Goal: Information Seeking & Learning: Find specific fact

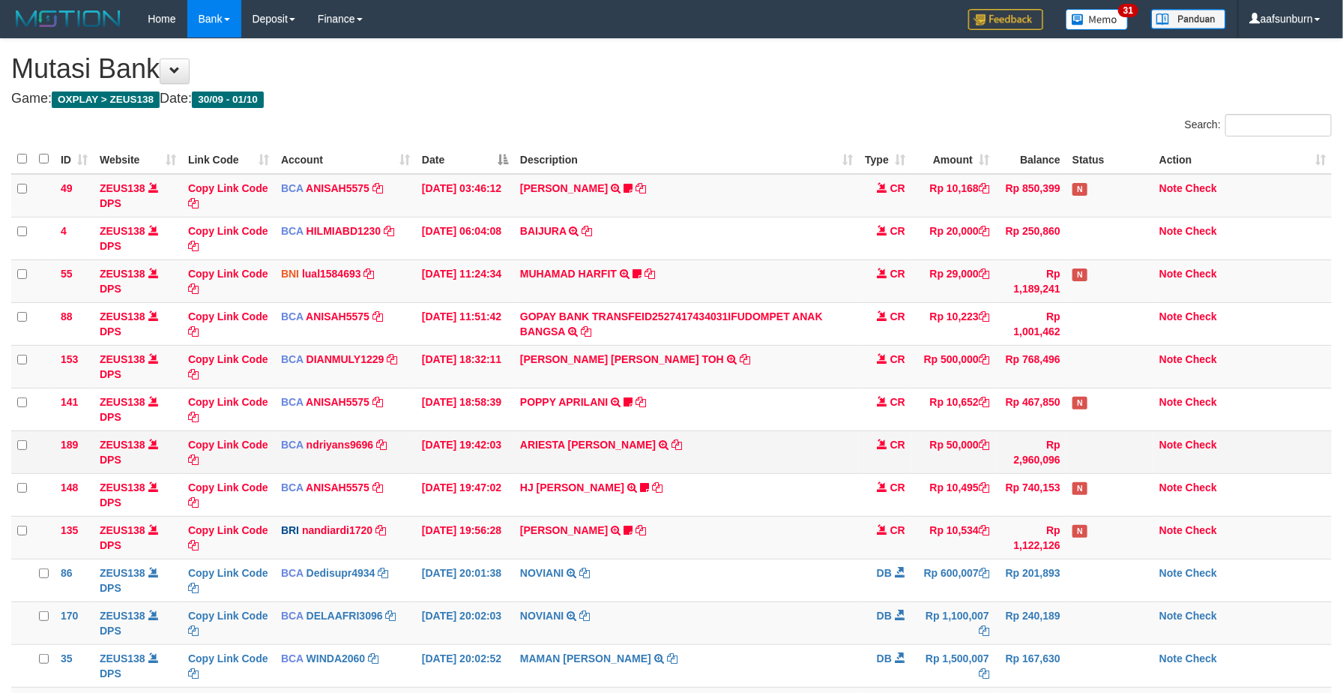
click at [853, 466] on td "ARIESTA [PERSON_NAME] TRSF E-BANKING CR 10/01 ZP6P1 ARIESTA [PERSON_NAME]" at bounding box center [686, 451] width 345 height 43
click at [849, 464] on td "ARIESTA [PERSON_NAME] TRSF E-BANKING CR 10/01 ZP6P1 ARIESTA [PERSON_NAME]" at bounding box center [686, 451] width 345 height 43
click at [844, 459] on td "ARIESTA HERU PRAKO TRSF E-BANKING CR 10/01 ZP6P1 ARIESTA HERU PRAKO" at bounding box center [686, 451] width 345 height 43
click at [807, 437] on td "ARIESTA [PERSON_NAME] TRSF E-BANKING CR 10/01 ZP6P1 ARIESTA [PERSON_NAME]" at bounding box center [686, 451] width 345 height 43
click at [945, 448] on td "Rp 50,000" at bounding box center [954, 451] width 84 height 43
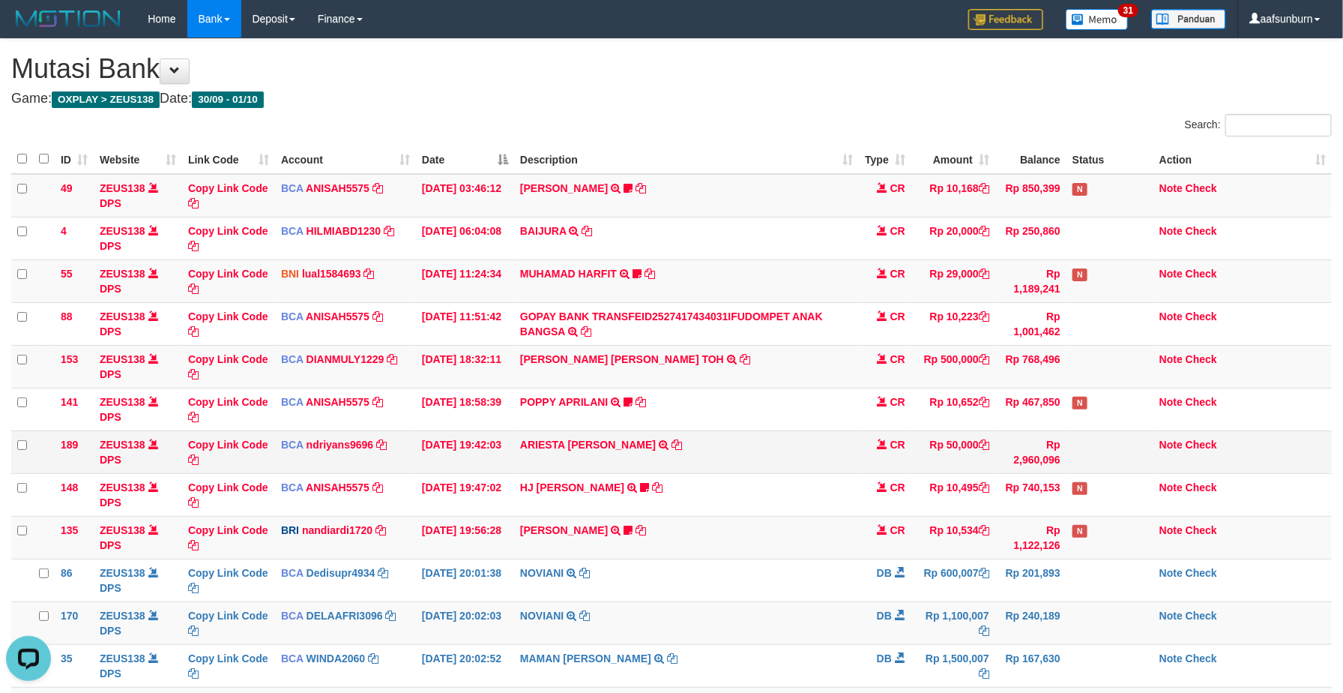
click at [945, 446] on td "Rp 50,000" at bounding box center [954, 451] width 84 height 43
click at [945, 443] on td "Rp 50,000" at bounding box center [954, 451] width 84 height 43
click at [996, 372] on td "Rp 768,496" at bounding box center [1030, 366] width 71 height 43
drag, startPoint x: 971, startPoint y: 441, endPoint x: 1010, endPoint y: 439, distance: 39.0
click at [986, 439] on td "Rp 50,000" at bounding box center [954, 451] width 84 height 43
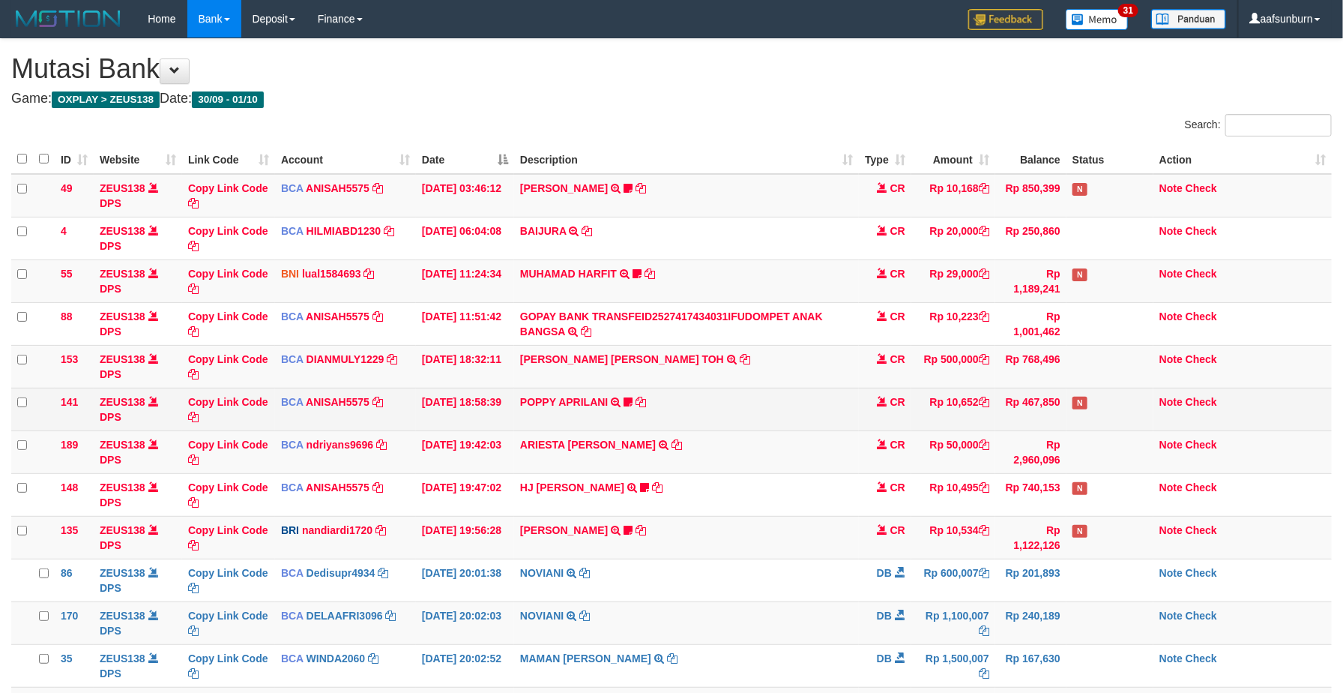
click at [918, 415] on td "Rp 10,652" at bounding box center [954, 409] width 84 height 43
click at [985, 398] on icon at bounding box center [984, 402] width 10 height 10
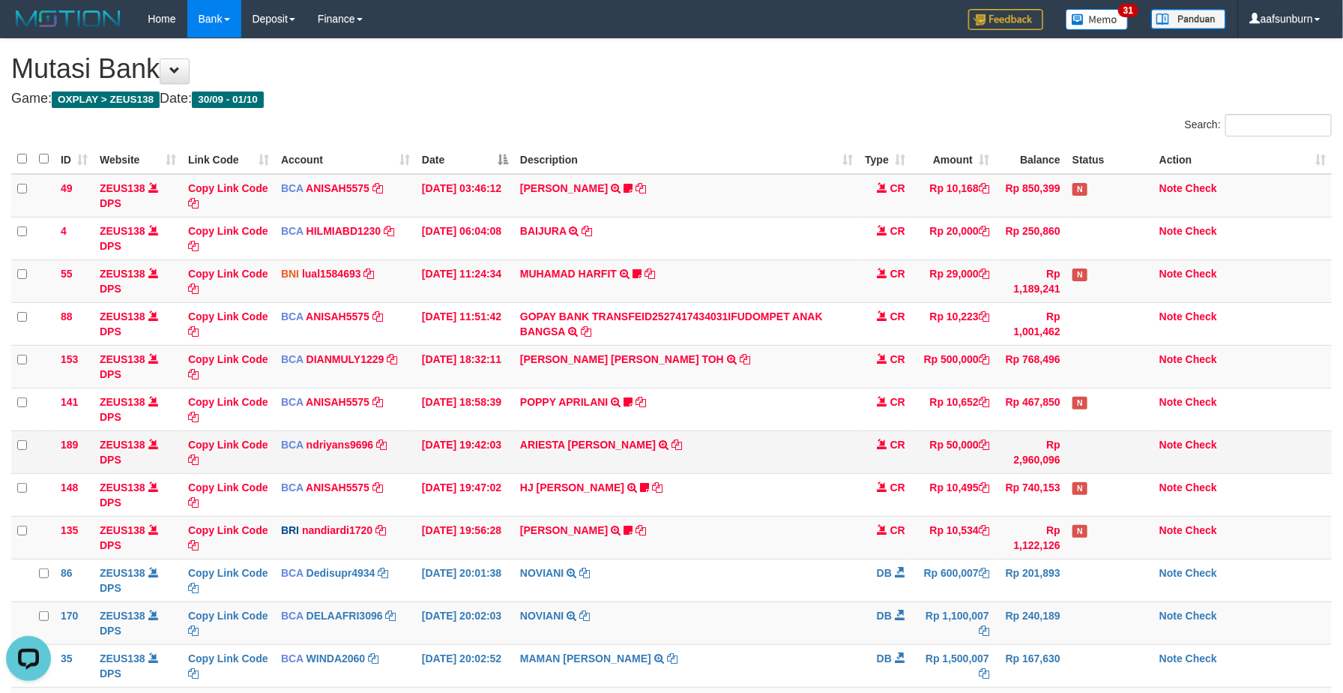
click at [886, 434] on td "CR" at bounding box center [885, 451] width 52 height 43
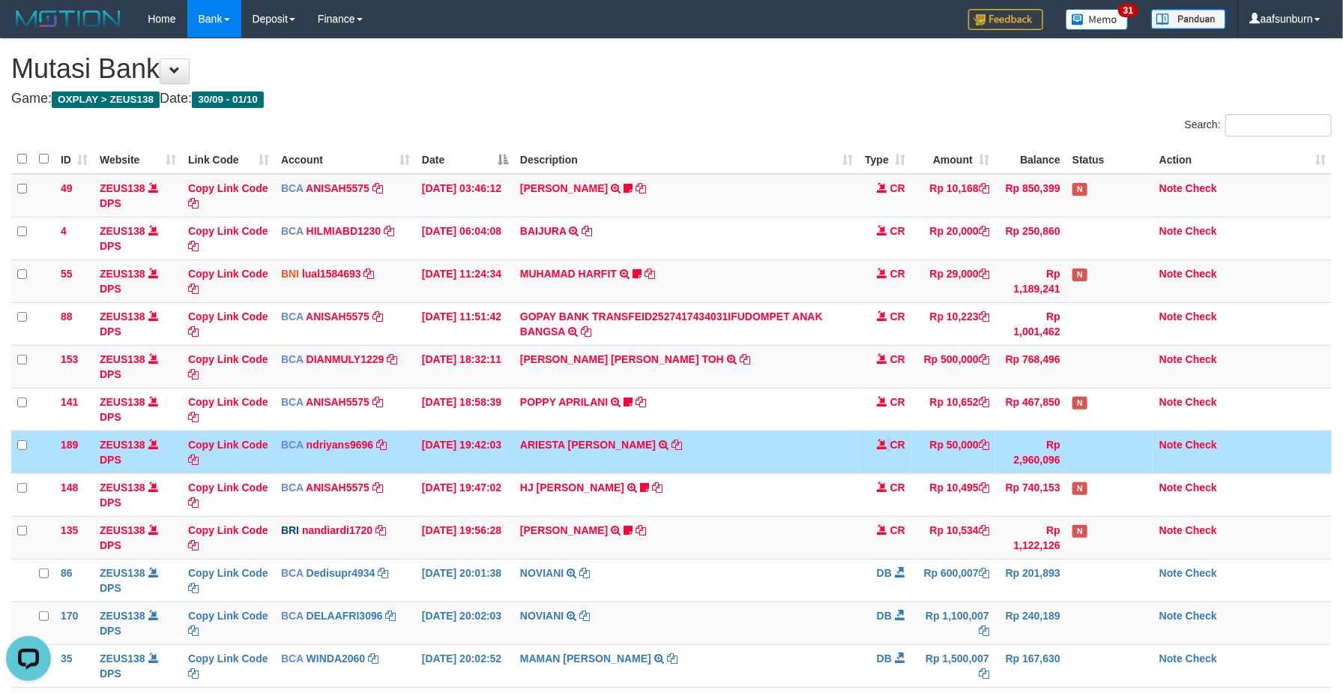
click at [886, 434] on td "CR" at bounding box center [885, 451] width 52 height 43
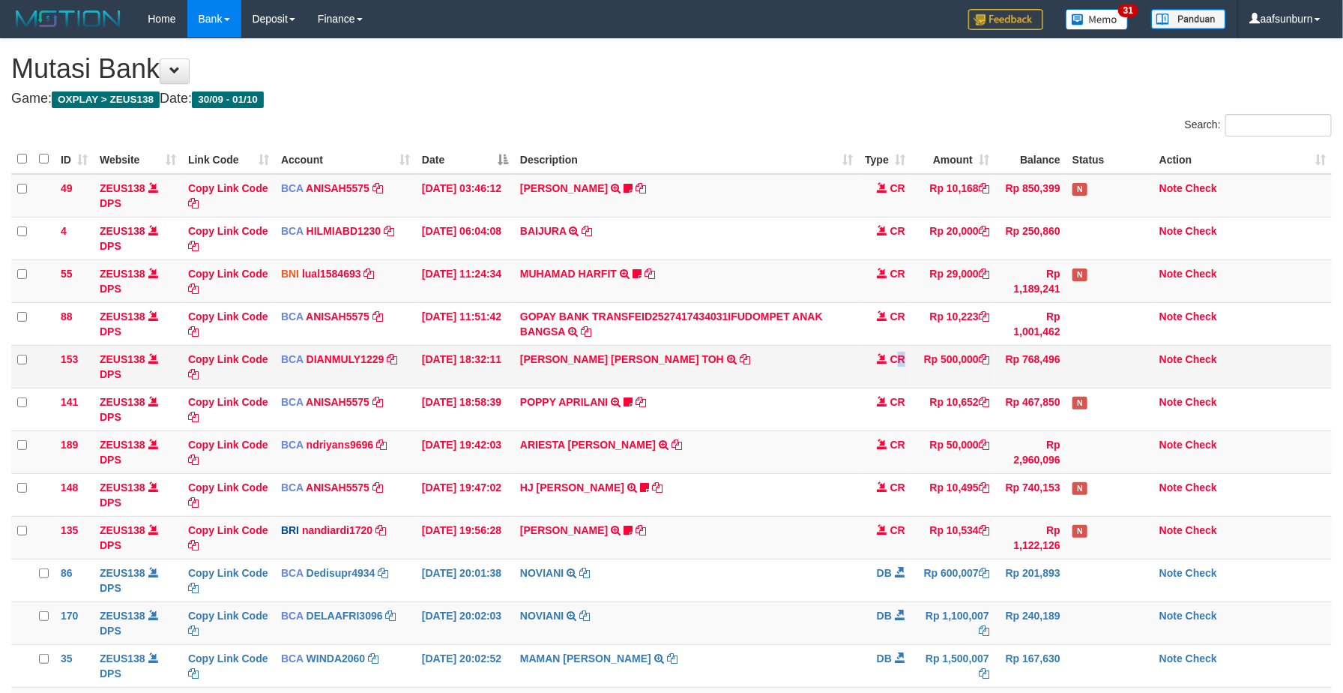
click at [903, 376] on td "CR" at bounding box center [885, 366] width 52 height 43
click at [904, 374] on td "CR" at bounding box center [885, 366] width 52 height 43
click at [974, 555] on td "Rp 10,534" at bounding box center [954, 537] width 84 height 43
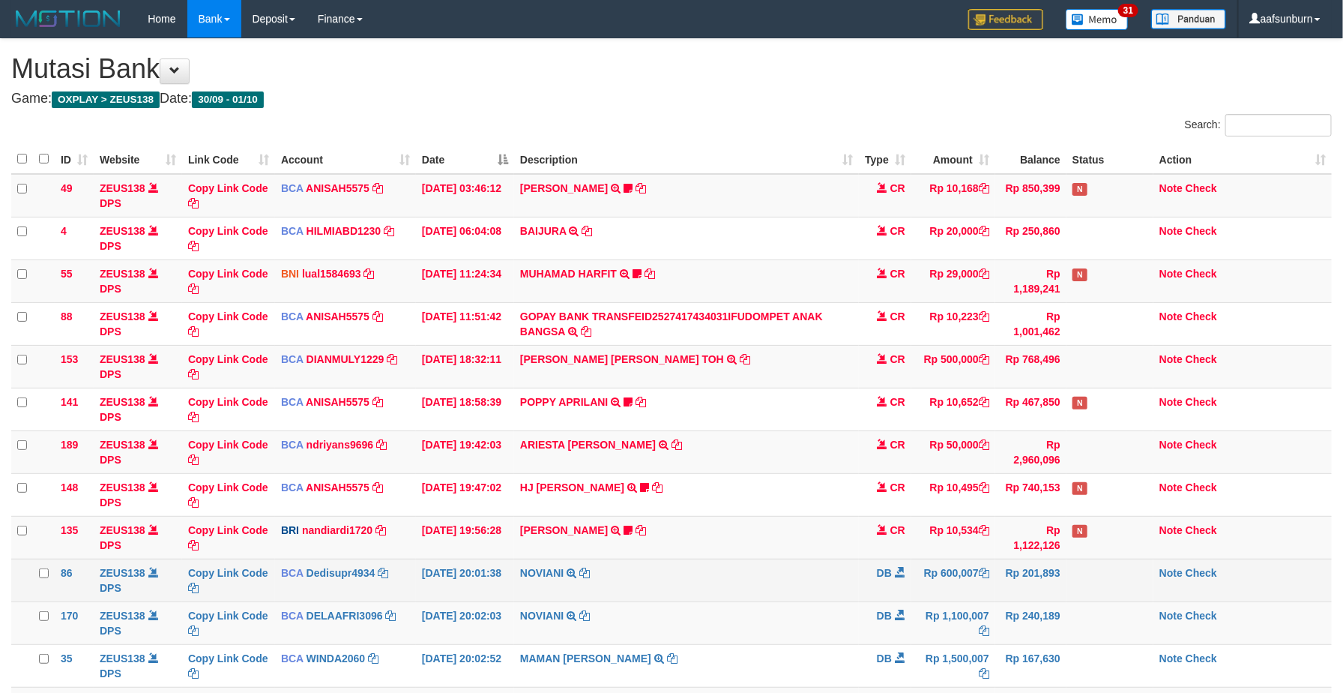
click at [803, 601] on td "NOVIANI TRSF E-BANKING DB 0110/FTSCY/WS95271 600007.00NOVIANI" at bounding box center [686, 579] width 345 height 43
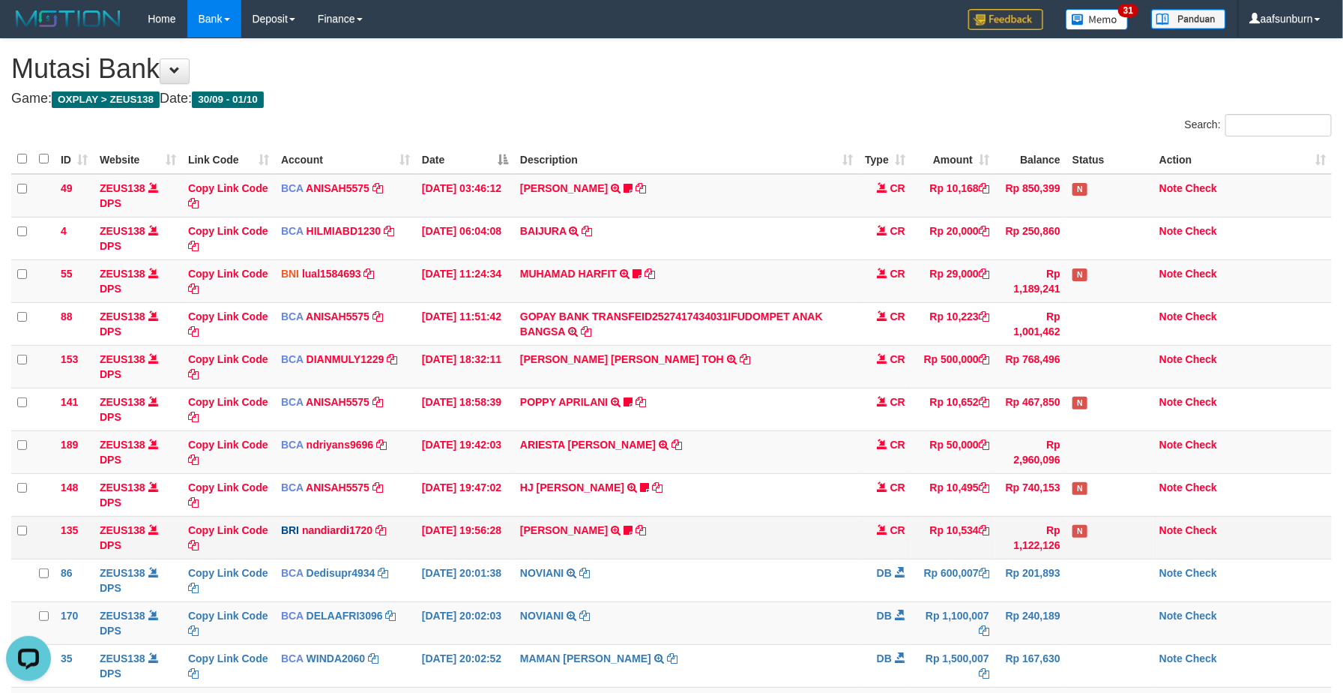
drag, startPoint x: 767, startPoint y: 528, endPoint x: 878, endPoint y: 558, distance: 114.9
click at [771, 534] on td "KELVIN PRAYOGA TRANSFER NBMB KELVIN PRAYOGA TO NANDI ARDIANSYAH Kamngenca" at bounding box center [686, 537] width 345 height 43
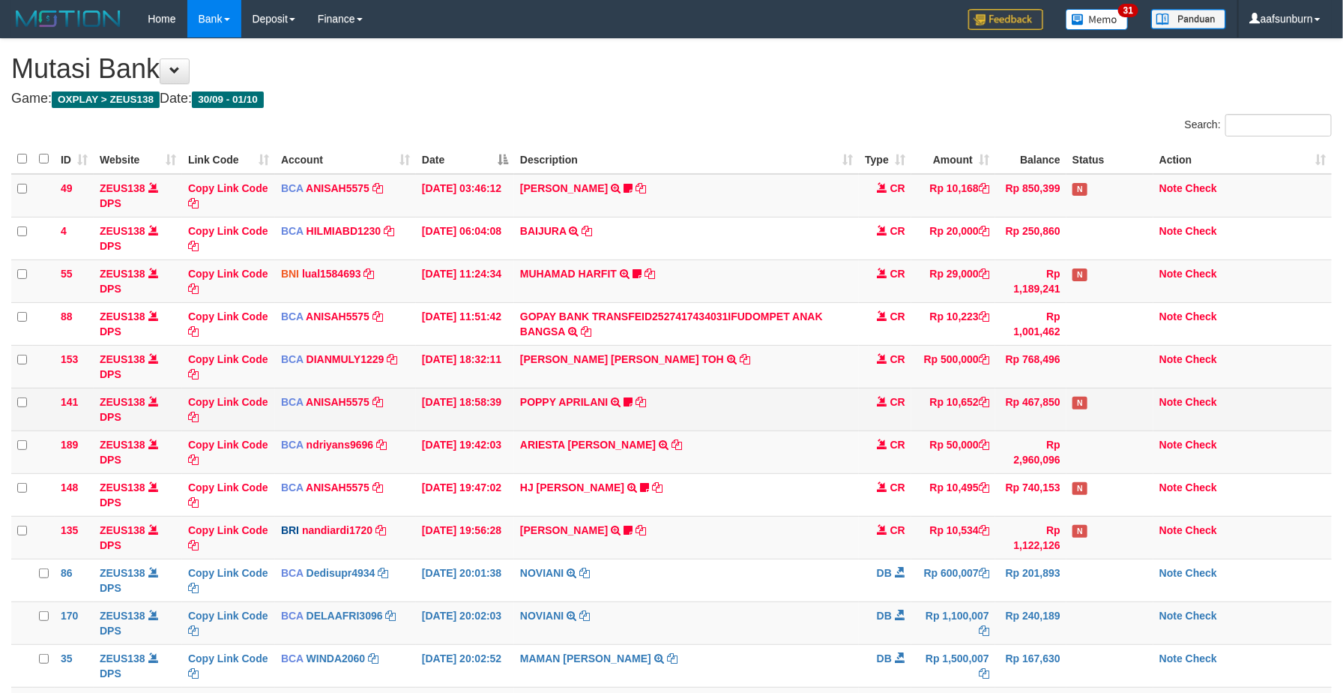
click at [870, 430] on td "CR" at bounding box center [885, 409] width 52 height 43
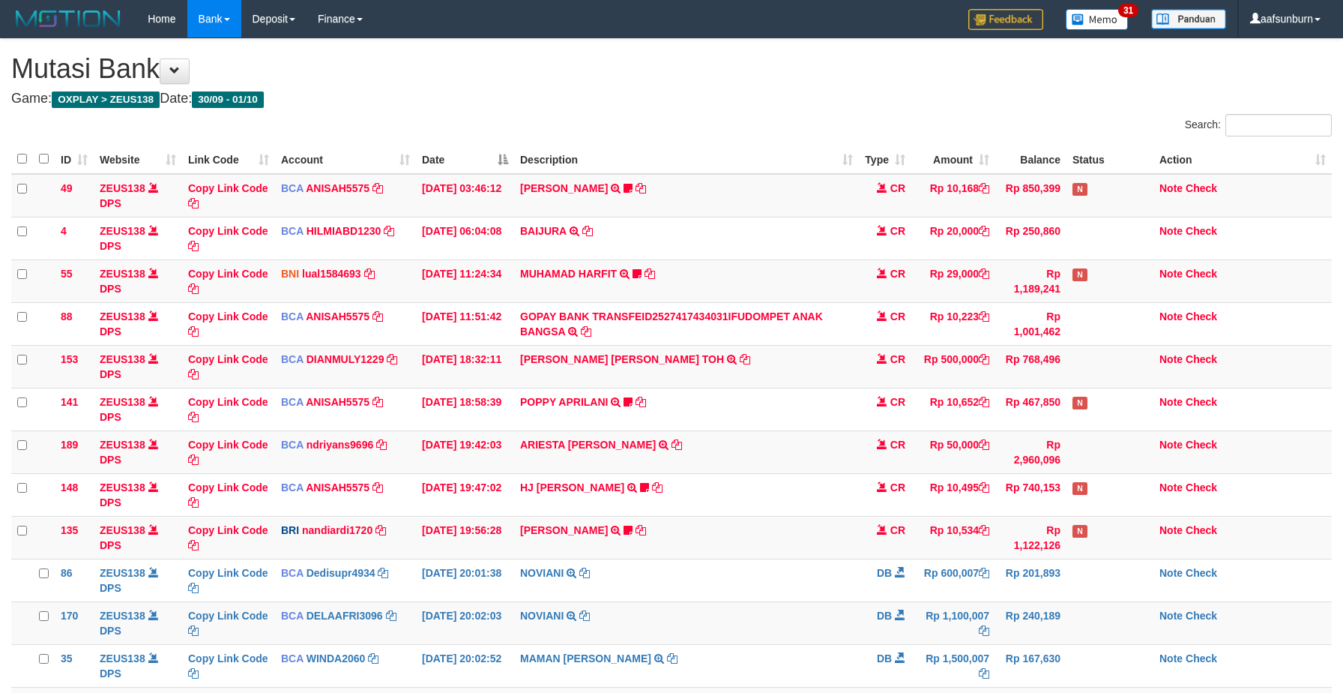
click at [842, 423] on td "POPPY APRILANI TRSF E-BANKING CR 0110/FTSCY/WS95271 10652.00POPPY APRILANI Taro…" at bounding box center [686, 409] width 345 height 43
click at [1001, 520] on td "Rp 1,122,126" at bounding box center [1030, 537] width 71 height 43
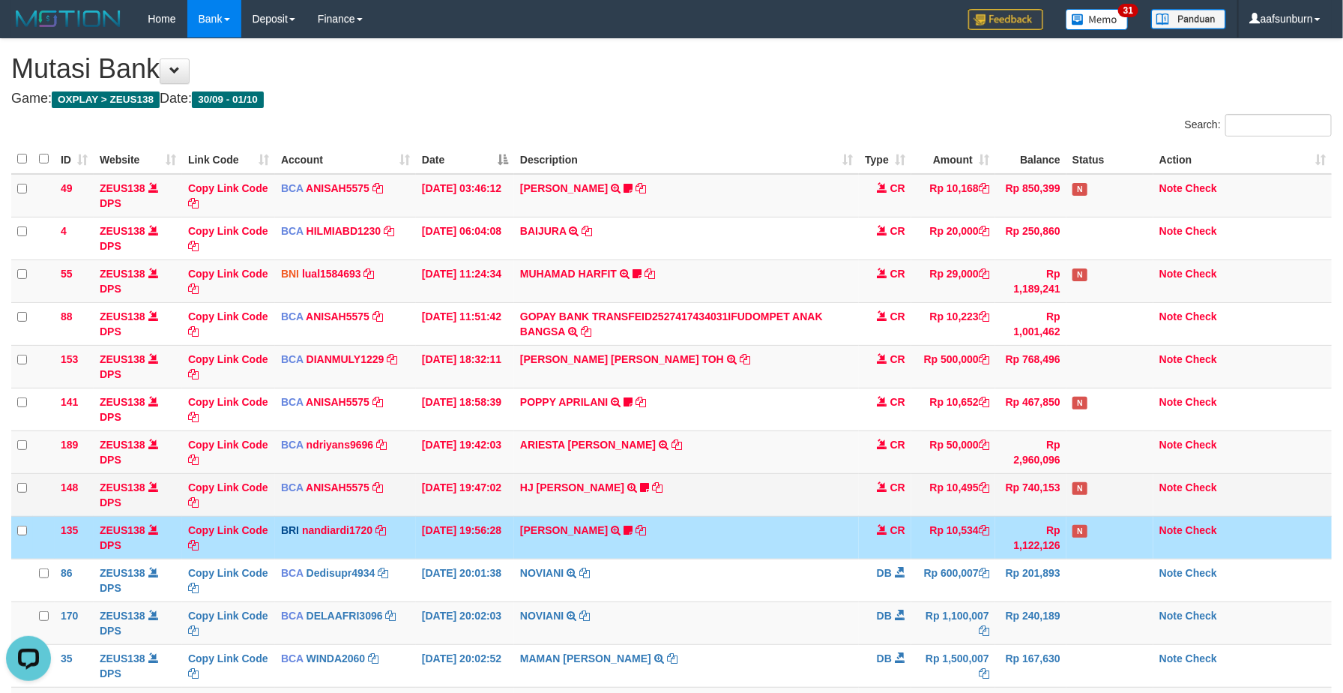
click at [1001, 516] on td "Rp 740,153" at bounding box center [1030, 494] width 71 height 43
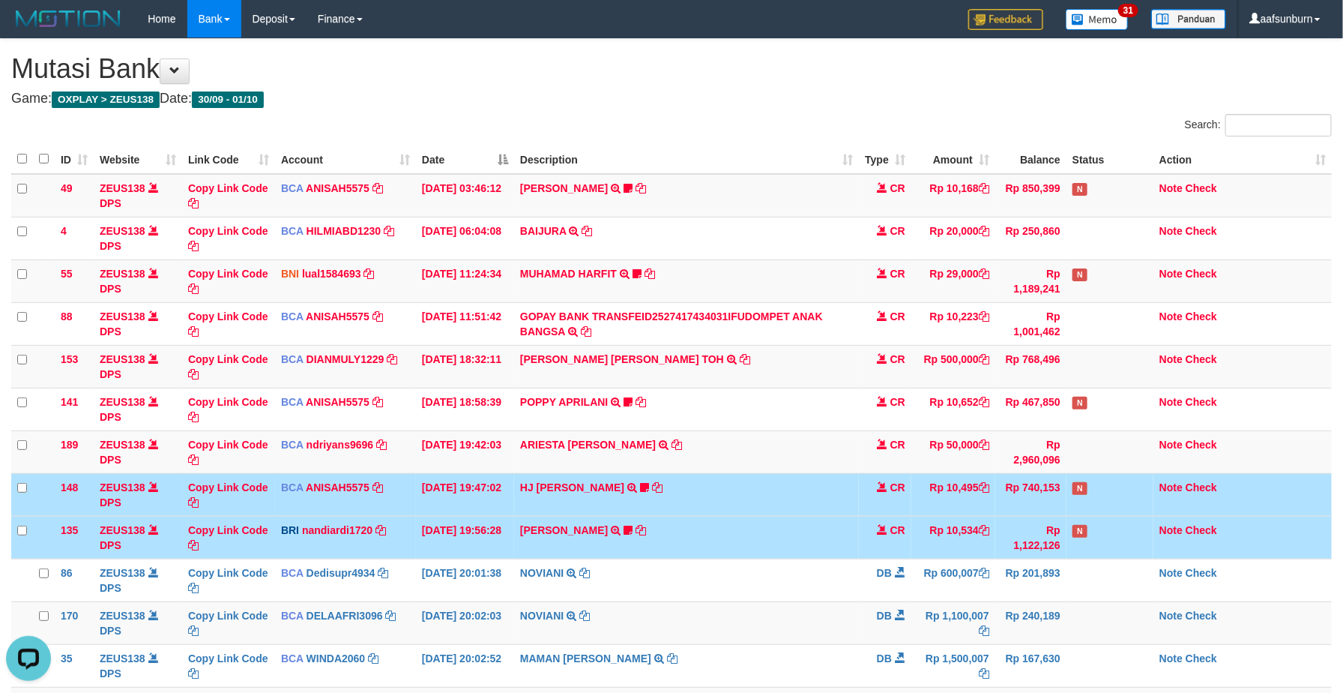
scroll to position [166, 0]
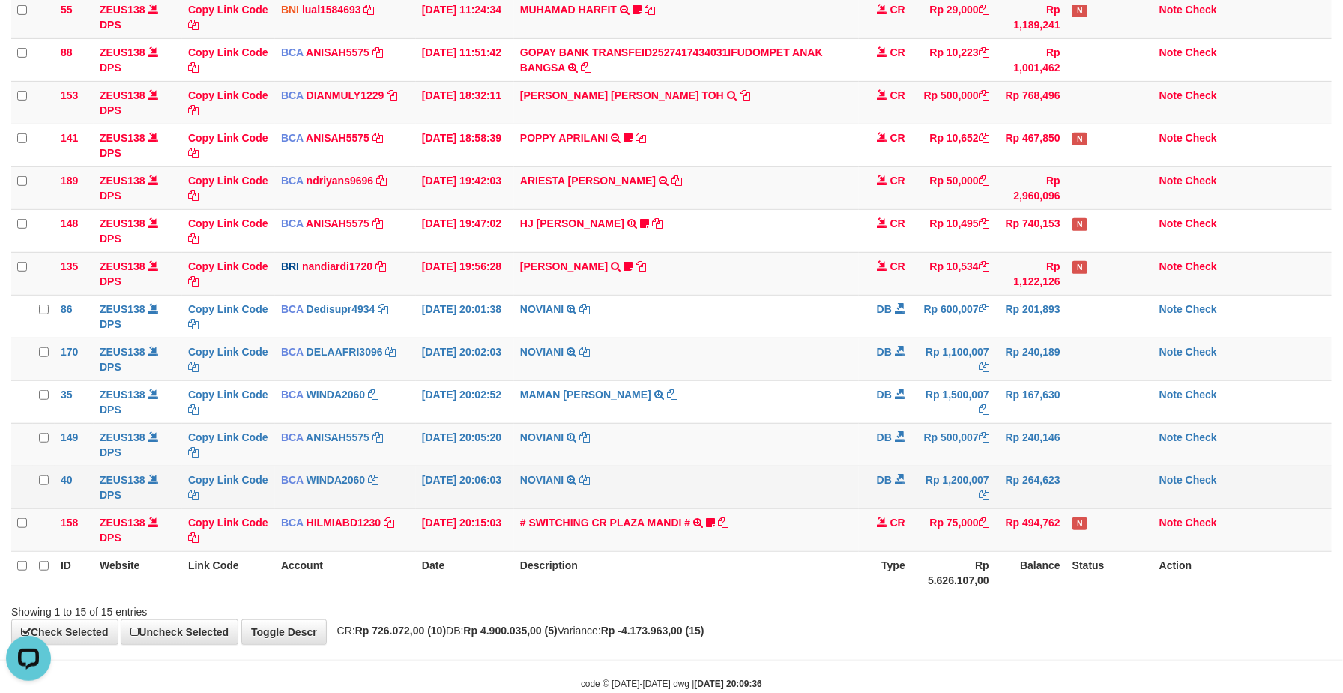
click at [684, 473] on td "NOVIANI TRSF E-BANKING DB 0110/FTSCY/WS95031 1200007.00NOVIANI" at bounding box center [686, 487] width 345 height 43
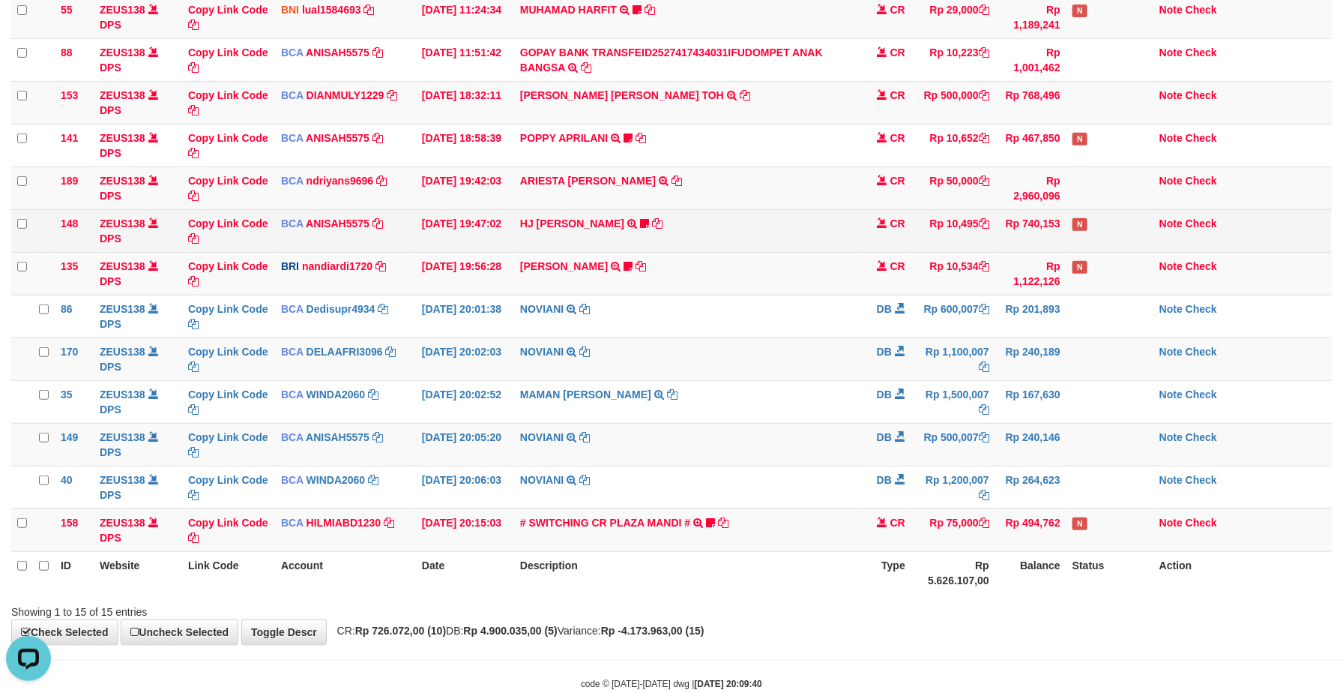
drag, startPoint x: 805, startPoint y: 214, endPoint x: 830, endPoint y: 219, distance: 25.1
click at [830, 219] on td "HJ YUMI MUTIAH TRSF E-BANKING CR 0110/FTSCY/WS95031 10495.00HJ YUMI MUTIAH Bata…" at bounding box center [686, 230] width 345 height 43
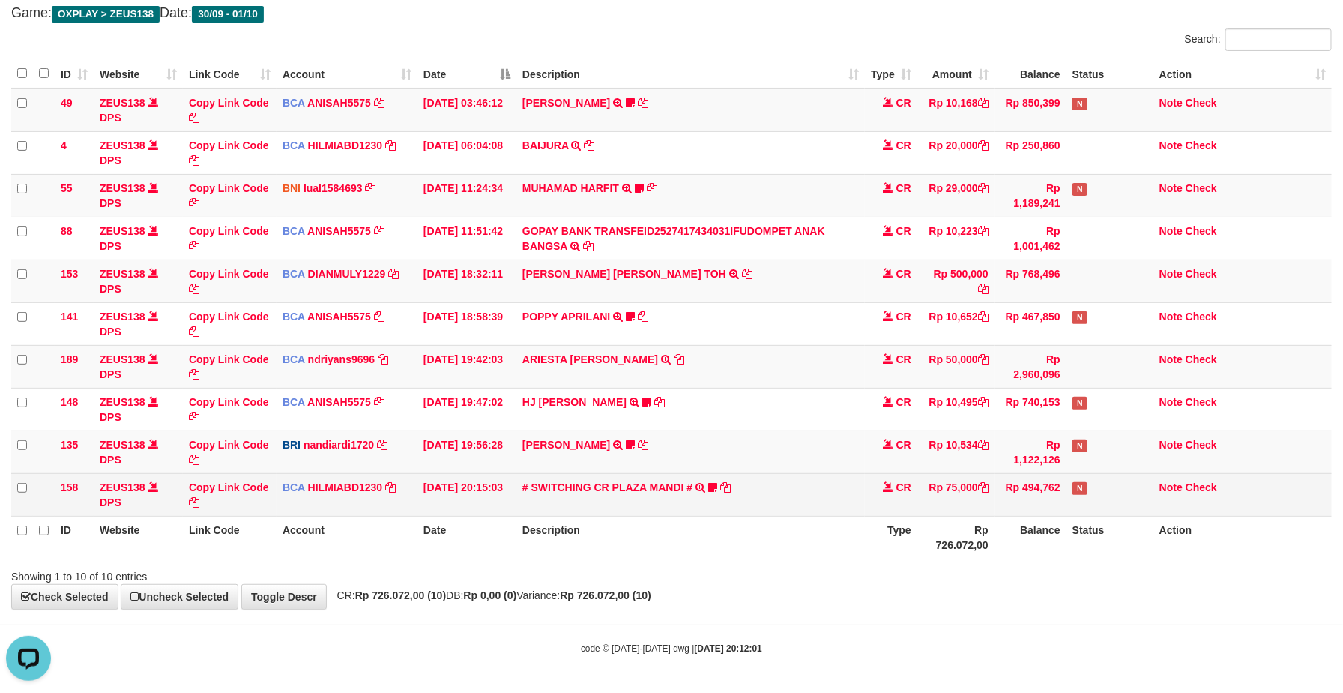
click at [715, 477] on td "# SWITCHING CR PLAZA MANDI # SWITCHING CR TRF TUPARDI 008 PLAZA MANDI 185000420…" at bounding box center [690, 494] width 349 height 43
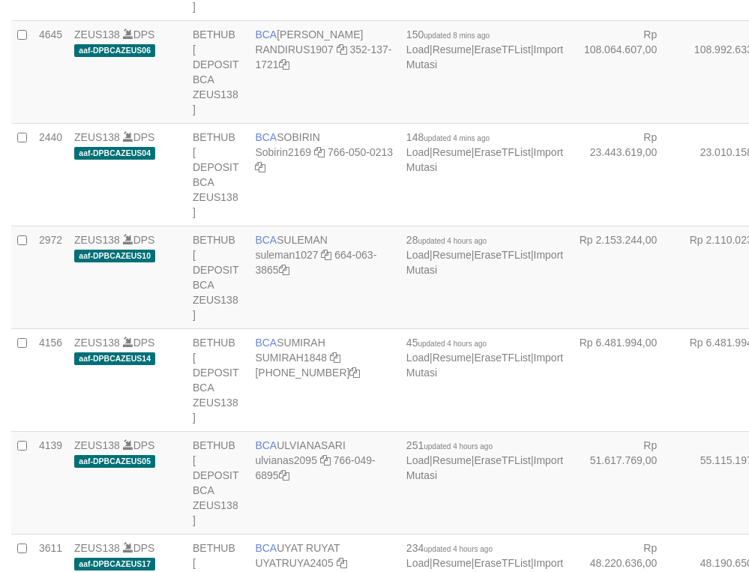
select select "***"
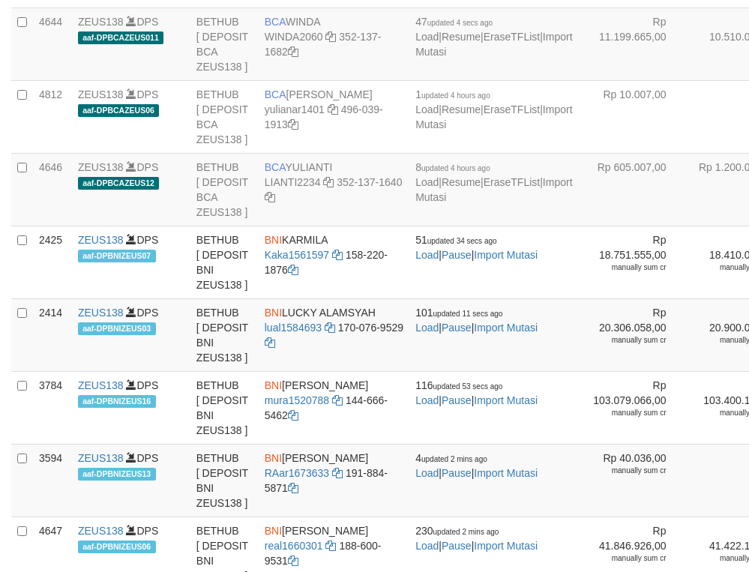
scroll to position [1834, 0]
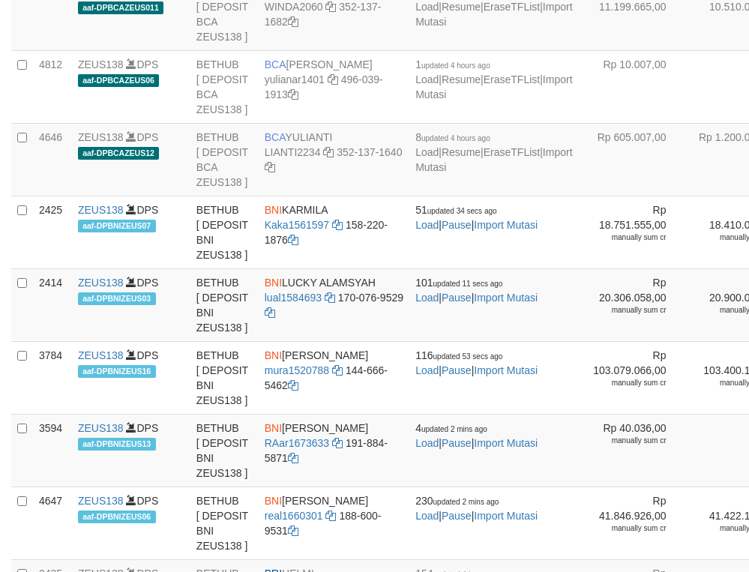
drag, startPoint x: 531, startPoint y: 280, endPoint x: 450, endPoint y: 289, distance: 81.5
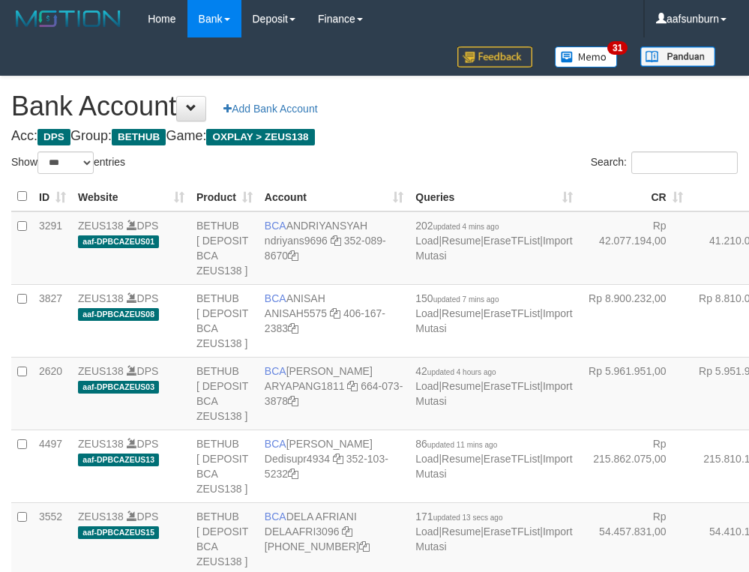
select select "***"
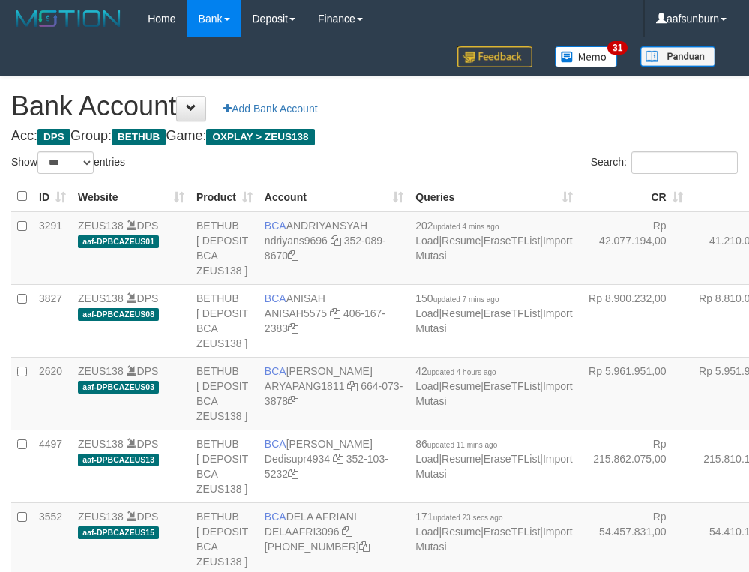
select select "***"
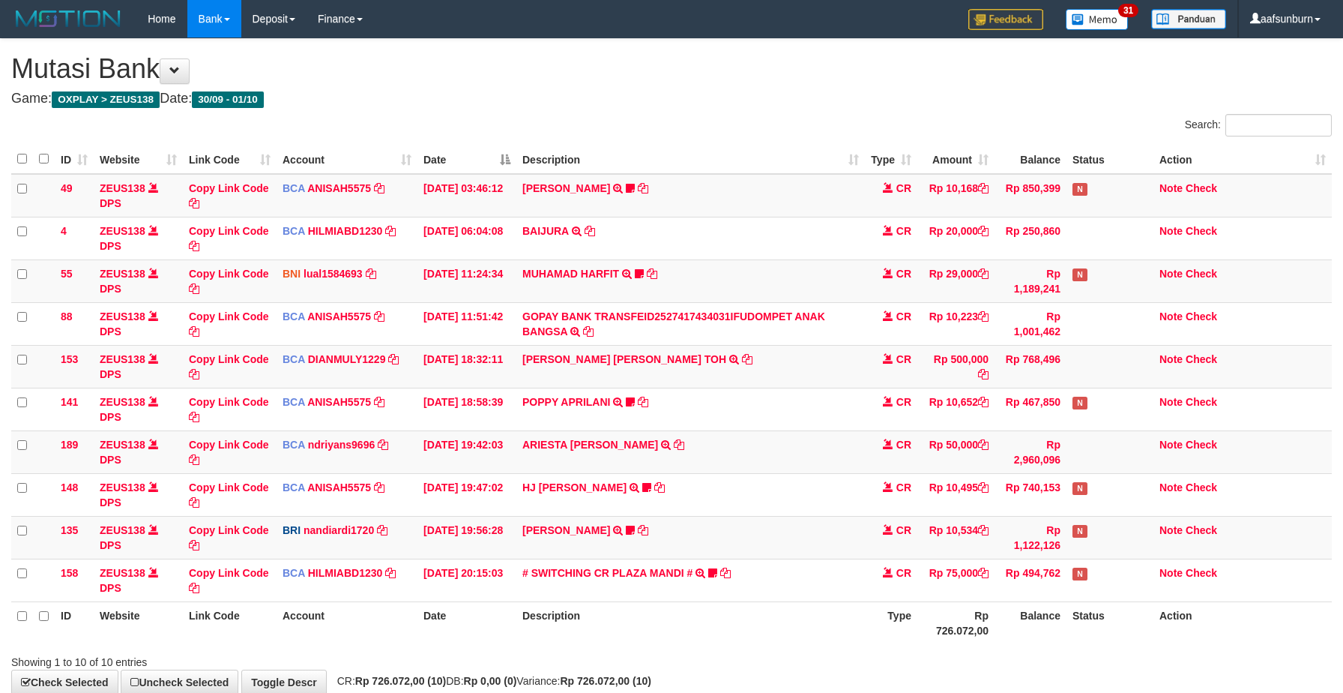
scroll to position [90, 0]
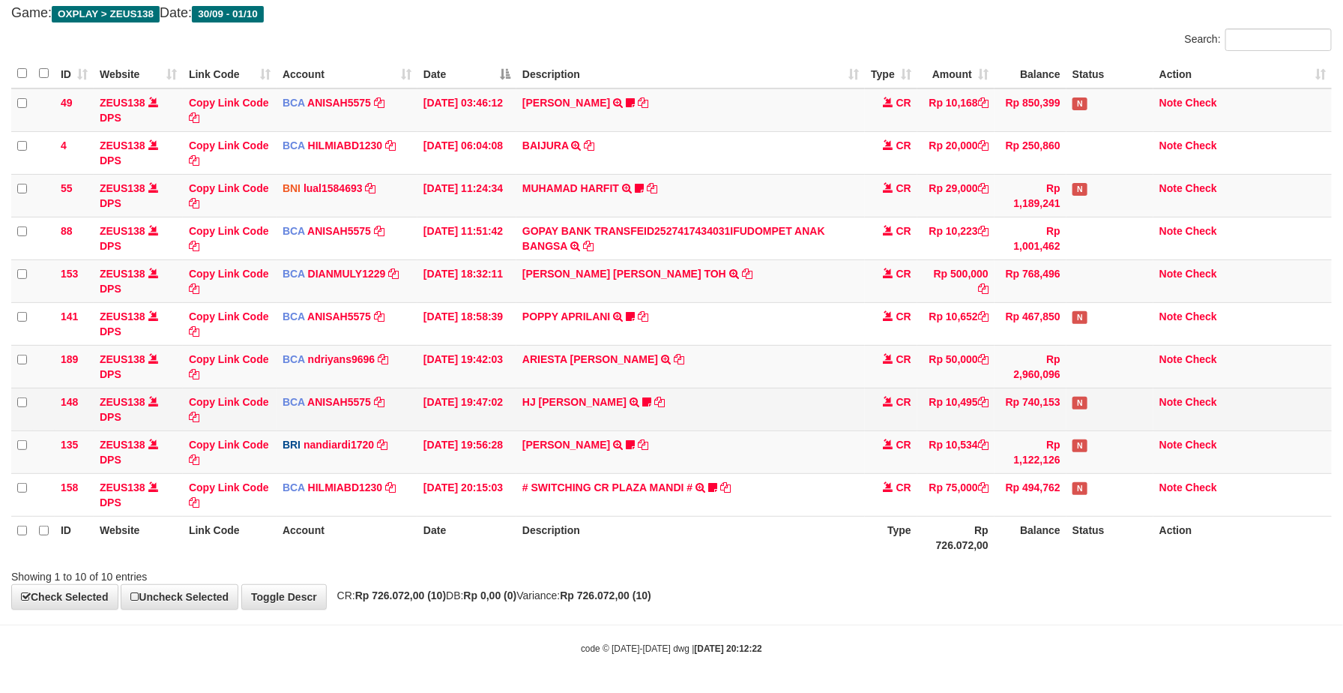
click at [544, 418] on td "HJ YUMI MUTIAH TRSF E-BANKING CR 0110/FTSCY/WS95031 10495.00HJ YUMI MUTIAH Bata…" at bounding box center [690, 409] width 349 height 43
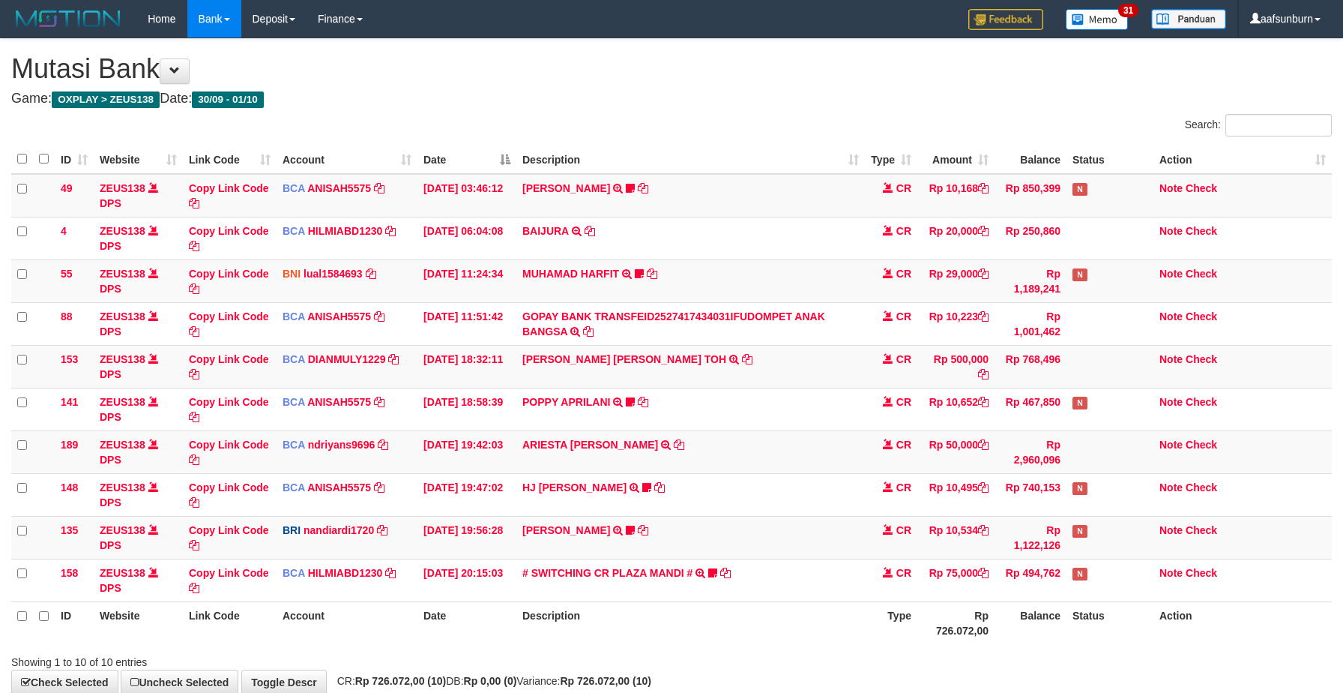
scroll to position [90, 0]
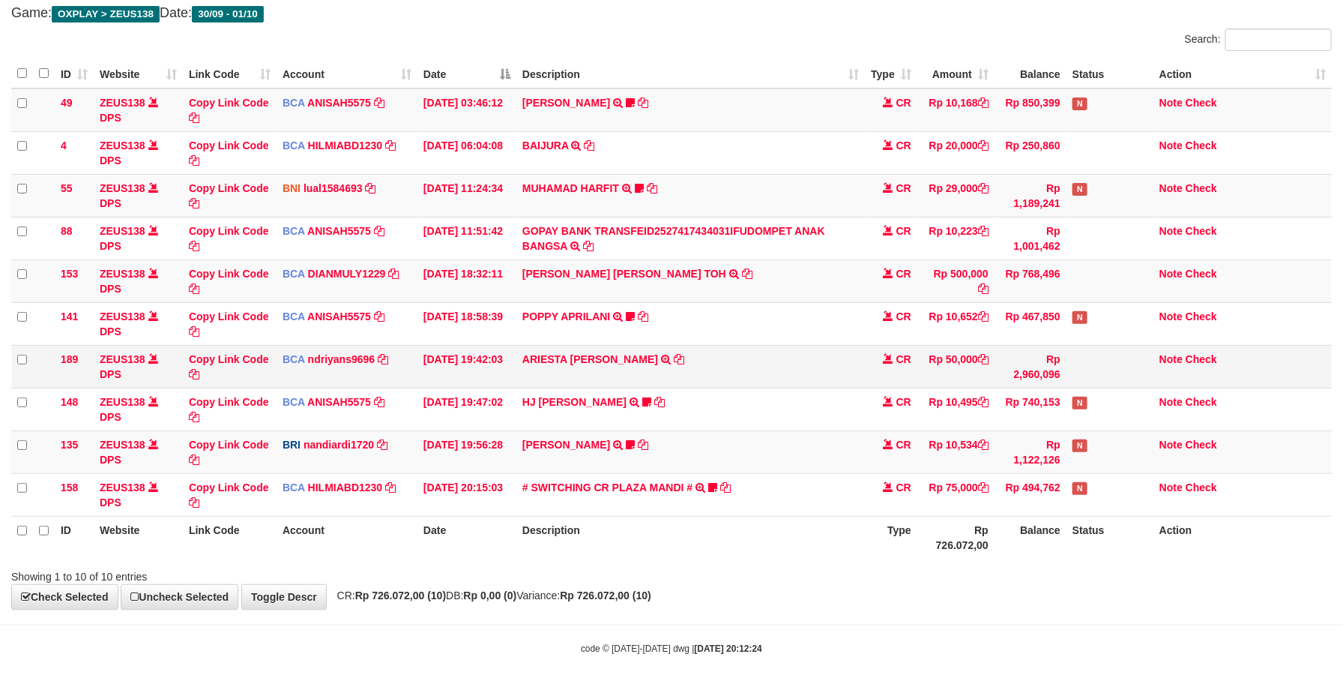
click at [687, 367] on td "ARIESTA HERU PRAKO TRSF E-BANKING CR 10/01 ZP6P1 ARIESTA HERU PRAKO" at bounding box center [690, 366] width 349 height 43
click at [885, 540] on th "Type" at bounding box center [891, 537] width 52 height 43
click at [750, 522] on th "Description" at bounding box center [690, 537] width 349 height 43
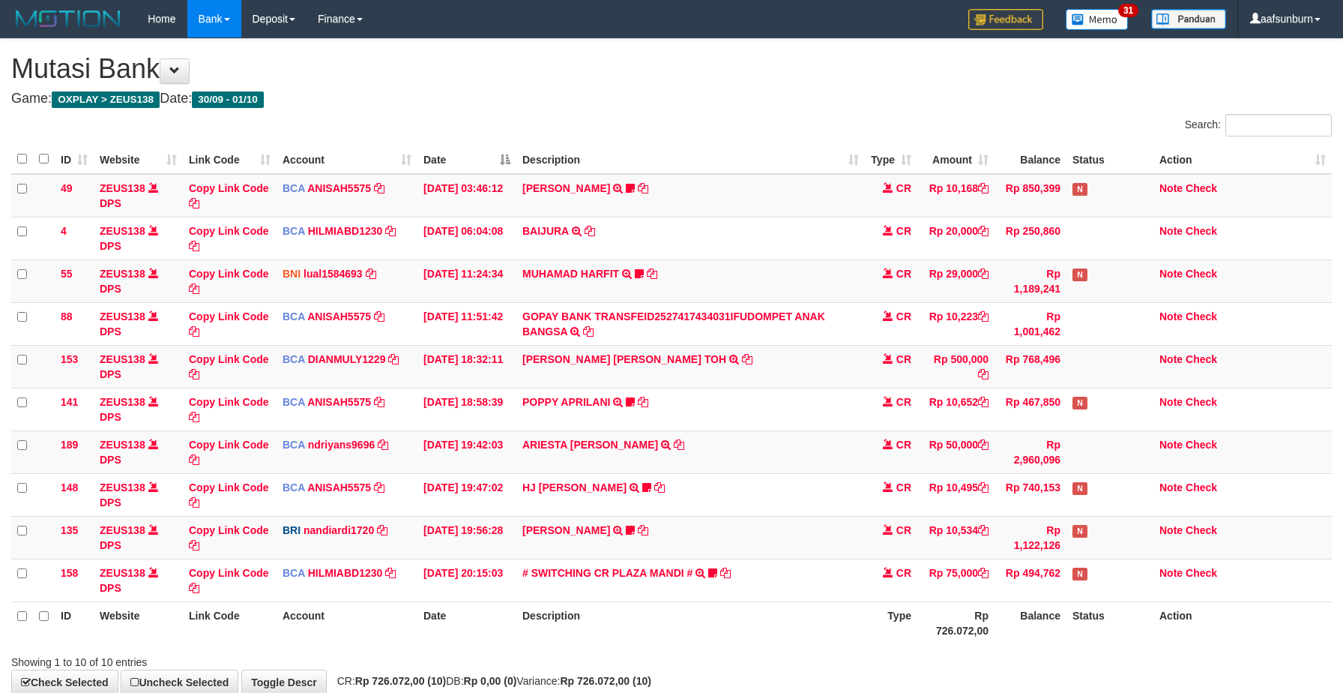
scroll to position [90, 0]
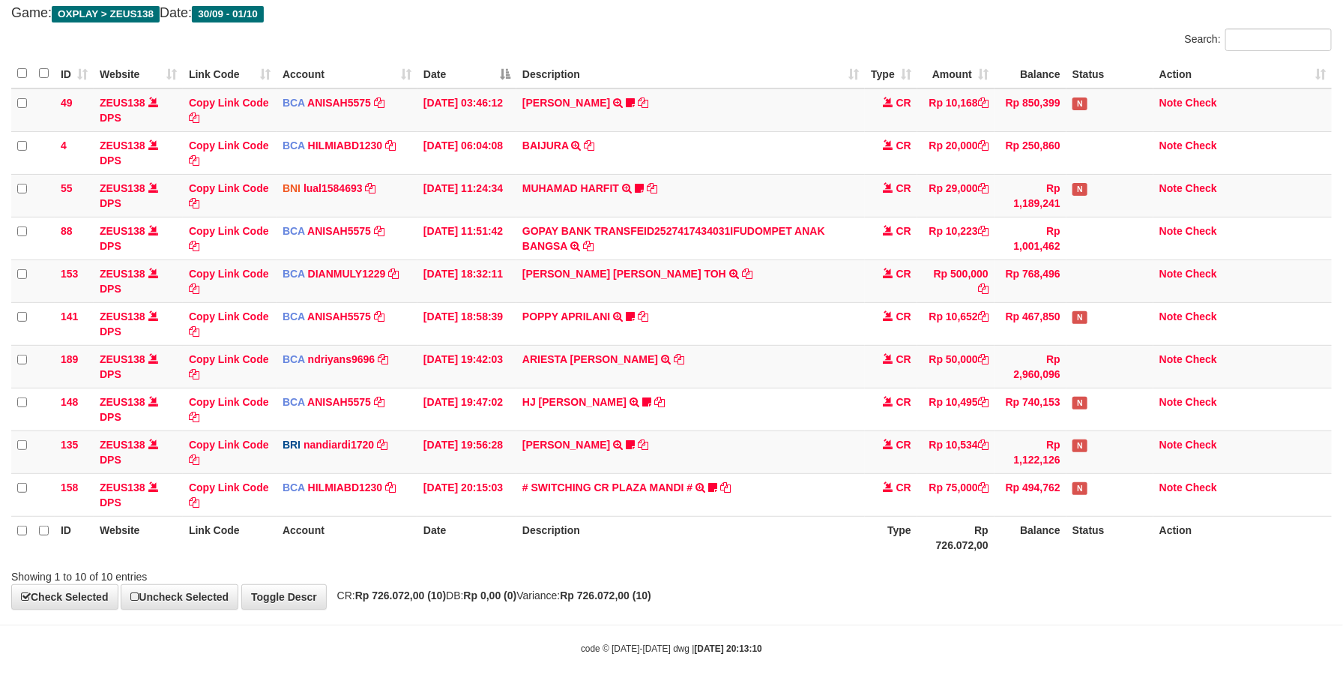
click at [744, 518] on th "Description" at bounding box center [690, 537] width 349 height 43
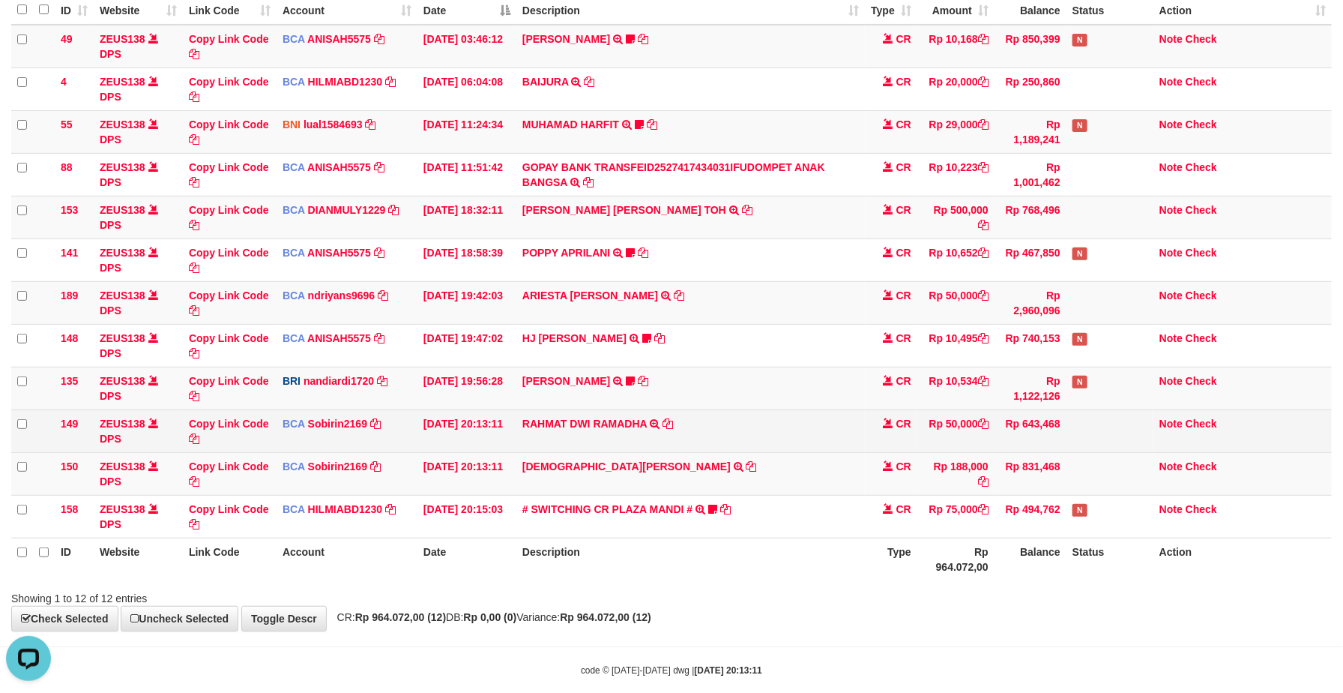
click at [760, 452] on td "RAHMAT DWI RAMADHA TRSF E-BANKING CR 0110/FTSCY/WS95031 50000.00RAHMAT DWI RAMA…" at bounding box center [690, 430] width 349 height 43
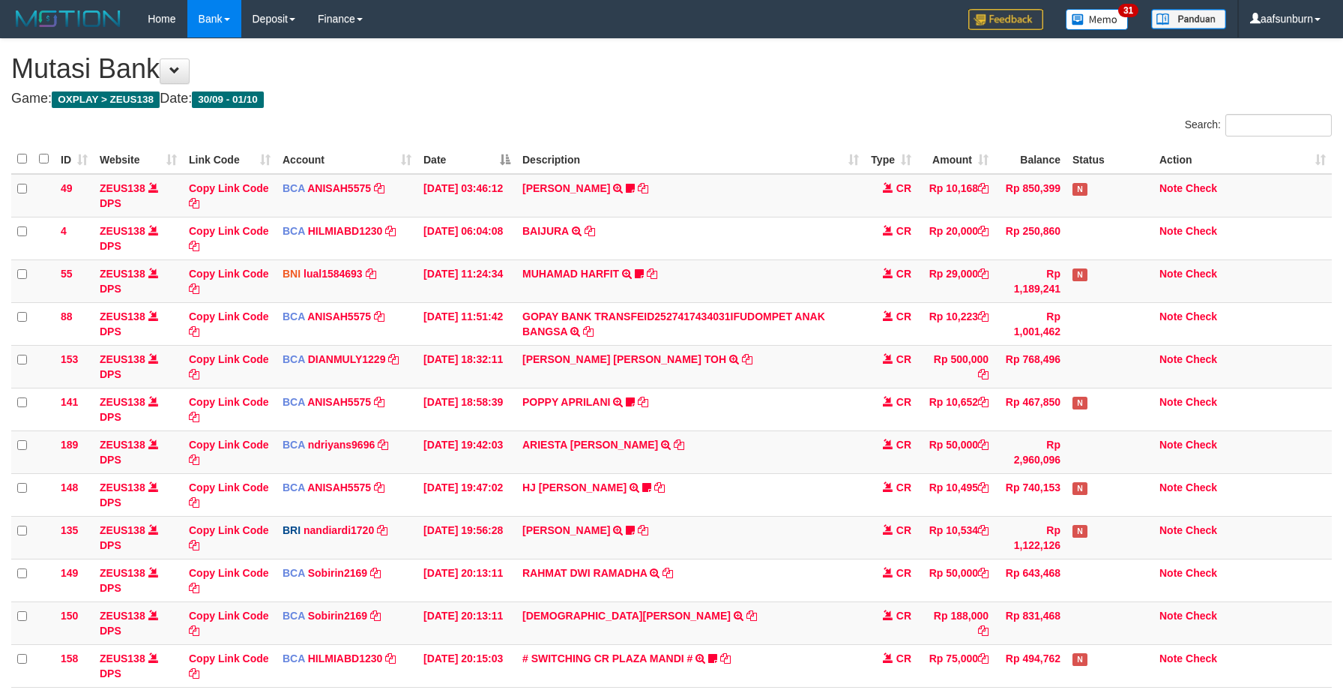
scroll to position [149, 0]
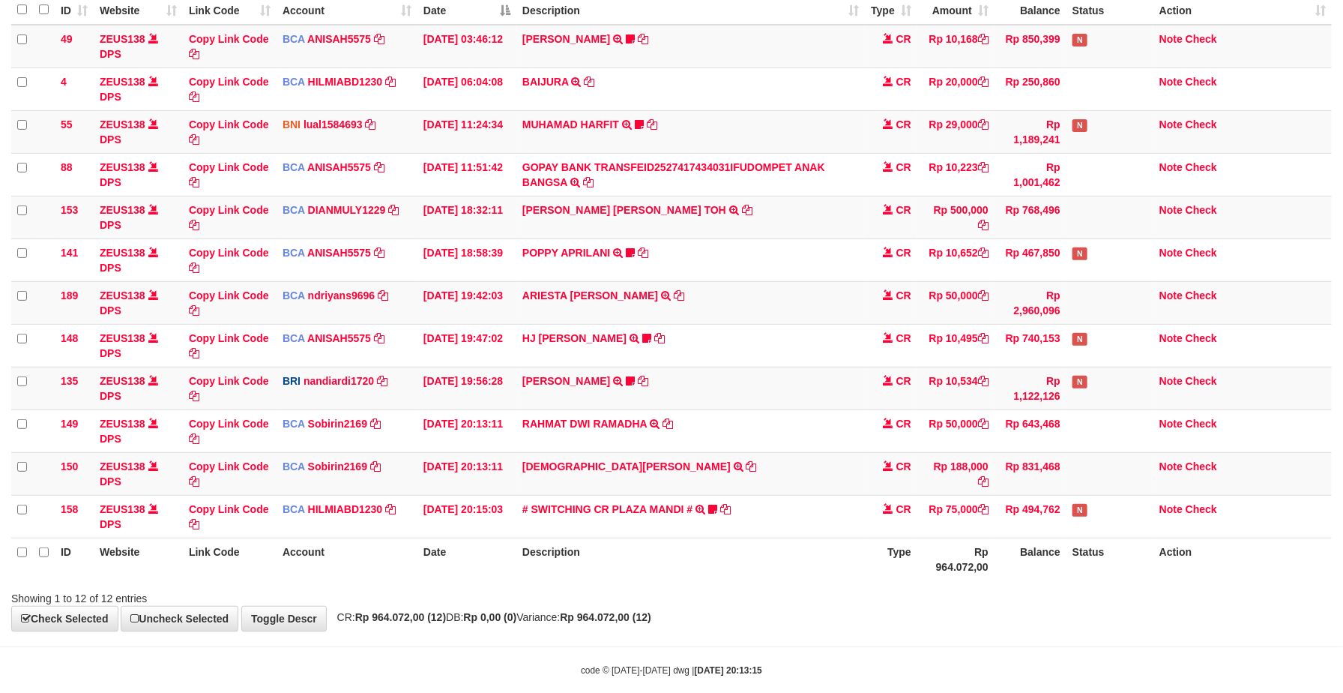
click at [760, 452] on td "RAHMAT DWI RAMADHA TRSF E-BANKING CR 0110/FTSCY/WS95031 50000.00RAHMAT DWI RAMA…" at bounding box center [690, 430] width 349 height 43
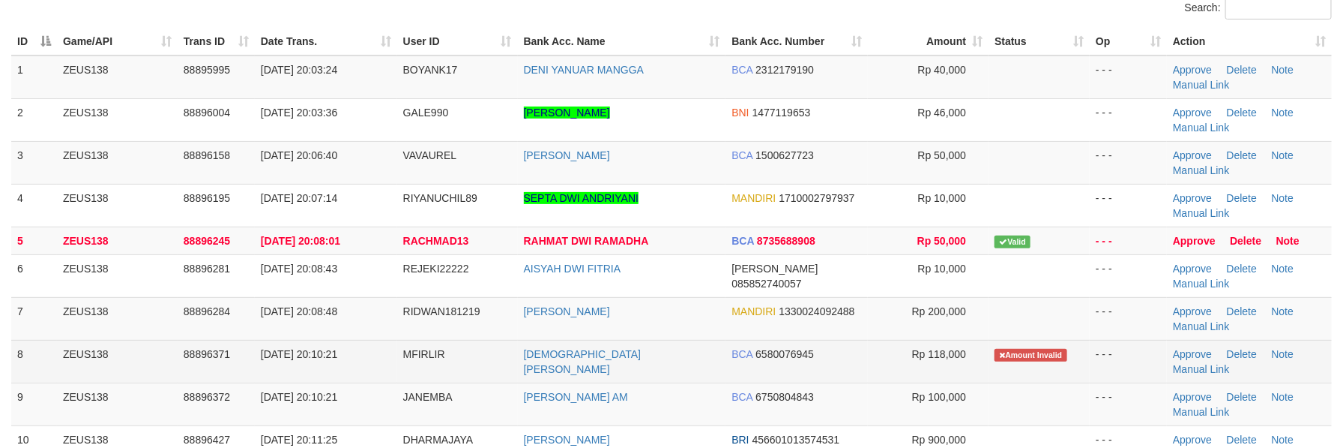
scroll to position [225, 0]
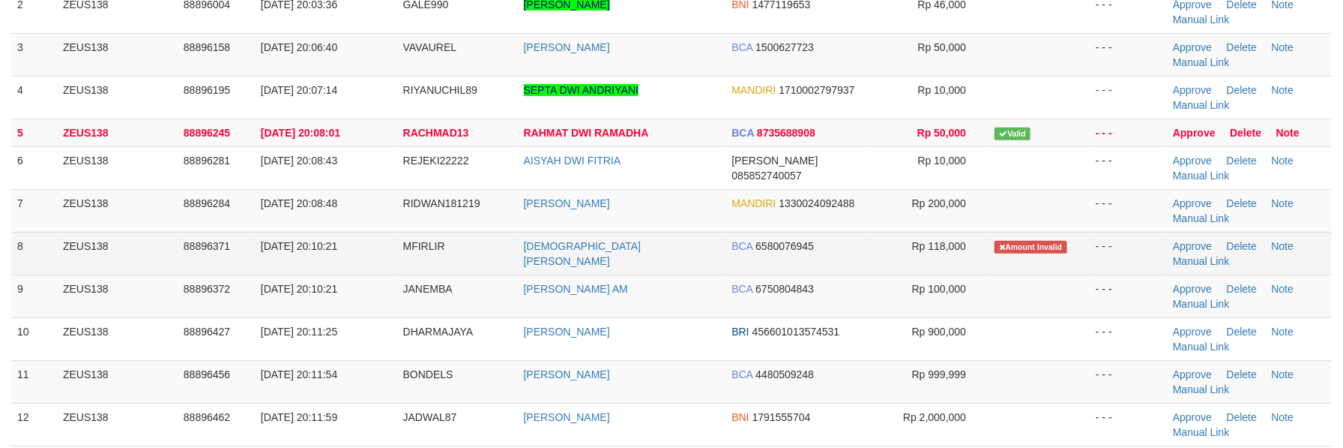
click at [635, 236] on td "[DEMOGRAPHIC_DATA][PERSON_NAME]" at bounding box center [622, 253] width 208 height 43
click at [635, 236] on td "MUHAMMAD FIRLI RIZ" at bounding box center [622, 253] width 208 height 43
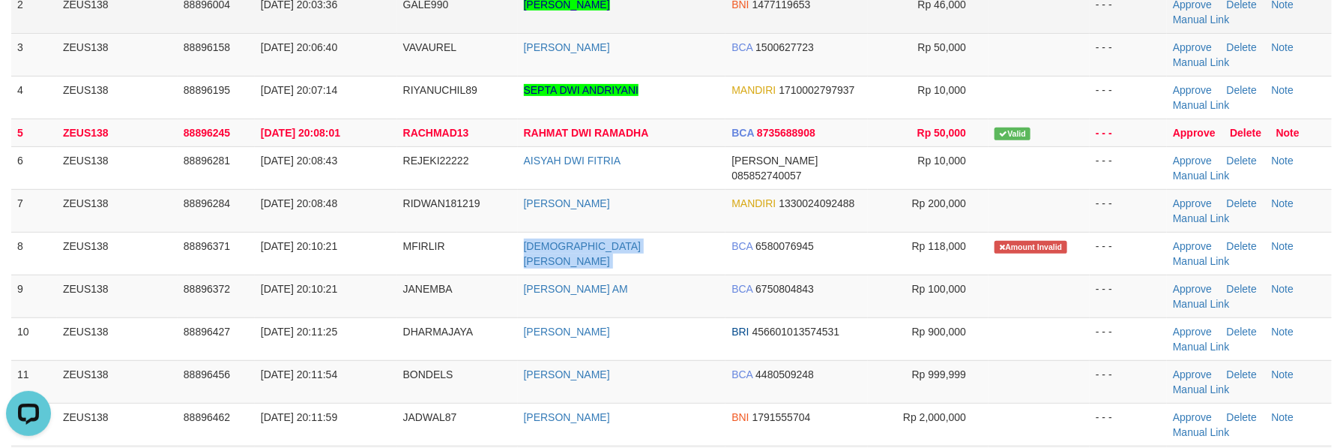
copy tr "MUHAMMAD FIRLI RIZ"
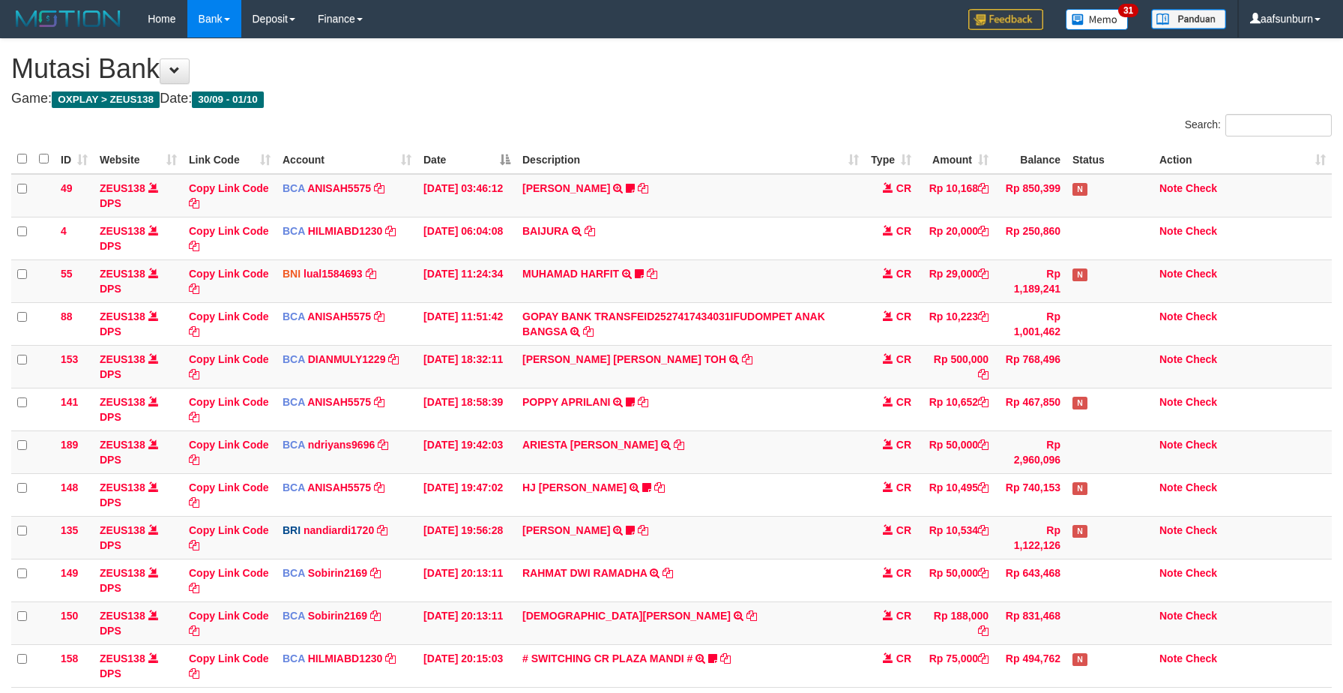
scroll to position [149, 0]
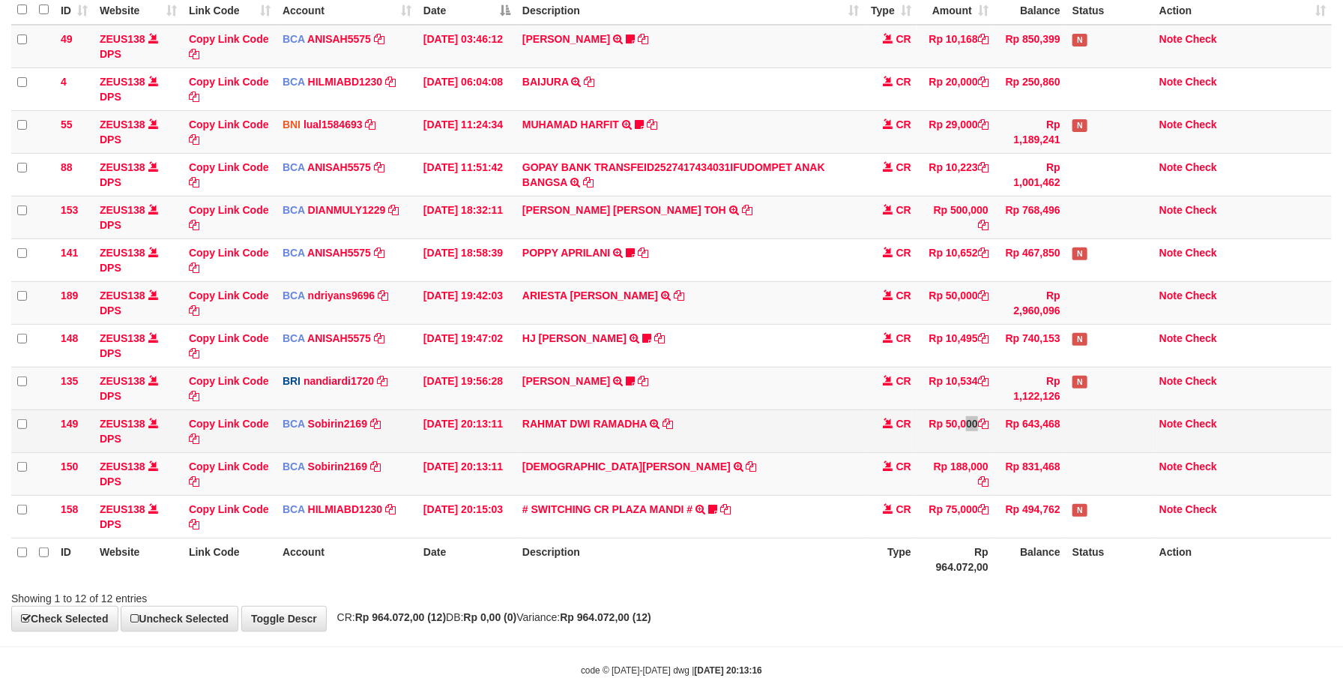
click at [943, 423] on td "Rp 50,000" at bounding box center [956, 430] width 77 height 43
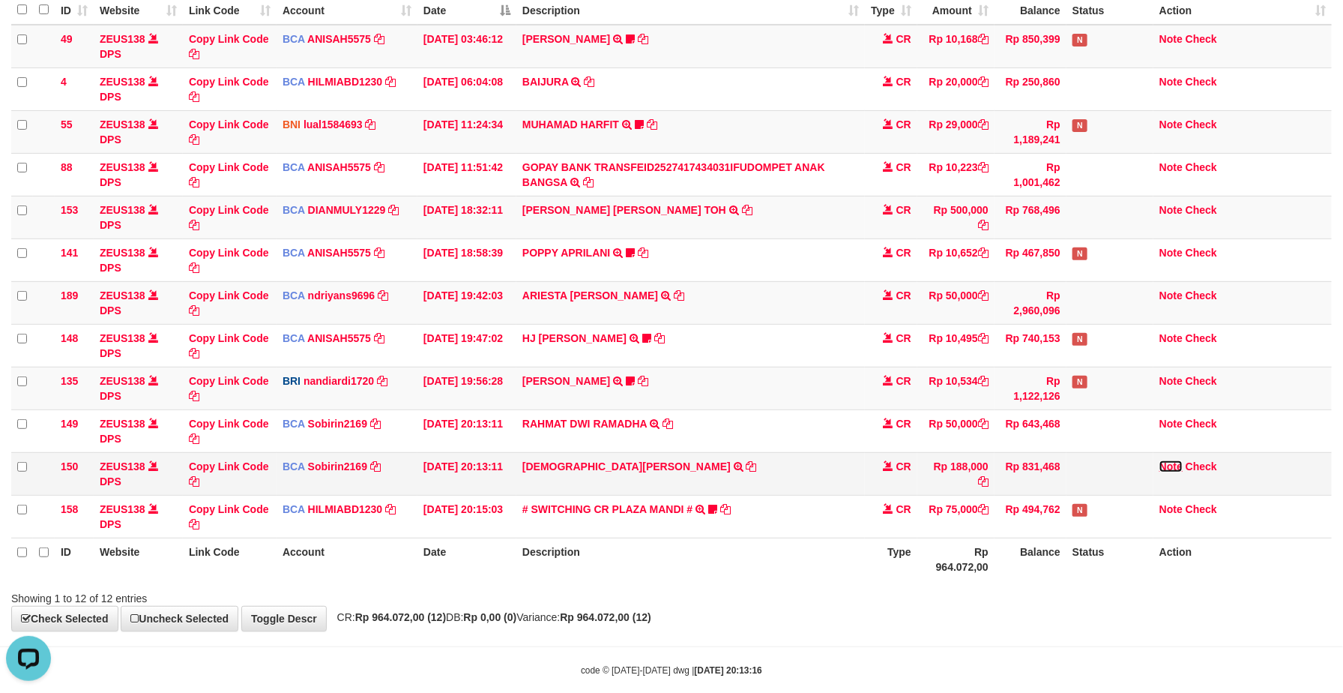
drag, startPoint x: 1165, startPoint y: 469, endPoint x: 1165, endPoint y: 479, distance: 10.5
click at [1165, 469] on link "Note" at bounding box center [1171, 466] width 23 height 12
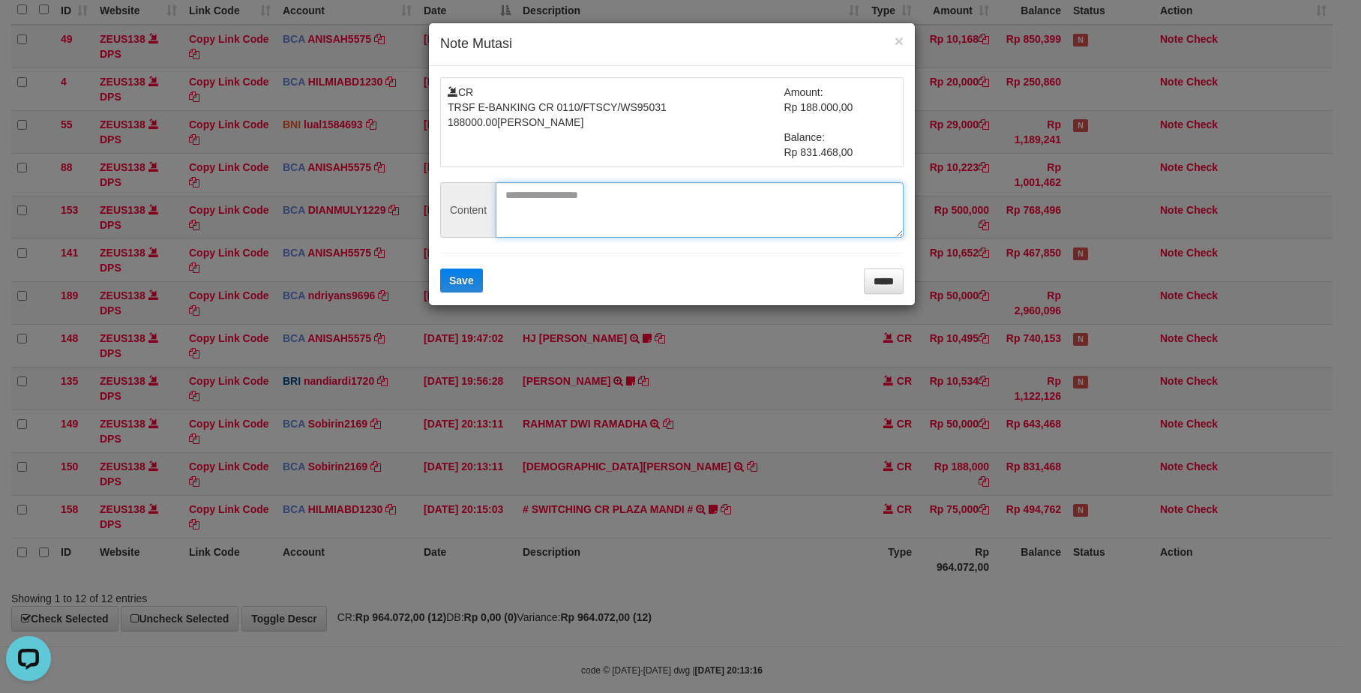
drag, startPoint x: 562, startPoint y: 203, endPoint x: 540, endPoint y: 226, distance: 31.3
click at [560, 205] on textarea at bounding box center [699, 209] width 408 height 55
paste textarea "*******"
type textarea "*******"
click at [457, 286] on span "Save" at bounding box center [461, 280] width 25 height 12
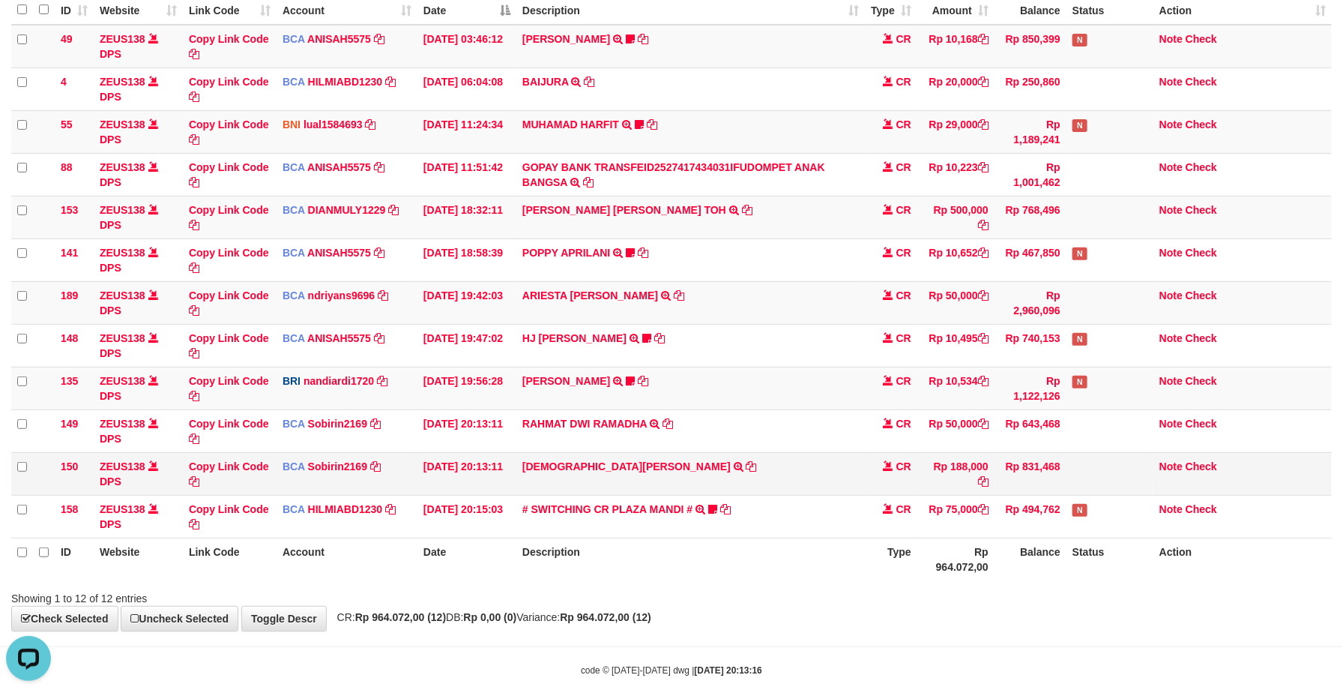
click at [898, 484] on td "CR" at bounding box center [891, 473] width 52 height 43
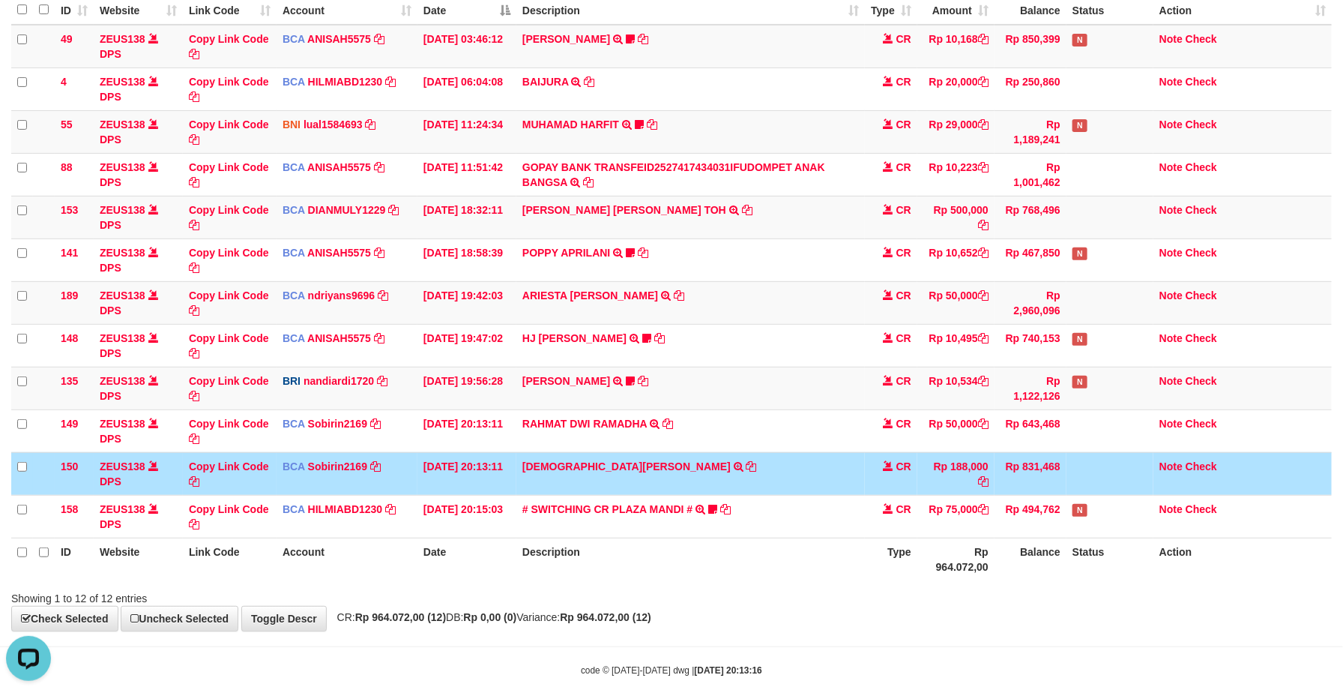
drag, startPoint x: 797, startPoint y: 442, endPoint x: 1359, endPoint y: 572, distance: 577.1
click at [799, 442] on td "RAHMAT DWI RAMADHA TRSF E-BANKING CR 0110/FTSCY/WS95031 50000.00RAHMAT DWI RAMA…" at bounding box center [690, 430] width 349 height 43
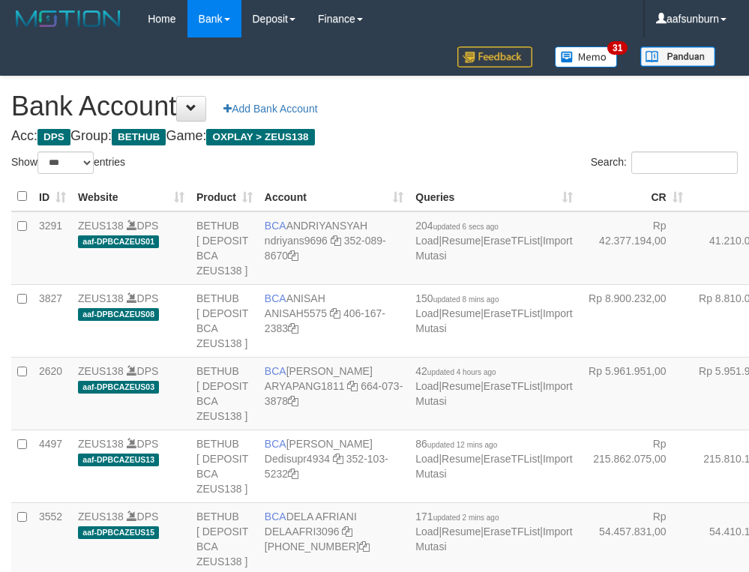
select select "***"
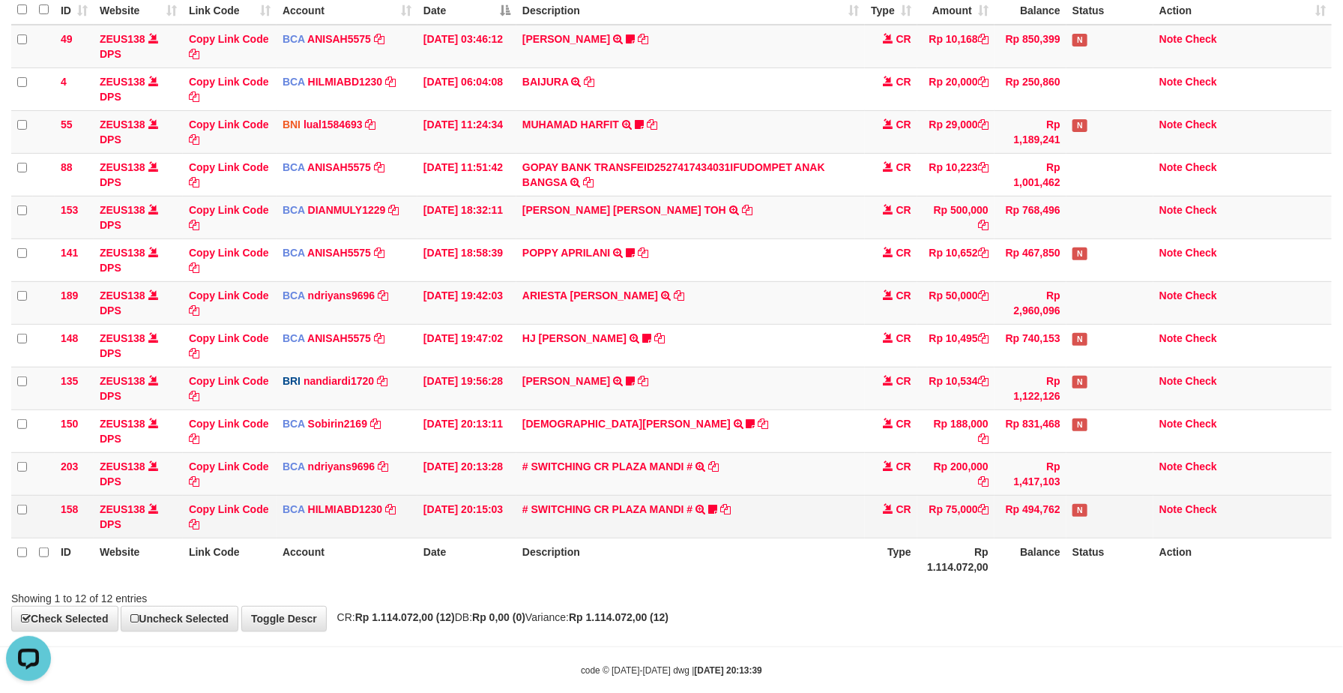
click at [909, 513] on span "CR" at bounding box center [904, 509] width 15 height 12
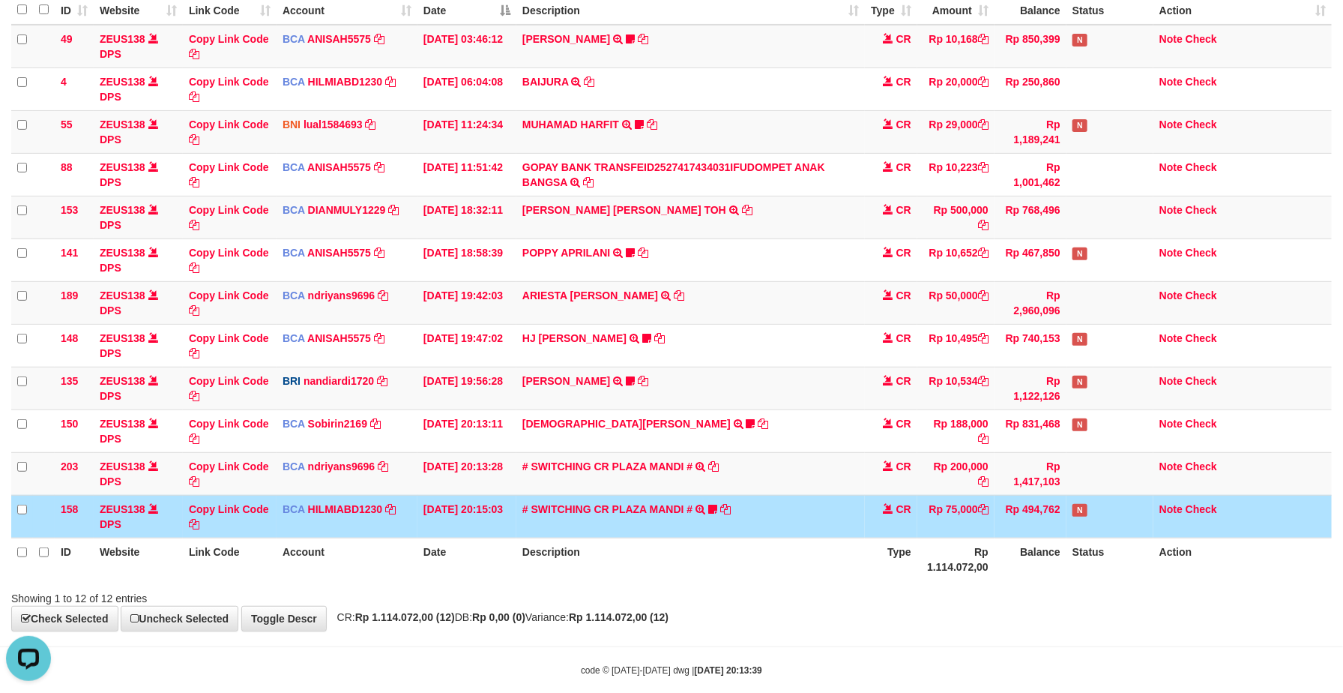
click at [909, 513] on span "CR" at bounding box center [904, 509] width 15 height 12
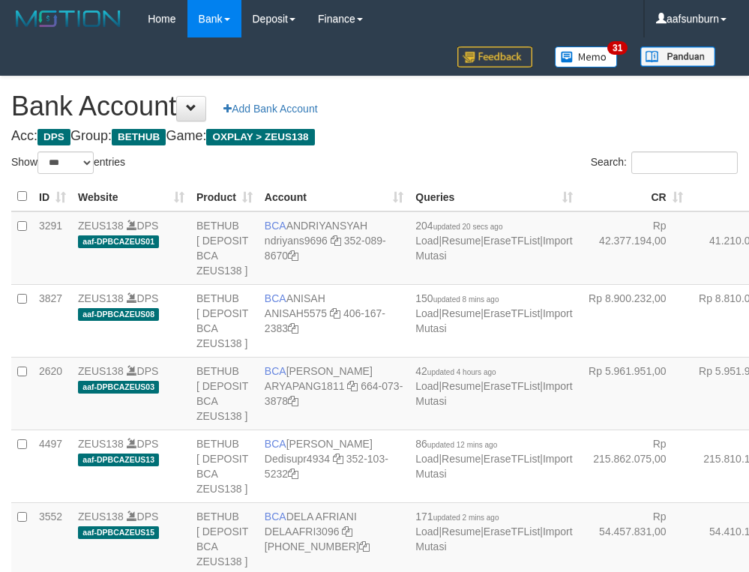
select select "***"
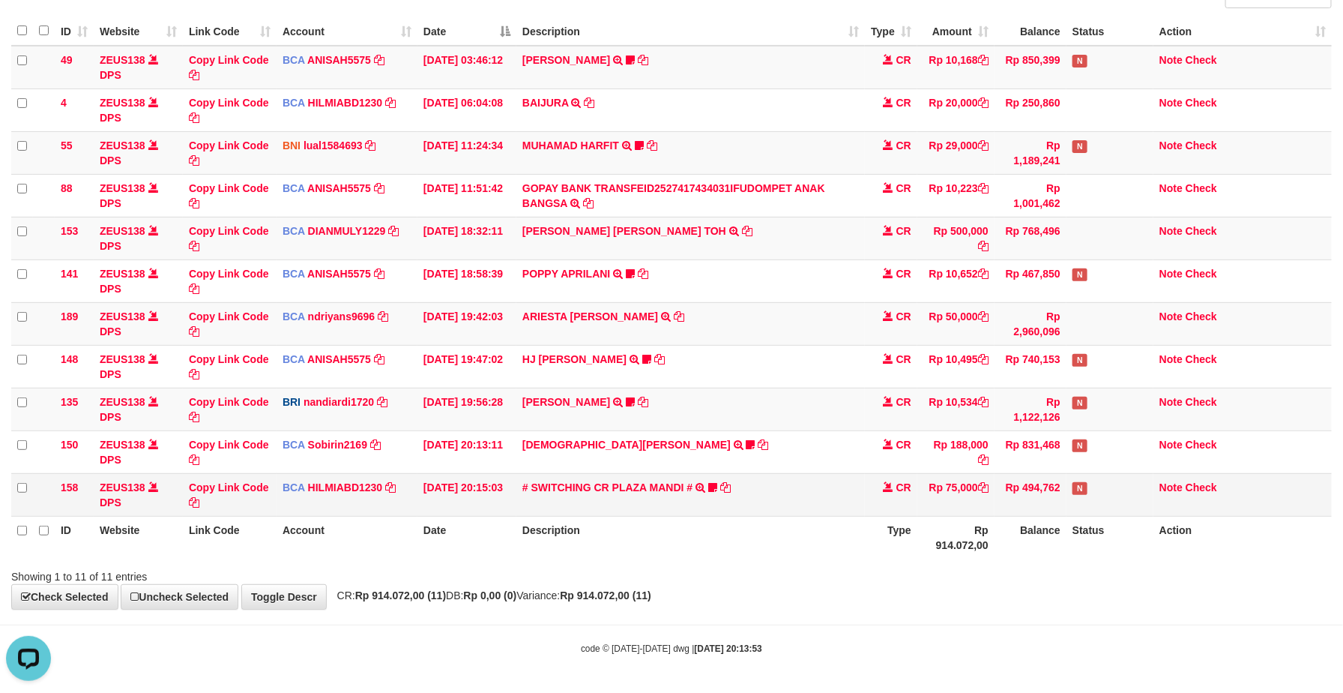
click at [1055, 490] on td "Rp 494,762" at bounding box center [1031, 494] width 72 height 43
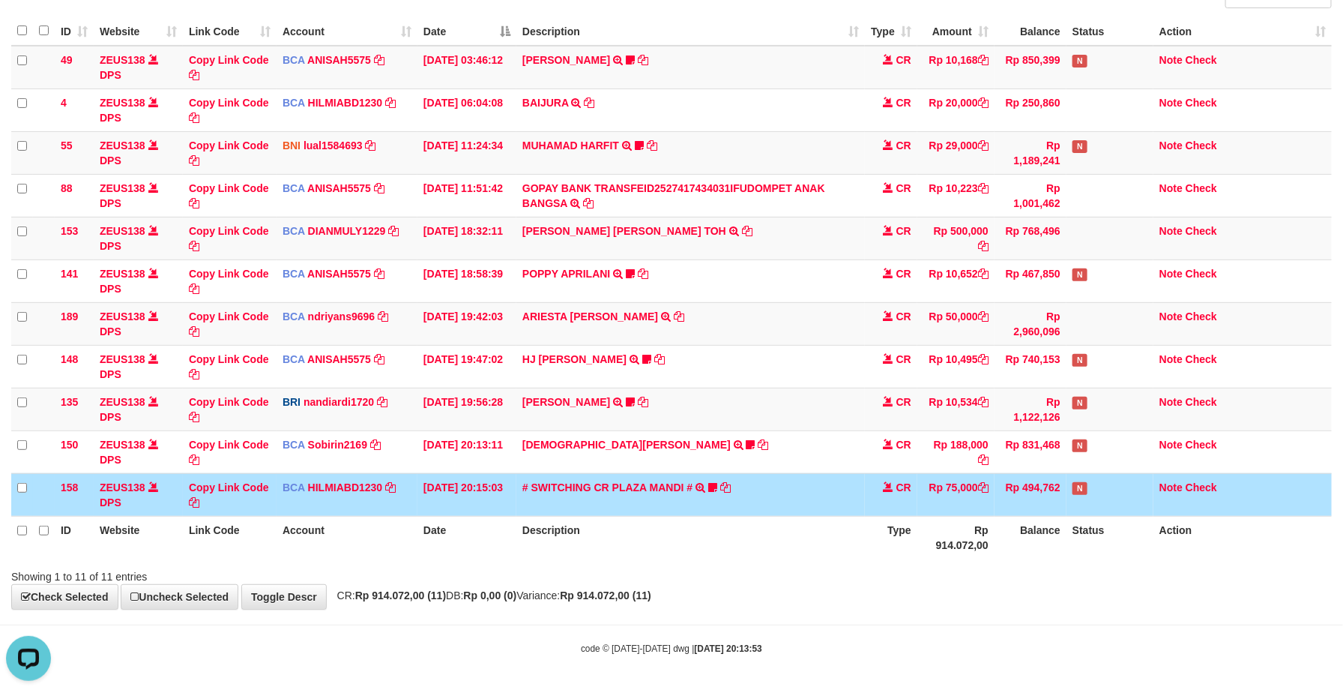
drag, startPoint x: 1055, startPoint y: 490, endPoint x: 1064, endPoint y: 502, distance: 15.0
click at [1059, 499] on td "Rp 494,762" at bounding box center [1031, 494] width 72 height 43
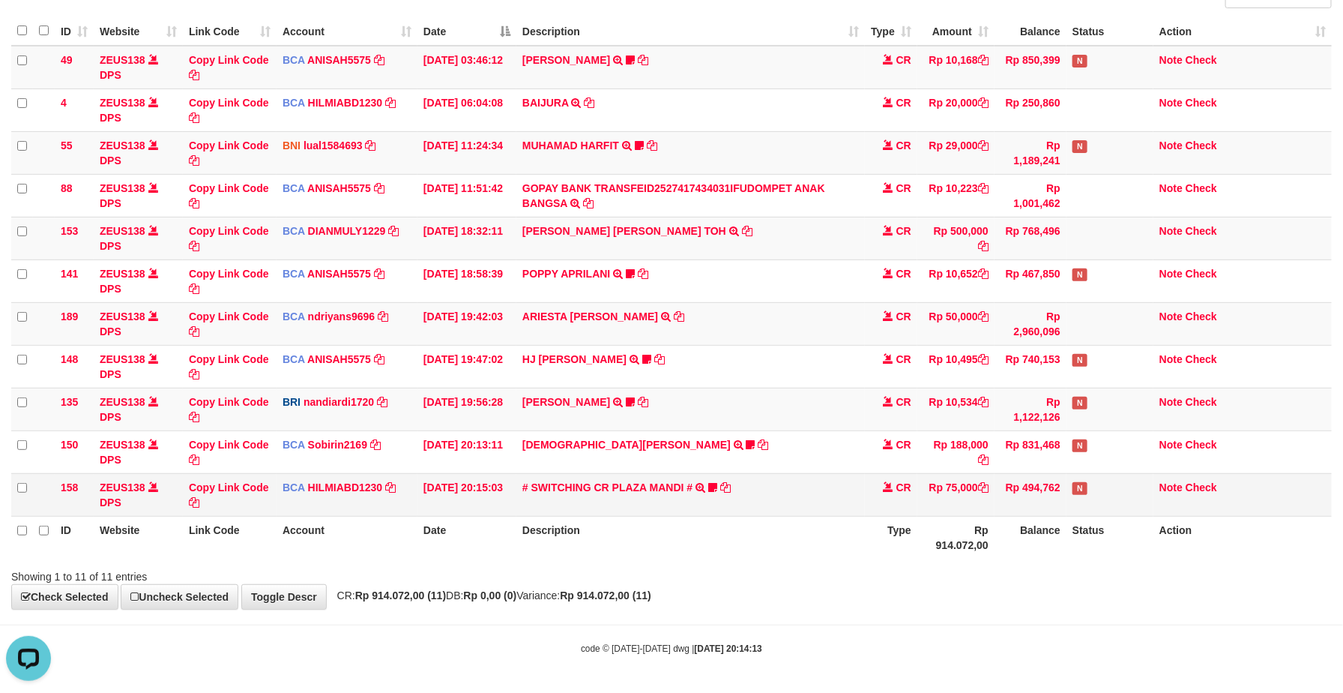
click at [981, 508] on td "Rp 75,000" at bounding box center [956, 494] width 77 height 43
click at [580, 244] on td "CARINA OCTAVIA TOH TRSF E-BANKING CR 0110/FTSCY/WS95031 500000.00CARINA OCTAVIA…" at bounding box center [690, 238] width 349 height 43
copy td "CARINA OCTAVIA TOH"
click at [580, 244] on td "CARINA OCTAVIA TOH TRSF E-BANKING CR 0110/FTSCY/WS95031 500000.00CARINA OCTAVIA…" at bounding box center [690, 238] width 349 height 43
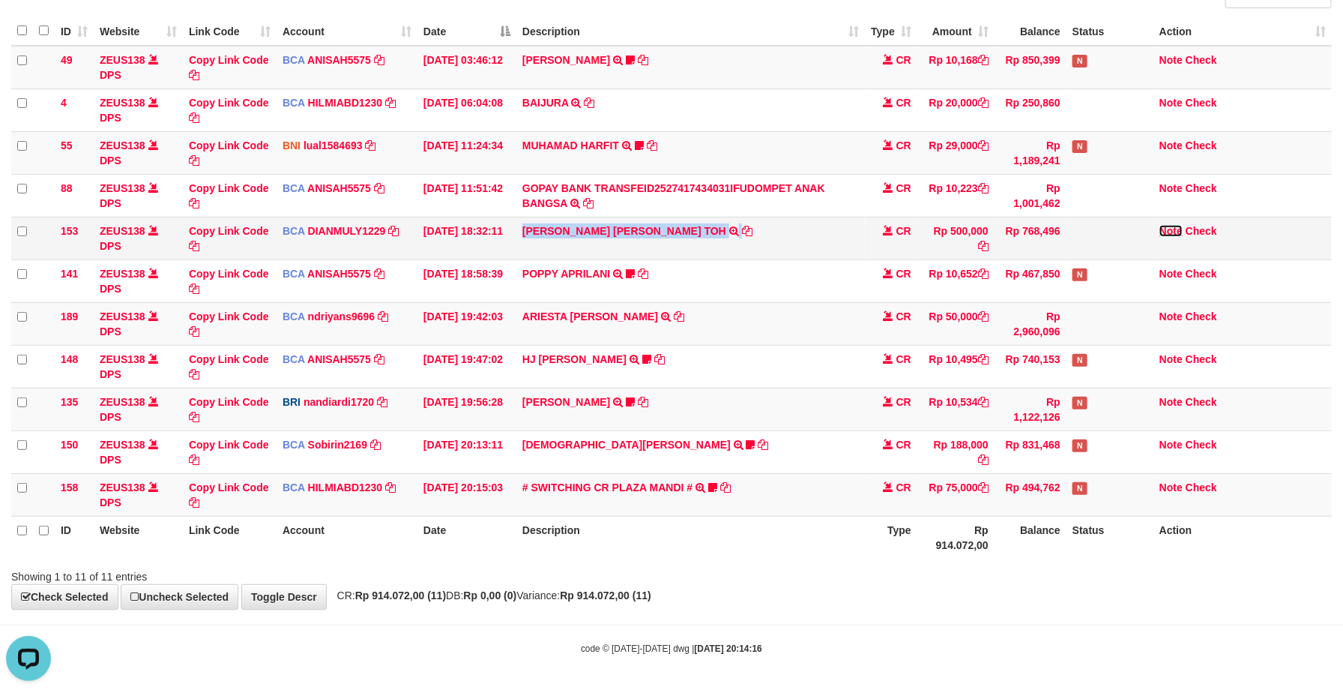
click at [1168, 227] on link "Note" at bounding box center [1171, 231] width 23 height 12
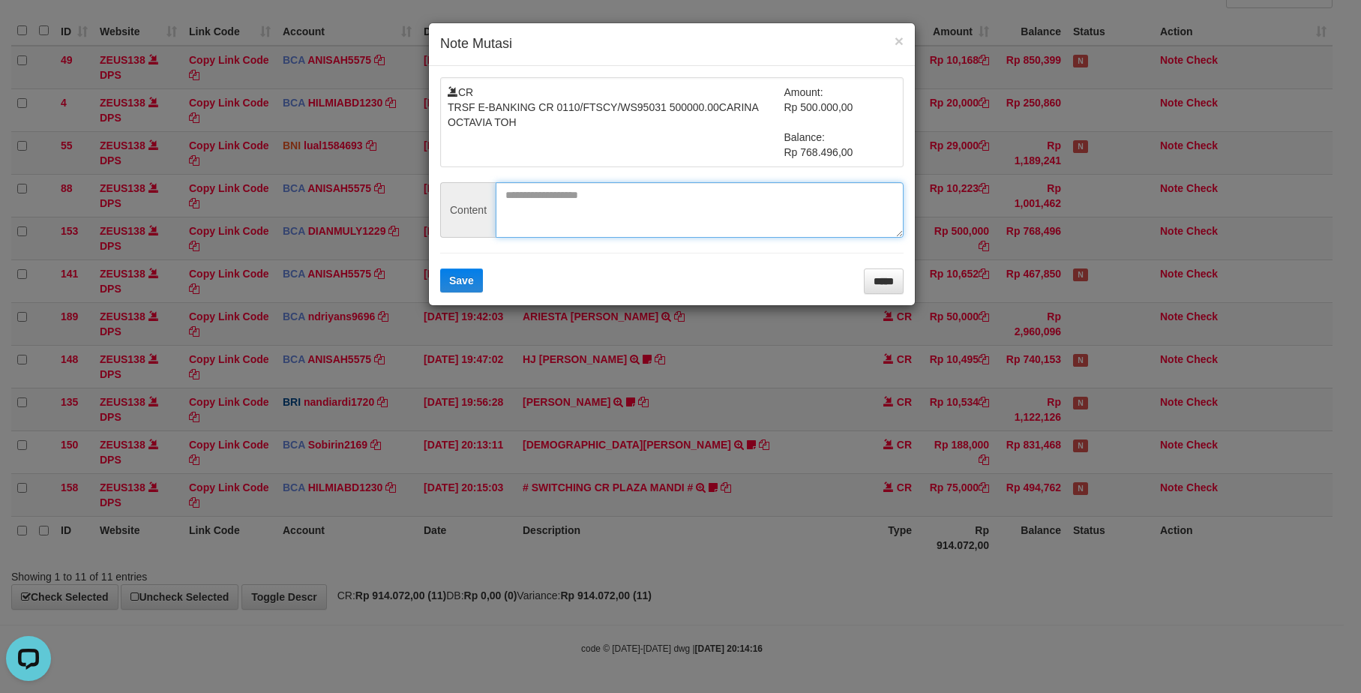
click at [623, 196] on textarea at bounding box center [699, 209] width 408 height 55
paste textarea "********"
type textarea "********"
click at [464, 271] on button "Save" at bounding box center [461, 280] width 43 height 24
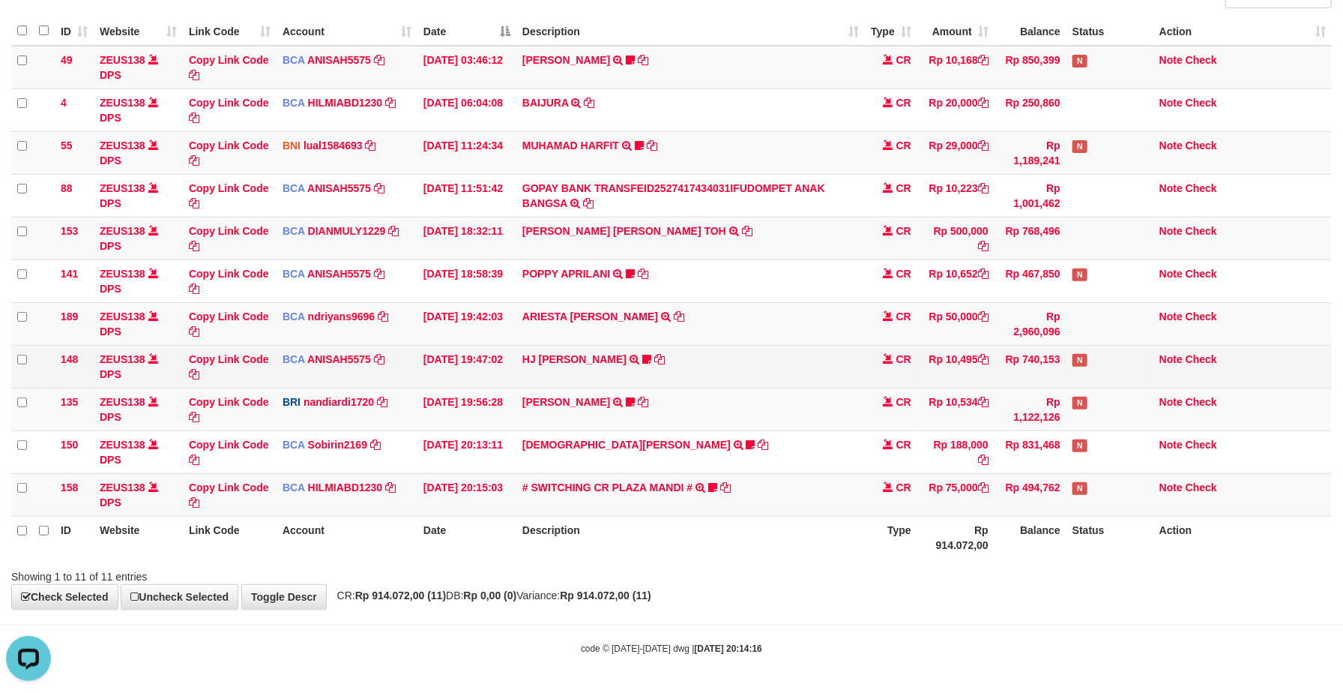
click at [756, 355] on td "HJ YUMI MUTIAH TRSF E-BANKING CR 0110/FTSCY/WS95031 10495.00HJ YUMI MUTIAH Bata…" at bounding box center [690, 366] width 349 height 43
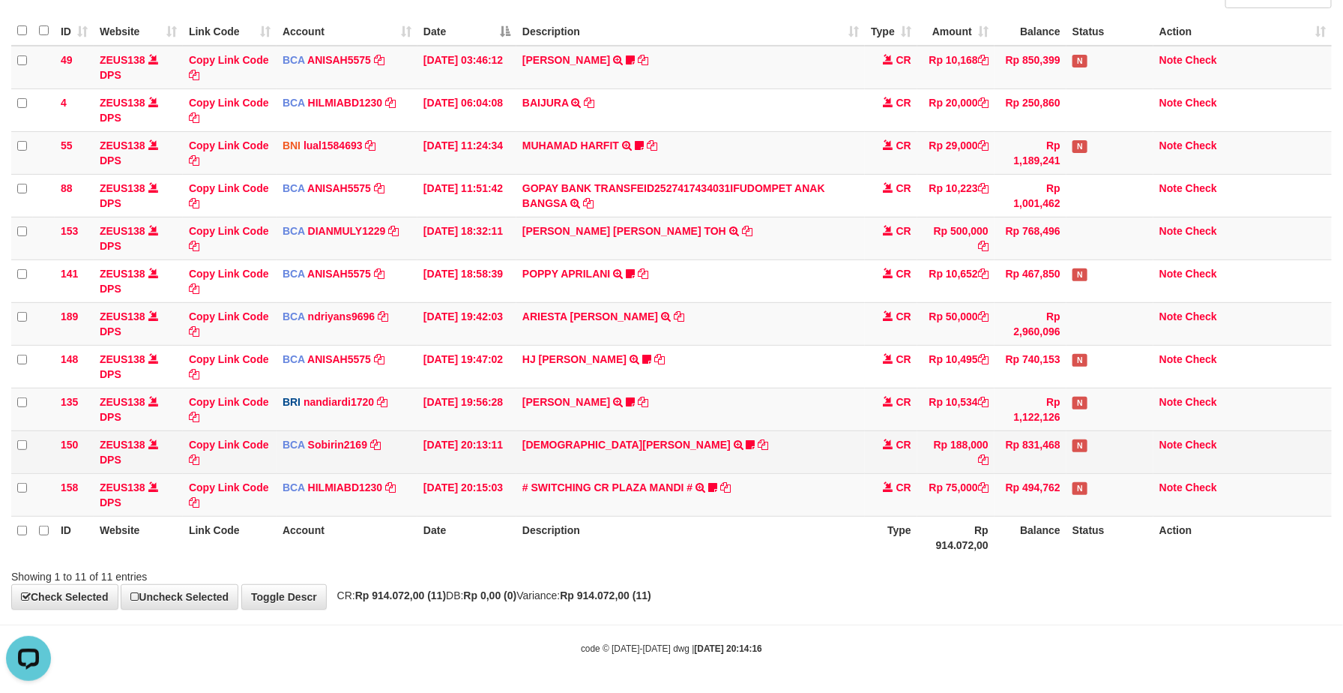
drag, startPoint x: 756, startPoint y: 355, endPoint x: 929, endPoint y: 468, distance: 205.8
click at [767, 365] on td "HJ YUMI MUTIAH TRSF E-BANKING CR 0110/FTSCY/WS95031 10495.00HJ YUMI MUTIAH Bata…" at bounding box center [690, 366] width 349 height 43
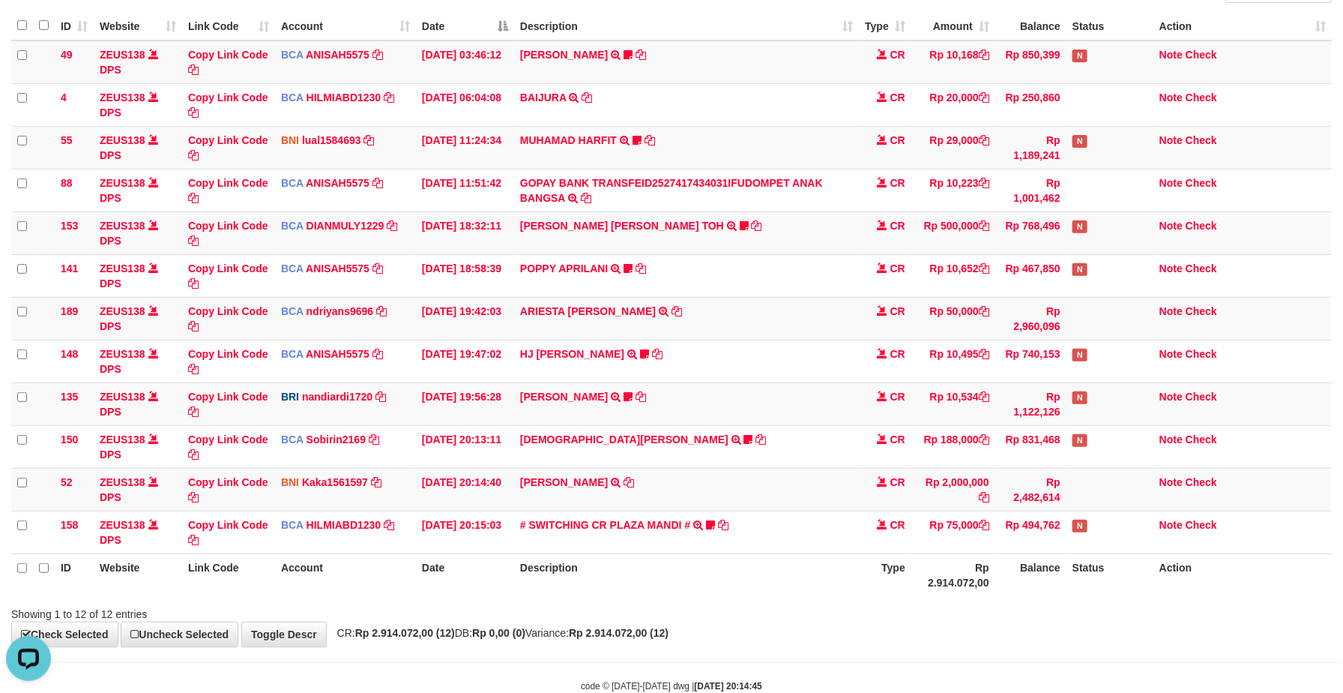
click at [849, 567] on th "Description" at bounding box center [686, 574] width 345 height 43
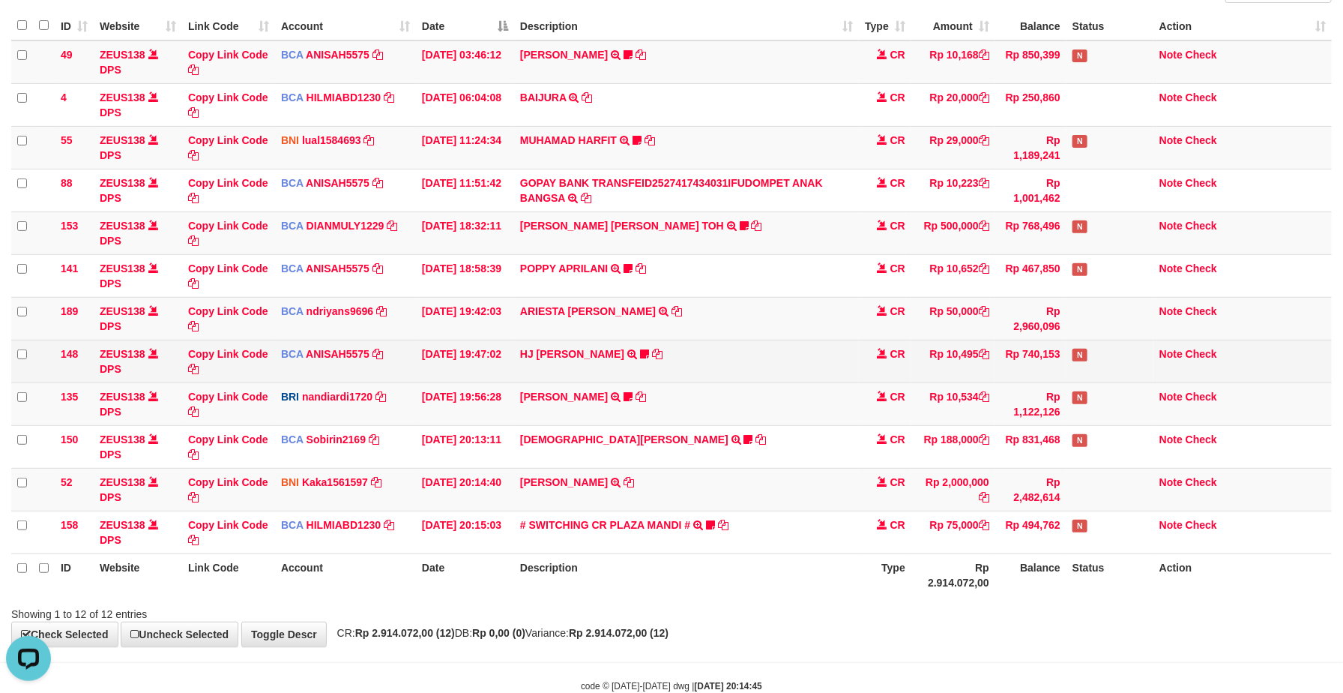
click at [812, 342] on td "HJ YUMI MUTIAH TRSF E-BANKING CR 0110/FTSCY/WS95031 10495.00HJ YUMI MUTIAH Bata…" at bounding box center [686, 361] width 345 height 43
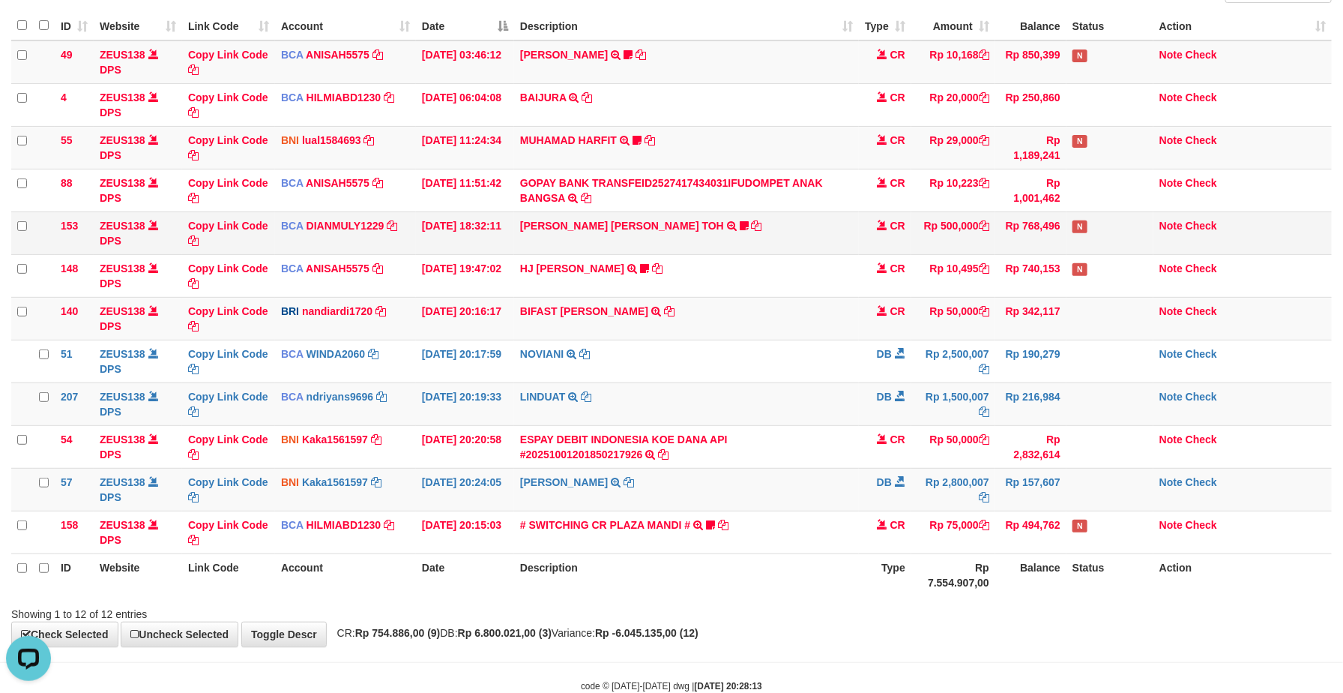
click at [886, 253] on td "CR" at bounding box center [885, 232] width 52 height 43
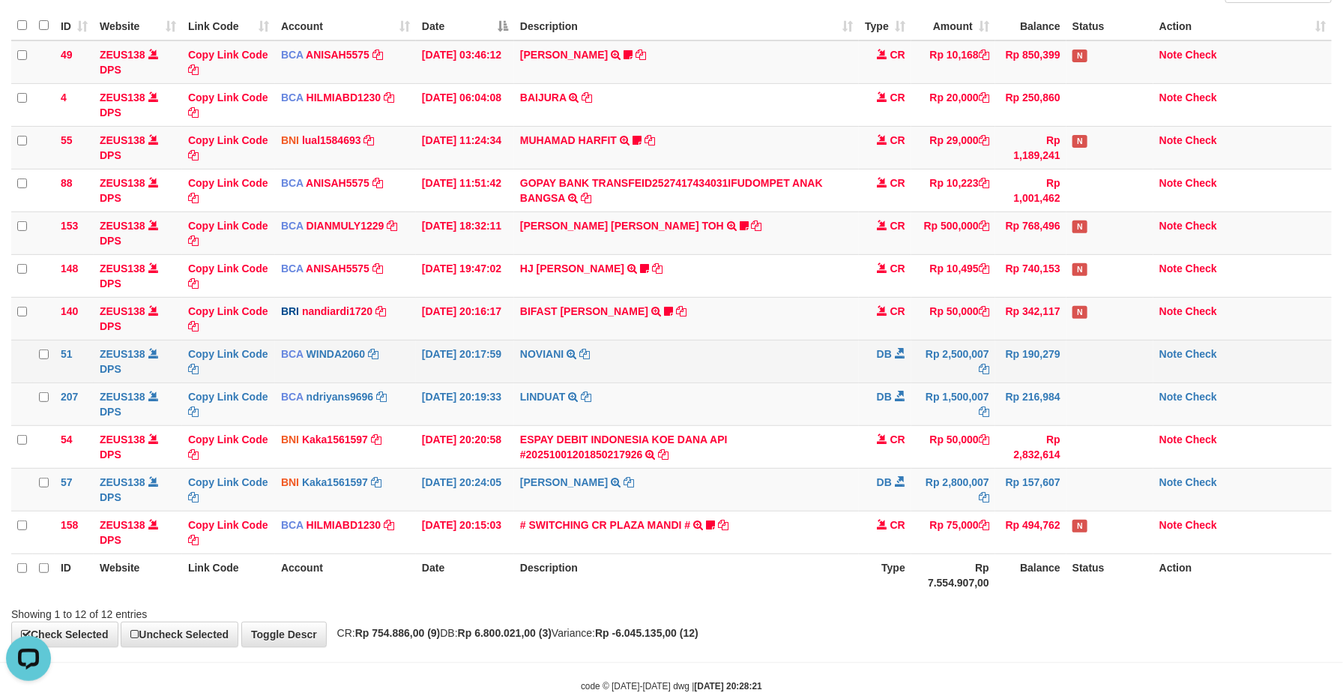
click at [616, 381] on td "NOVIANI TRSF E-BANKING DB 0110/FTSCY/WS95031 2500007.00NOVIANI" at bounding box center [686, 361] width 345 height 43
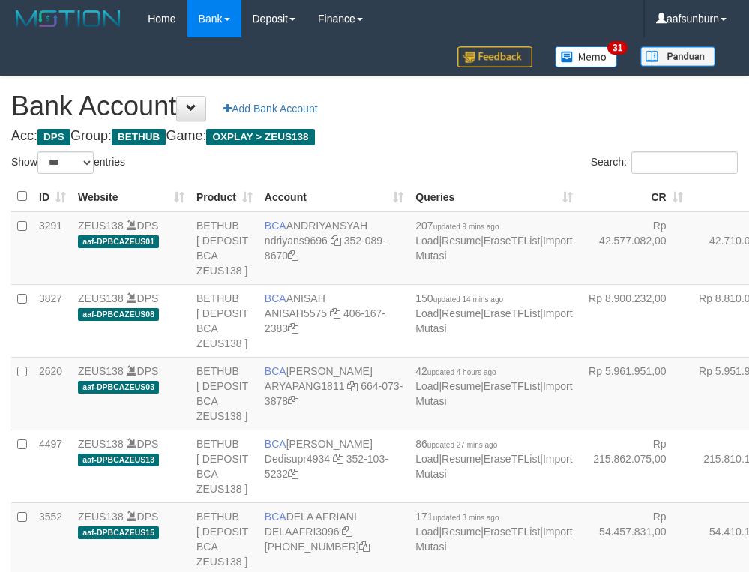
select select "***"
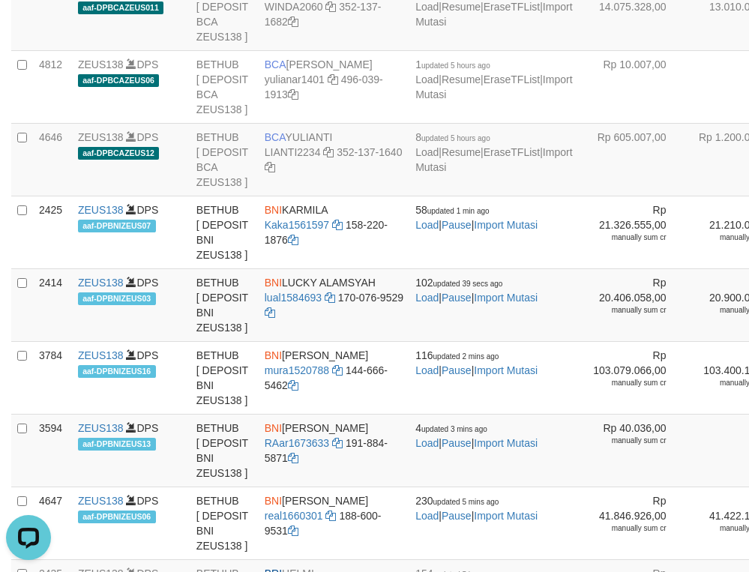
drag, startPoint x: 576, startPoint y: 163, endPoint x: 562, endPoint y: 169, distance: 15.5
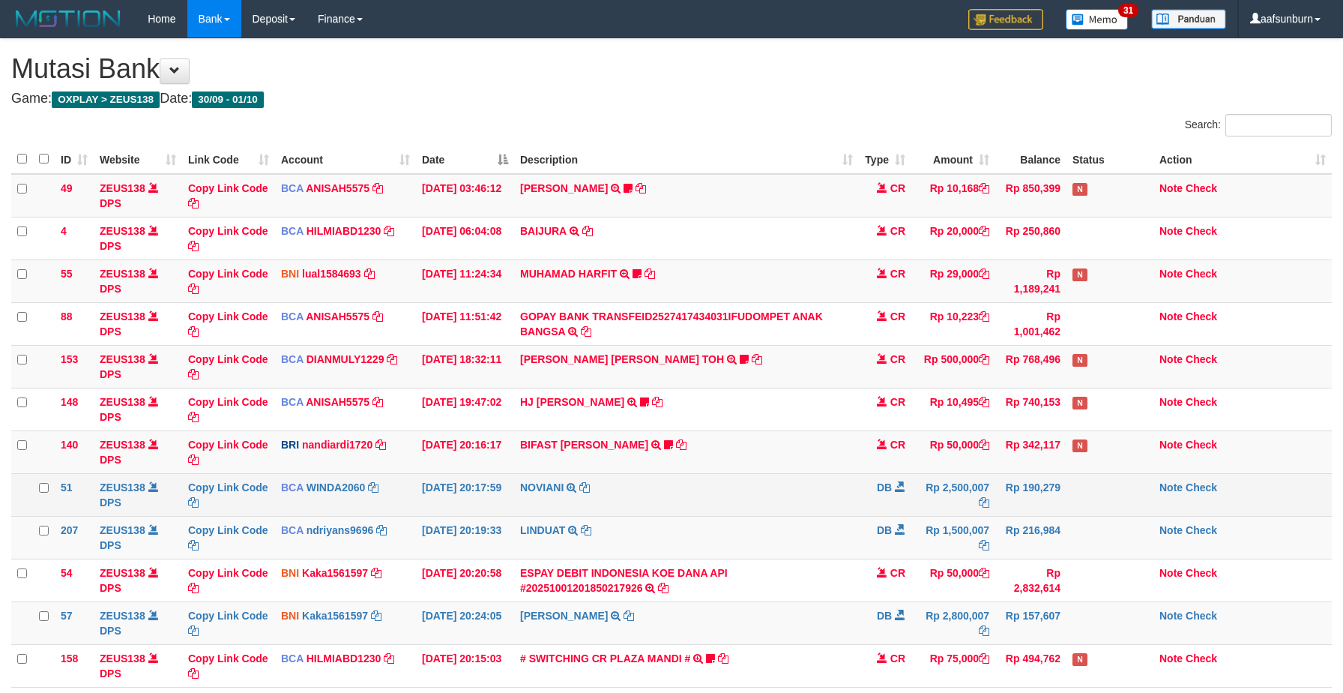
scroll to position [133, 0]
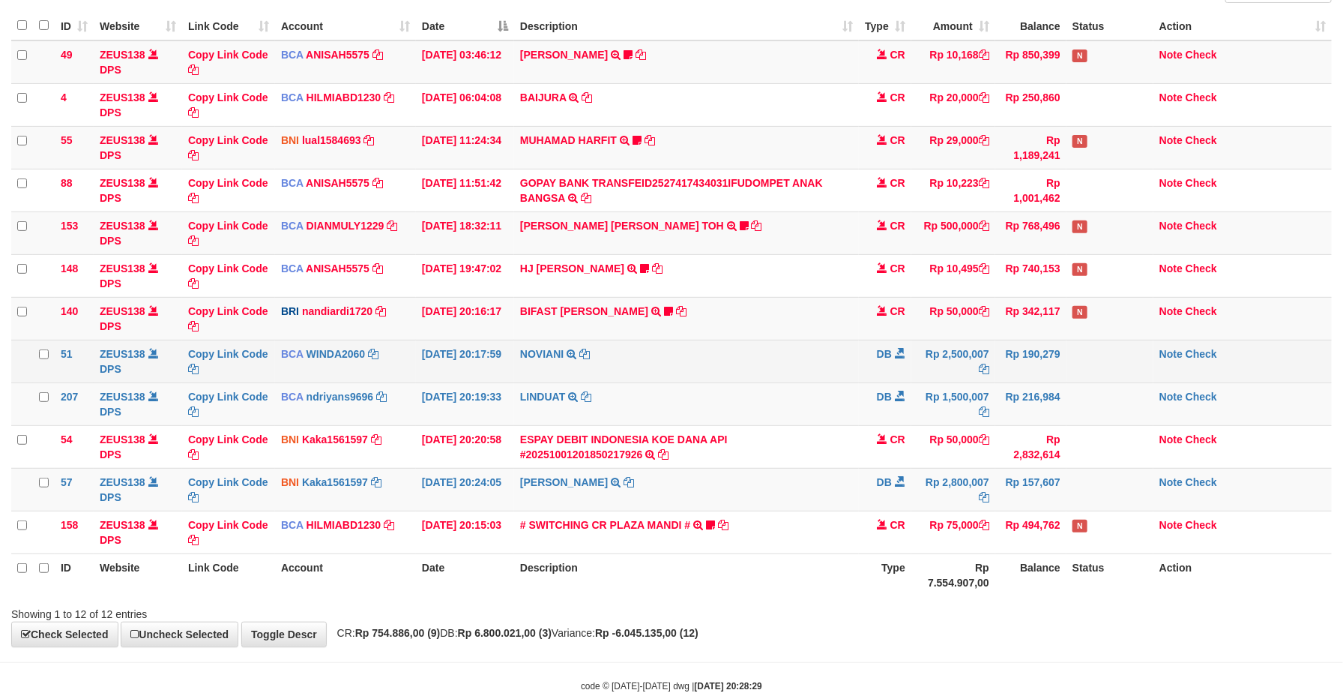
click at [615, 363] on td "NOVIANI TRSF E-BANKING DB 0110/FTSCY/WS95031 2500007.00NOVIANI" at bounding box center [686, 361] width 345 height 43
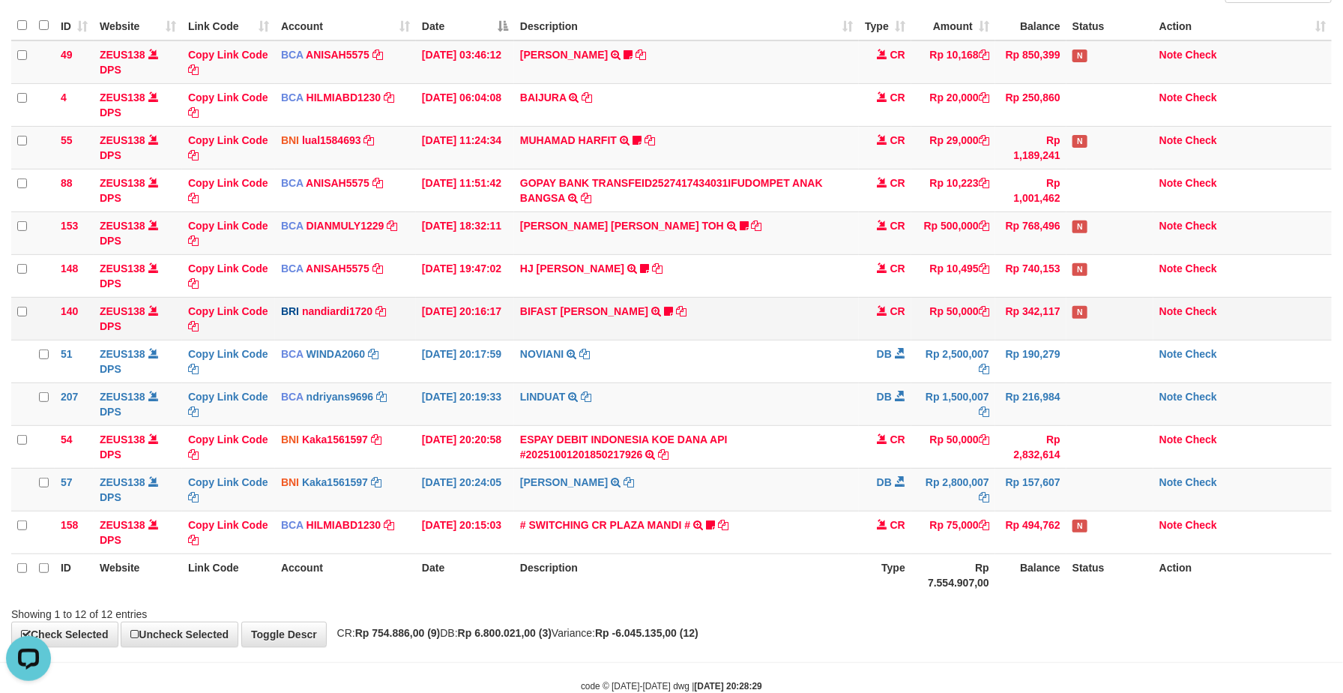
click at [740, 331] on td "BIFAST MUHAMMAD FIR TRANSFER NBMB BIFAST MUHAMMAD FIR TO NANDI ARDIANSYAH White…" at bounding box center [686, 318] width 345 height 43
drag, startPoint x: 740, startPoint y: 331, endPoint x: 738, endPoint y: 322, distance: 8.5
click at [740, 331] on td "BIFAST MUHAMMAD FIR TRANSFER NBMB BIFAST MUHAMMAD FIR TO NANDI ARDIANSYAH White…" at bounding box center [686, 318] width 345 height 43
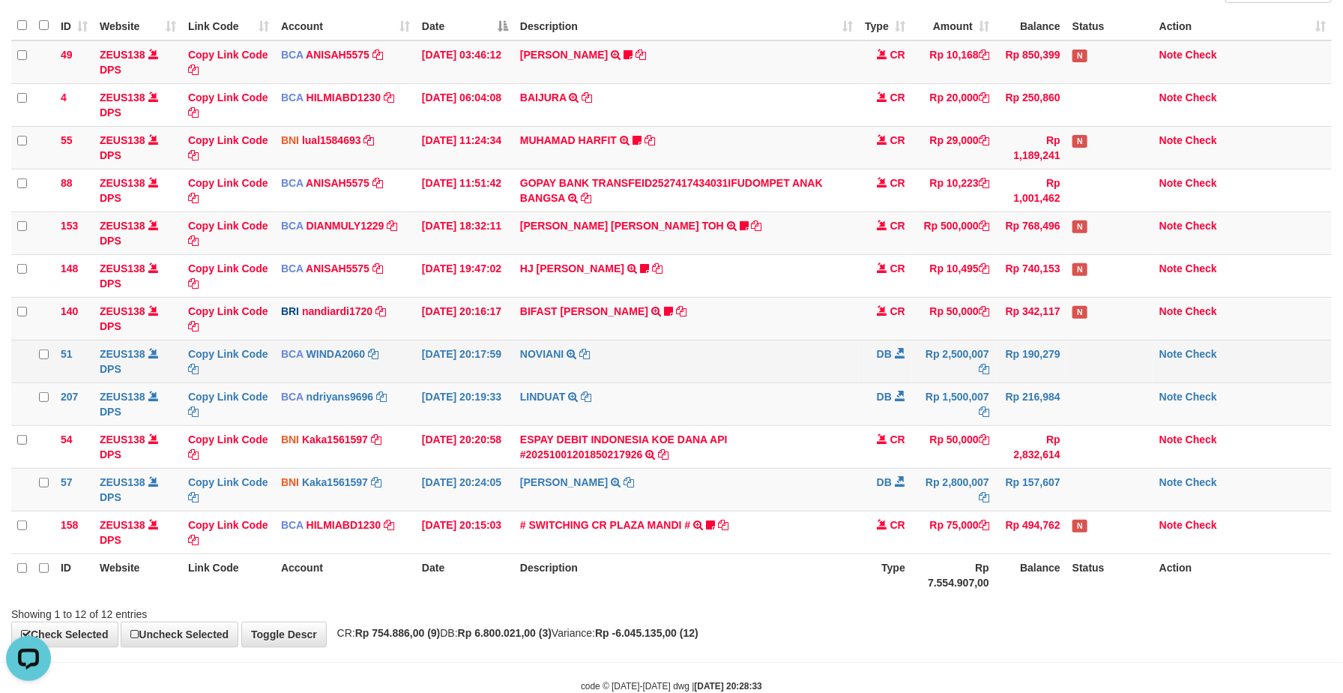
click at [936, 372] on td "Rp 2,500,007" at bounding box center [954, 361] width 84 height 43
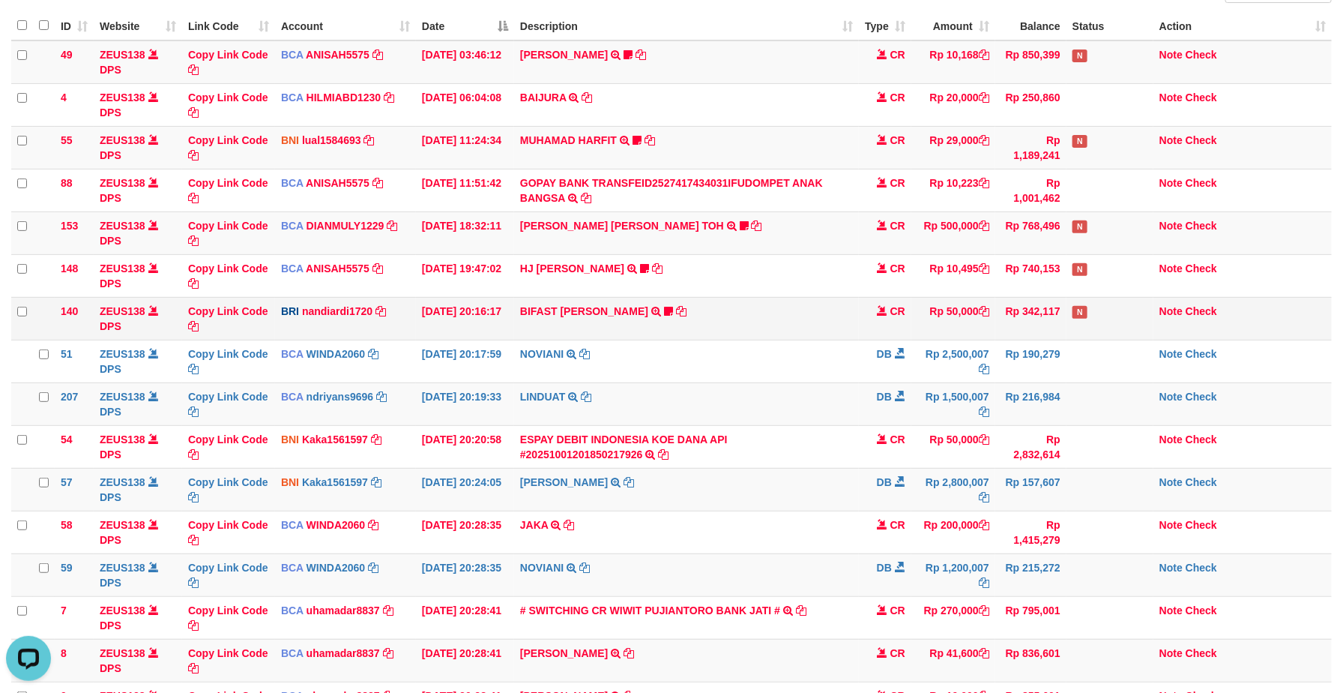
drag, startPoint x: 954, startPoint y: 426, endPoint x: 1289, endPoint y: 319, distance: 351.6
click at [958, 425] on td "Rp 1,500,007" at bounding box center [954, 403] width 84 height 43
click at [774, 319] on td "BIFAST MUHAMMAD FIR TRANSFER NBMB BIFAST MUHAMMAD FIR TO NANDI ARDIANSYAH White…" at bounding box center [686, 318] width 345 height 43
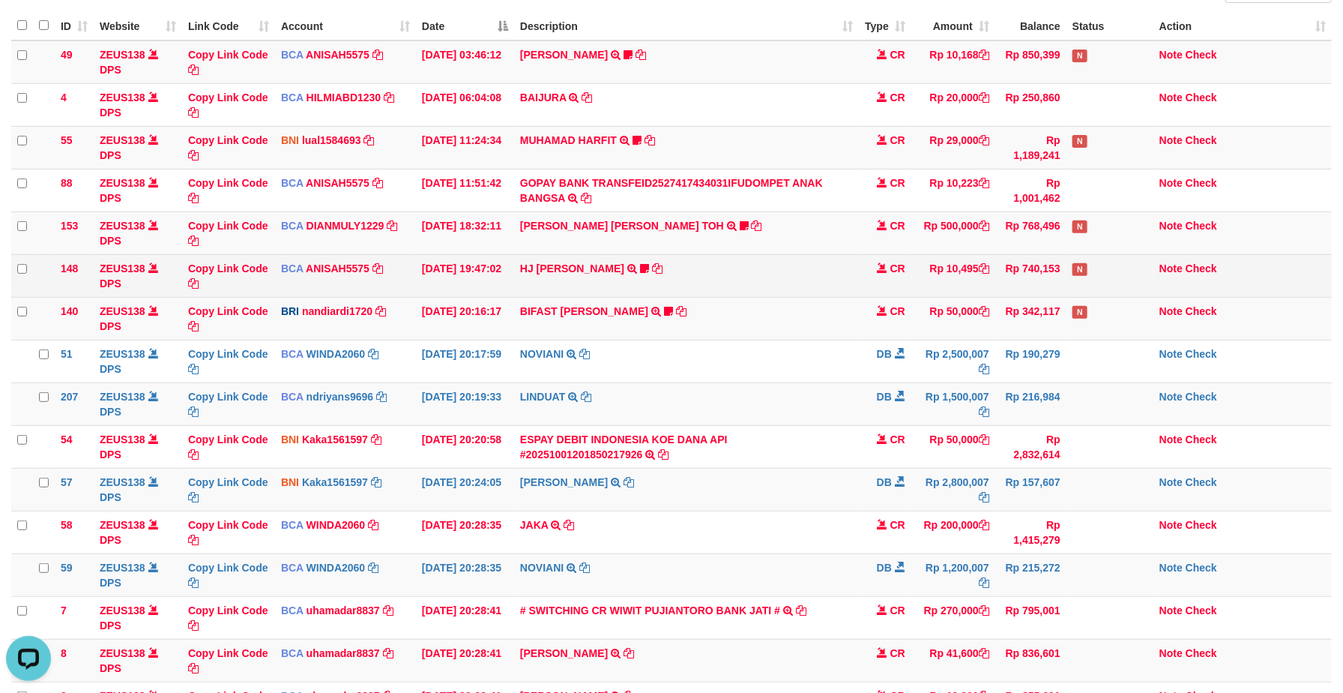
click at [798, 270] on td "HJ YUMI MUTIAH TRSF E-BANKING CR 0110/FTSCY/WS95031 10495.00HJ YUMI MUTIAH Bata…" at bounding box center [686, 275] width 345 height 43
click at [798, 268] on td "HJ YUMI MUTIAH TRSF E-BANKING CR 0110/FTSCY/WS95031 10495.00HJ YUMI MUTIAH Bata…" at bounding box center [686, 275] width 345 height 43
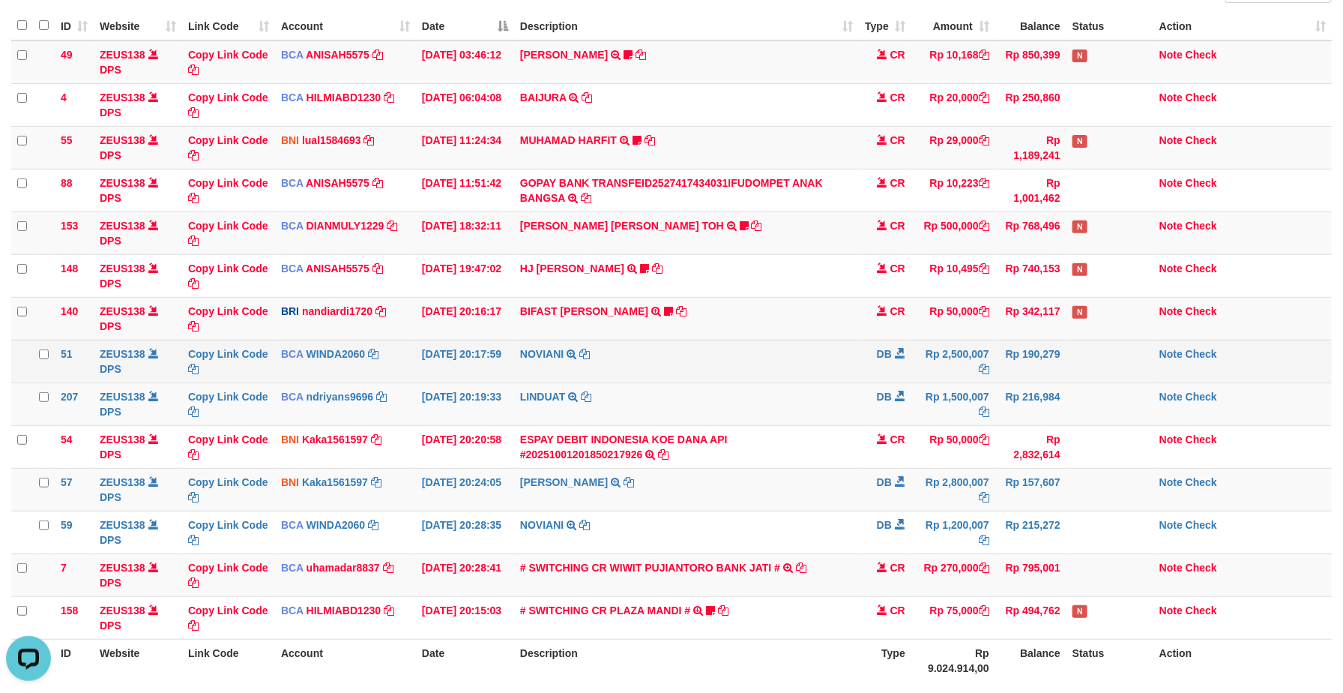
drag, startPoint x: 754, startPoint y: 360, endPoint x: 814, endPoint y: 374, distance: 61.6
click at [760, 361] on td "NOVIANI TRSF E-BANKING DB 0110/FTSCY/WS95031 2500007.00NOVIANI" at bounding box center [686, 361] width 345 height 43
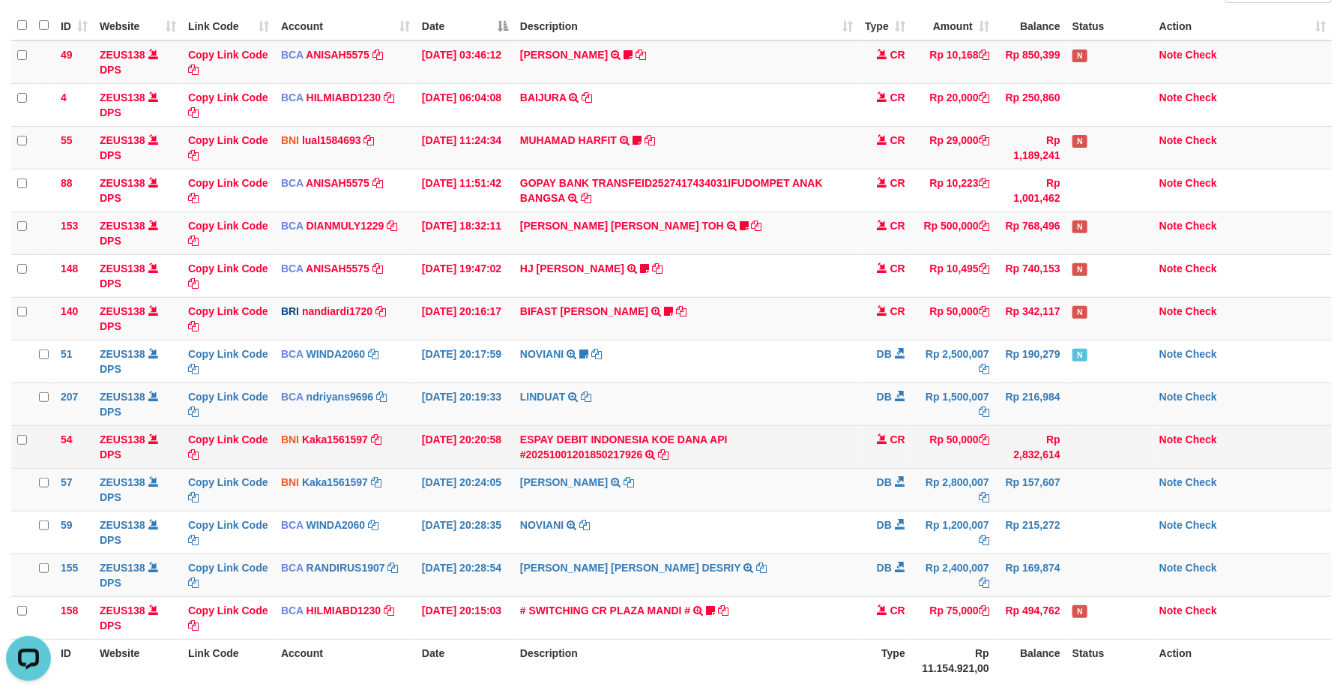
click at [1071, 468] on td at bounding box center [1110, 446] width 87 height 43
drag, startPoint x: 1071, startPoint y: 468, endPoint x: 1100, endPoint y: 451, distance: 33.3
click at [1073, 466] on td at bounding box center [1110, 446] width 87 height 43
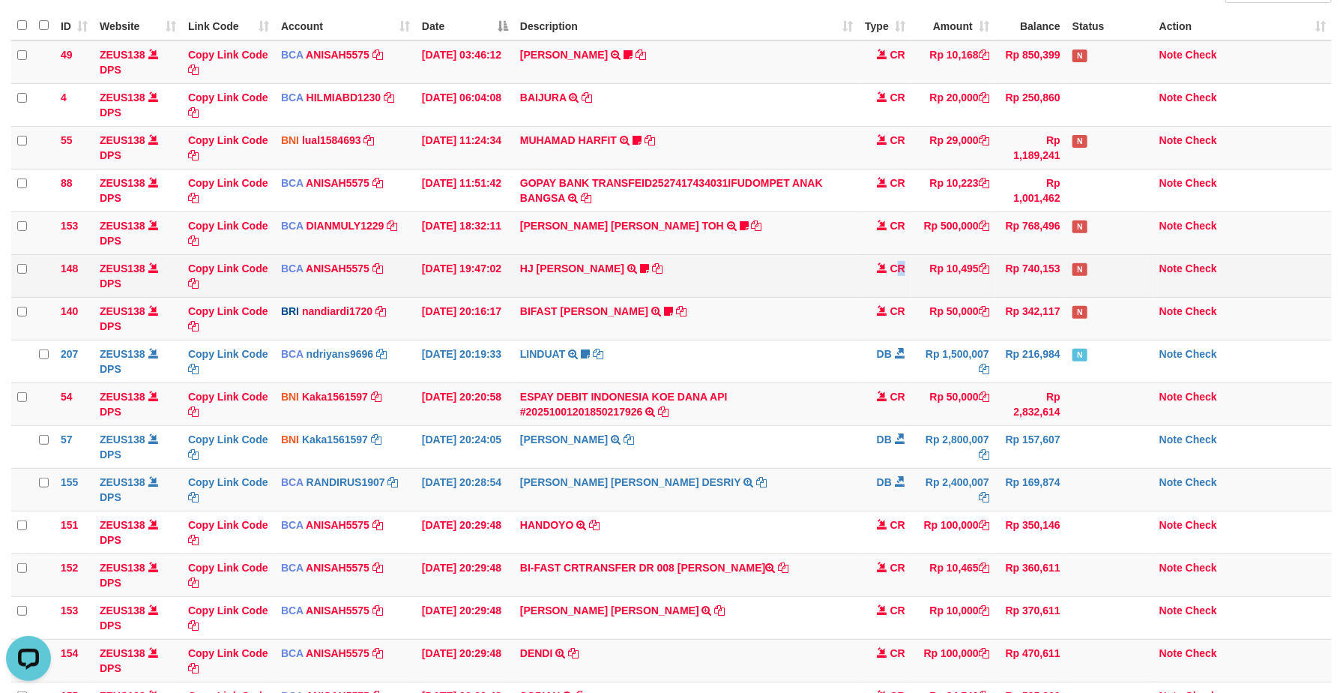
click at [903, 262] on td "CR" at bounding box center [885, 275] width 52 height 43
drag, startPoint x: 903, startPoint y: 262, endPoint x: 909, endPoint y: 268, distance: 9.0
click at [905, 263] on td "CR" at bounding box center [885, 275] width 52 height 43
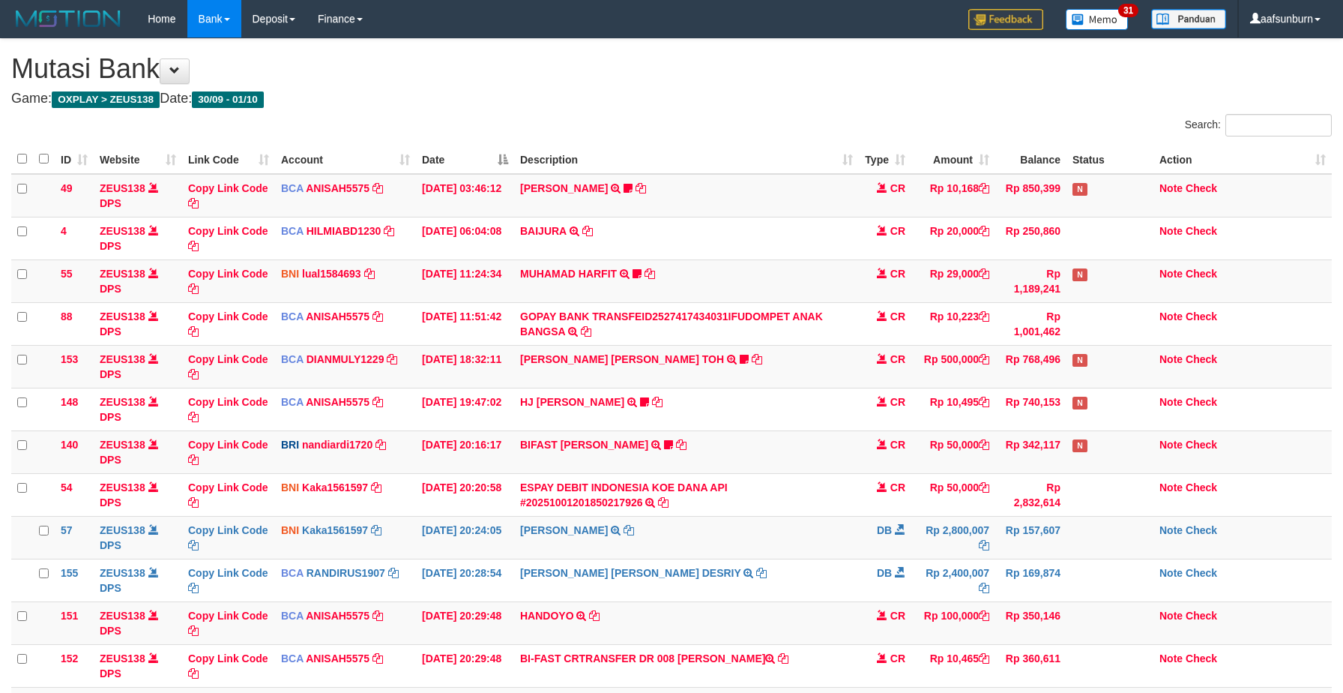
scroll to position [133, 0]
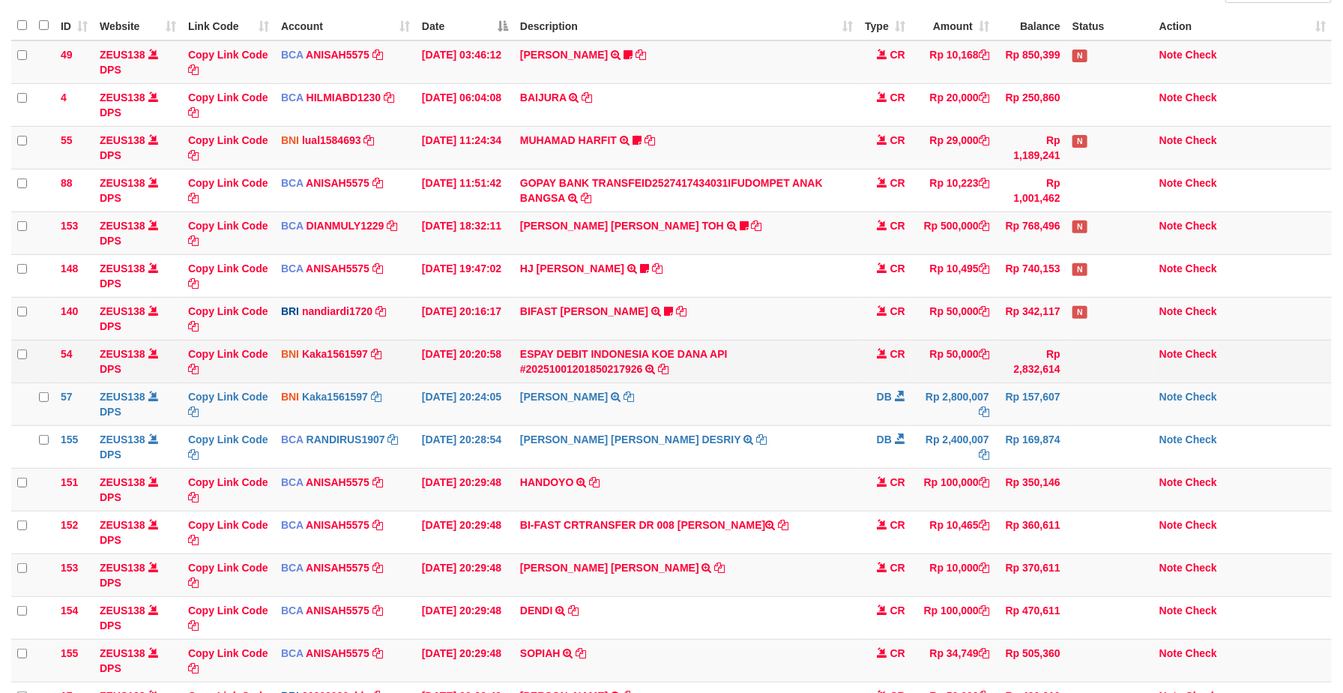
click at [855, 376] on td "ESPAY DEBIT INDONESIA KOE DANA API #20251001201850217926 TRANSFER DARI ESPAY DE…" at bounding box center [686, 361] width 345 height 43
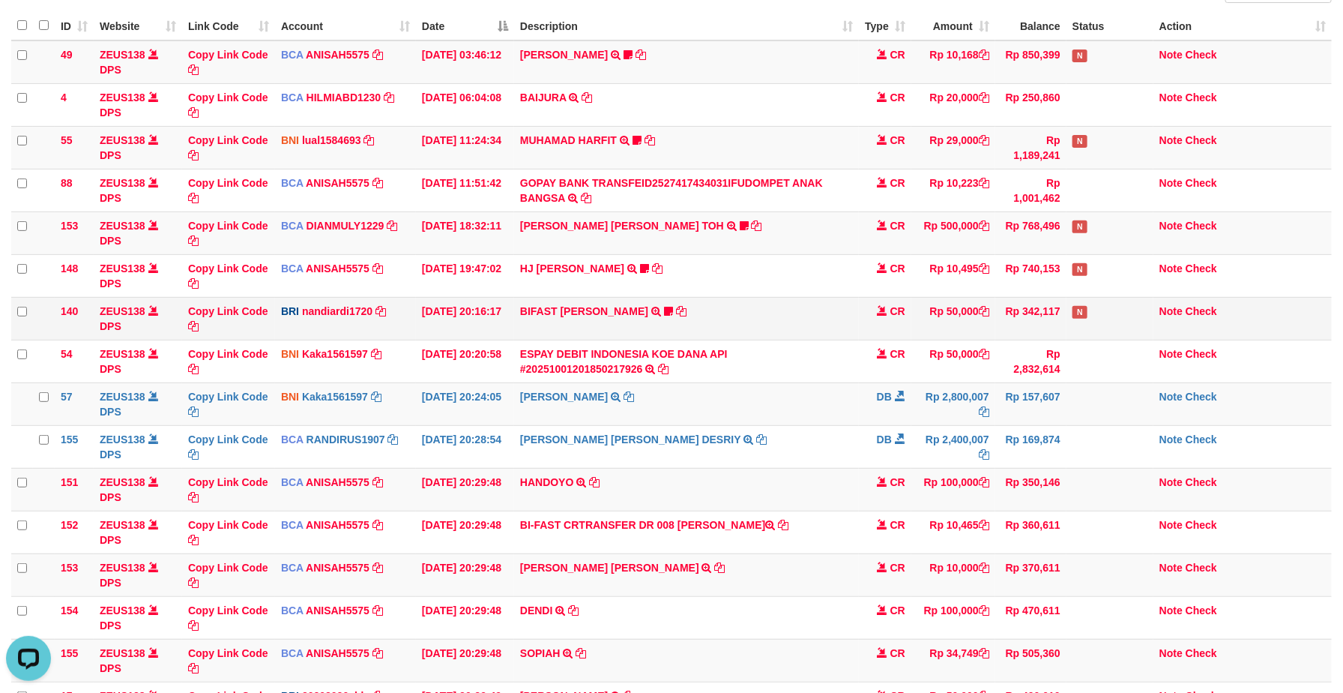
click at [722, 340] on td "BIFAST [PERSON_NAME] FIR TRANSFER NBMB BIFAST [PERSON_NAME] FIR TO NANDI ARDIAN…" at bounding box center [686, 318] width 345 height 43
click at [714, 337] on td "BIFAST [PERSON_NAME] FIR TRANSFER NBMB BIFAST [PERSON_NAME] FIR TO NANDI ARDIAN…" at bounding box center [686, 318] width 345 height 43
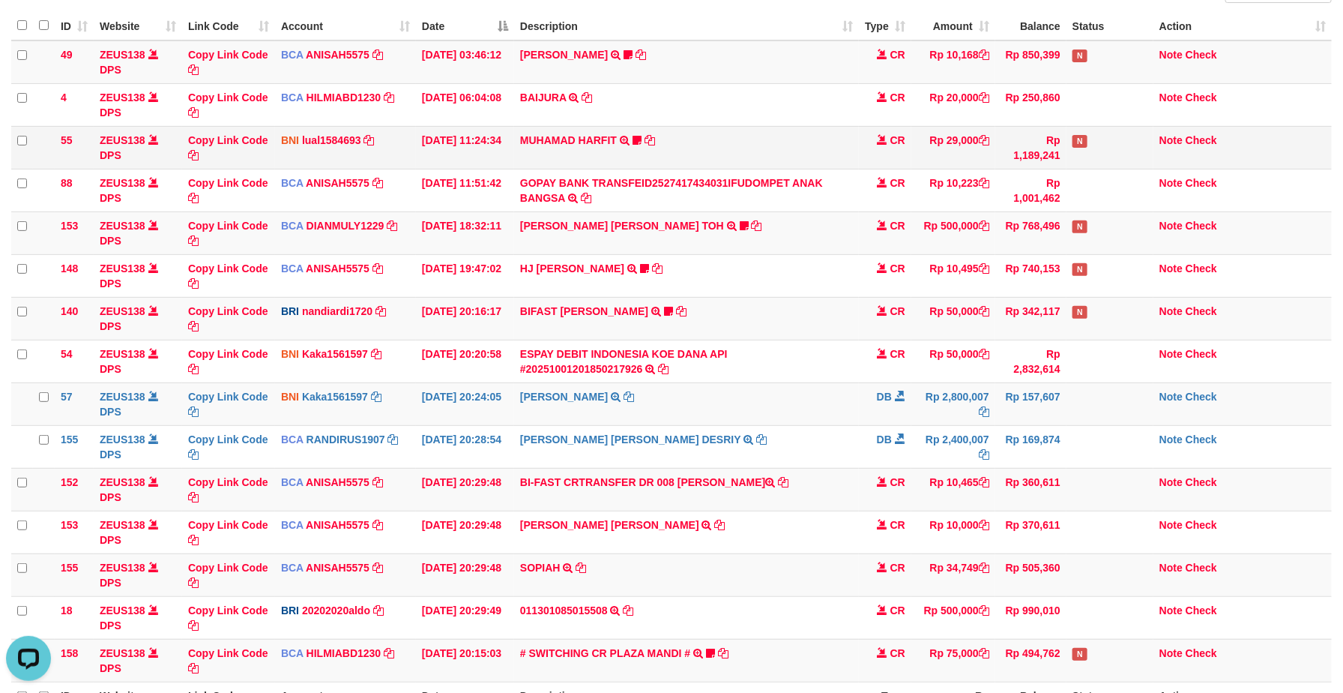
drag, startPoint x: 304, startPoint y: 164, endPoint x: 454, endPoint y: 169, distance: 150.7
click at [304, 164] on td "BNI lual1584693 DPS LUCKY ALAMSYAH mutasi_20251001_2414 | 55 mutasi_20251001_24…" at bounding box center [345, 147] width 141 height 43
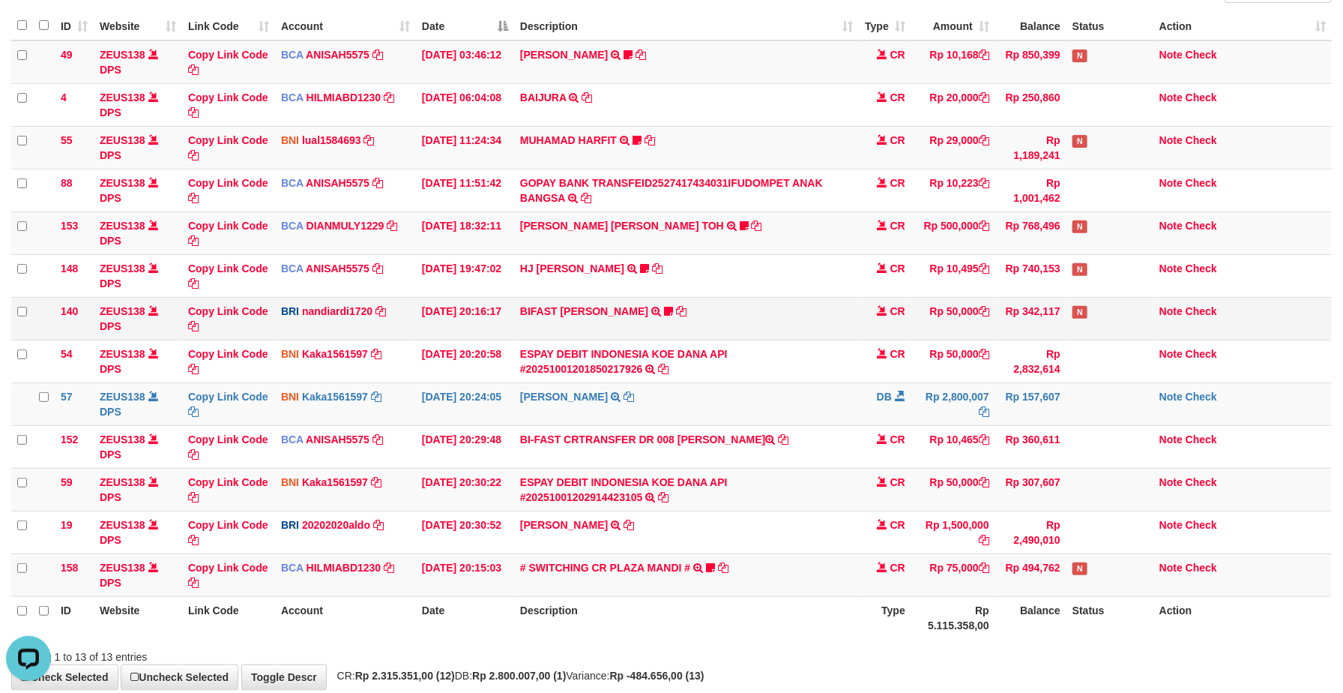
click at [1008, 310] on td "Rp 342,117" at bounding box center [1030, 318] width 71 height 43
drag, startPoint x: 1008, startPoint y: 310, endPoint x: 1014, endPoint y: 316, distance: 8.0
click at [1010, 310] on td "Rp 342,117" at bounding box center [1030, 318] width 71 height 43
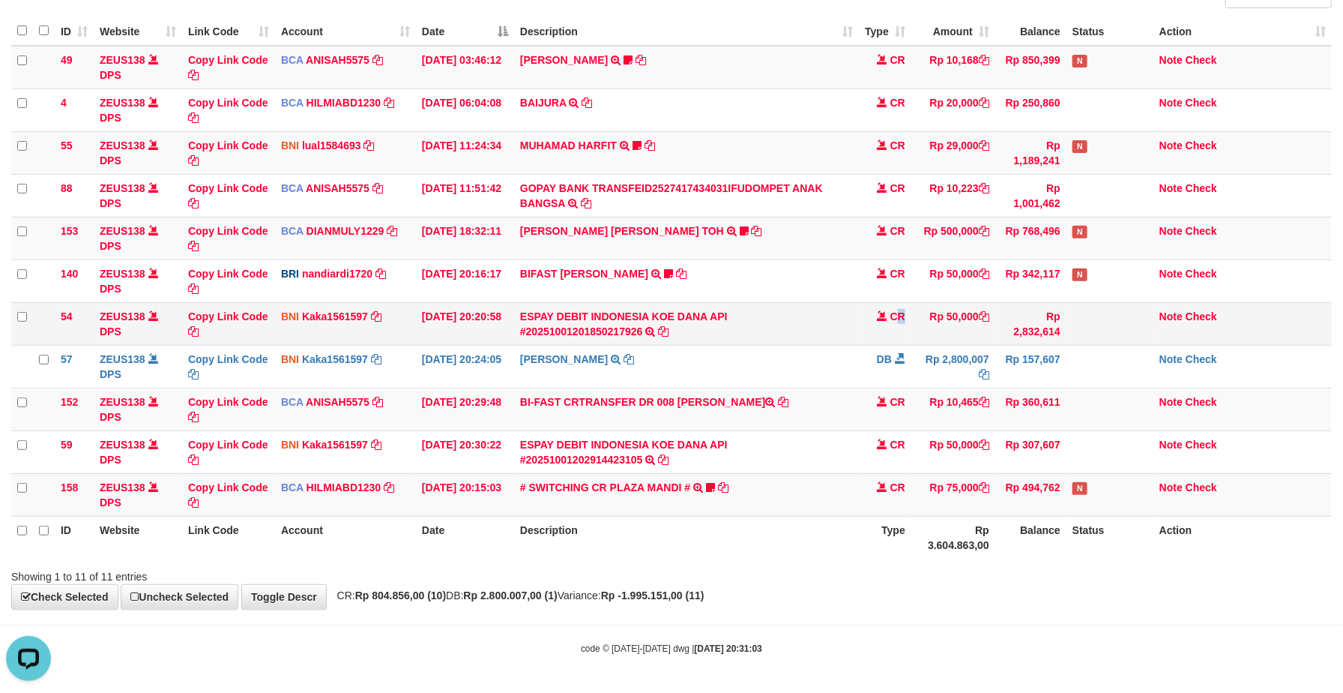
click at [902, 322] on td "CR" at bounding box center [885, 323] width 52 height 43
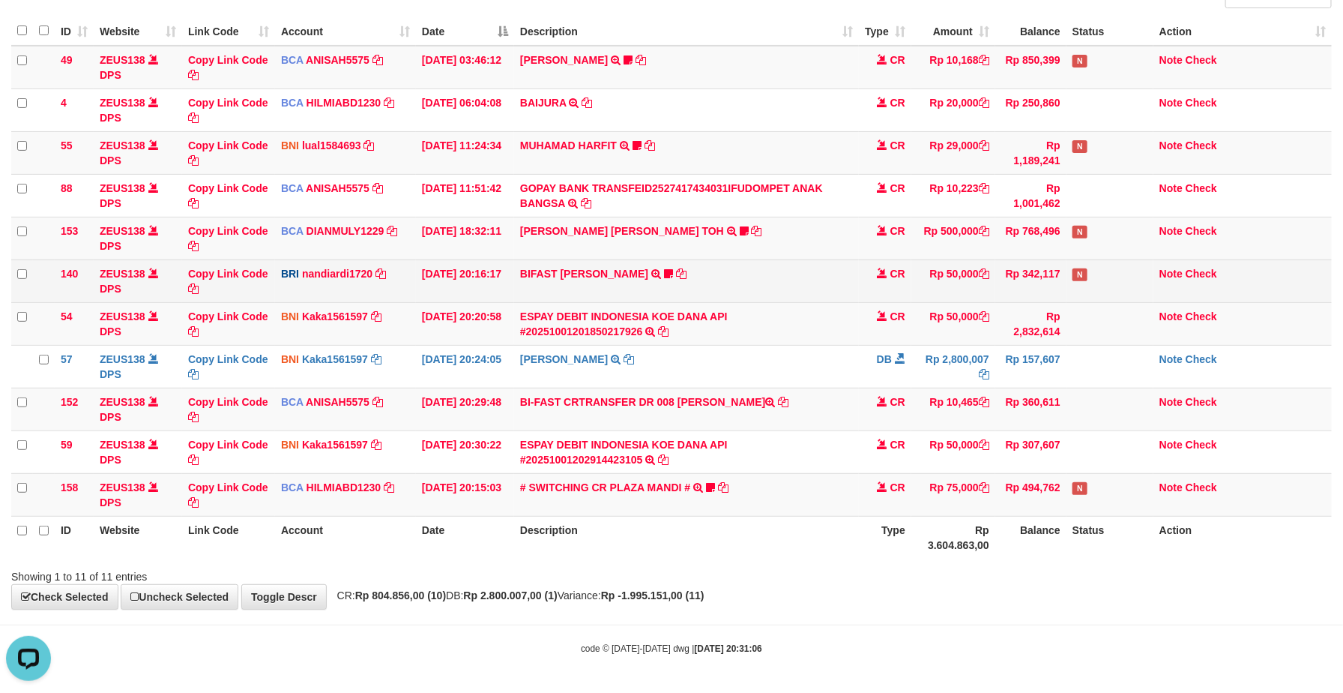
click at [858, 280] on tr "140 ZEUS138 DPS Copy Link Code BRI nandiardi1720 DPS NANDI ARDIANSYAH mutasi_20…" at bounding box center [671, 280] width 1321 height 43
click at [858, 280] on td "BIFAST MUHAMMAD FIR TRANSFER NBMB BIFAST MUHAMMAD FIR TO NANDI ARDIANSYAH White…" at bounding box center [686, 280] width 345 height 43
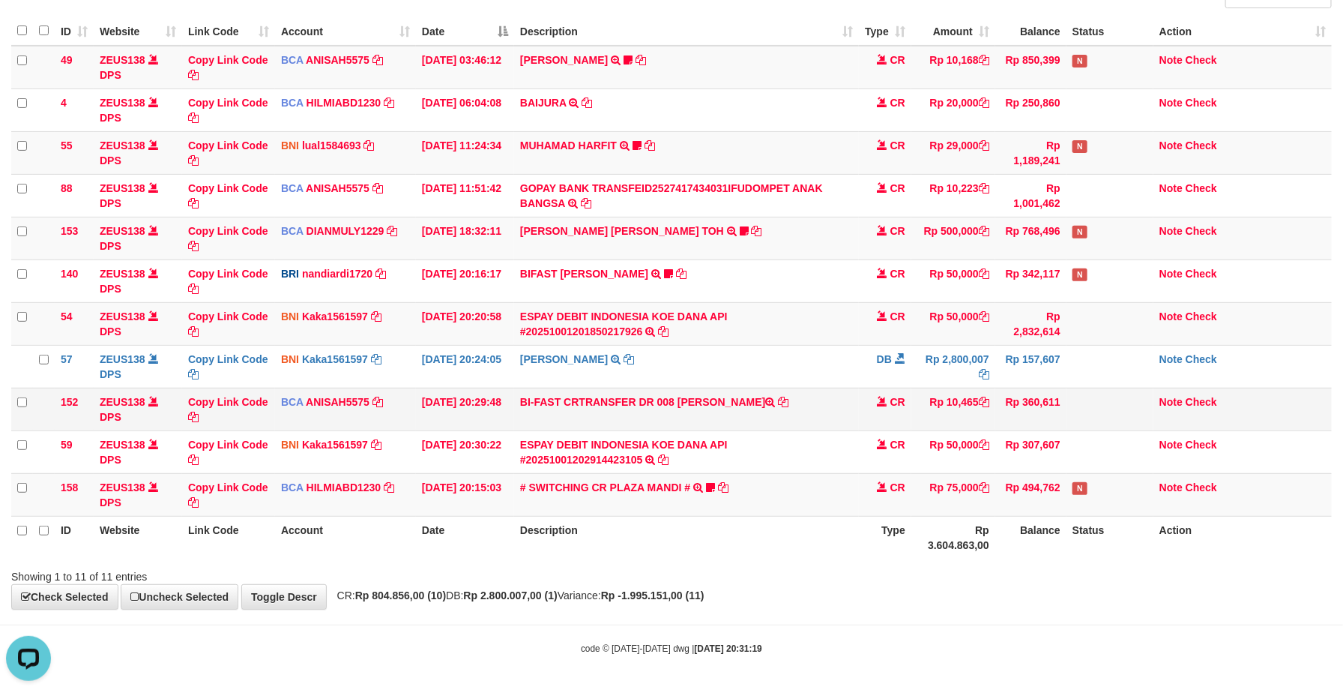
click at [697, 398] on td "BI-FAST CRTRANSFER DR 008 [PERSON_NAME]" at bounding box center [686, 409] width 345 height 43
drag, startPoint x: 697, startPoint y: 398, endPoint x: 758, endPoint y: 396, distance: 60.8
click at [760, 399] on td "BI-FAST CRTRANSFER DR 008 AMRIA JUNIARTI" at bounding box center [686, 409] width 345 height 43
copy td "AMRIA JUNIARTI"
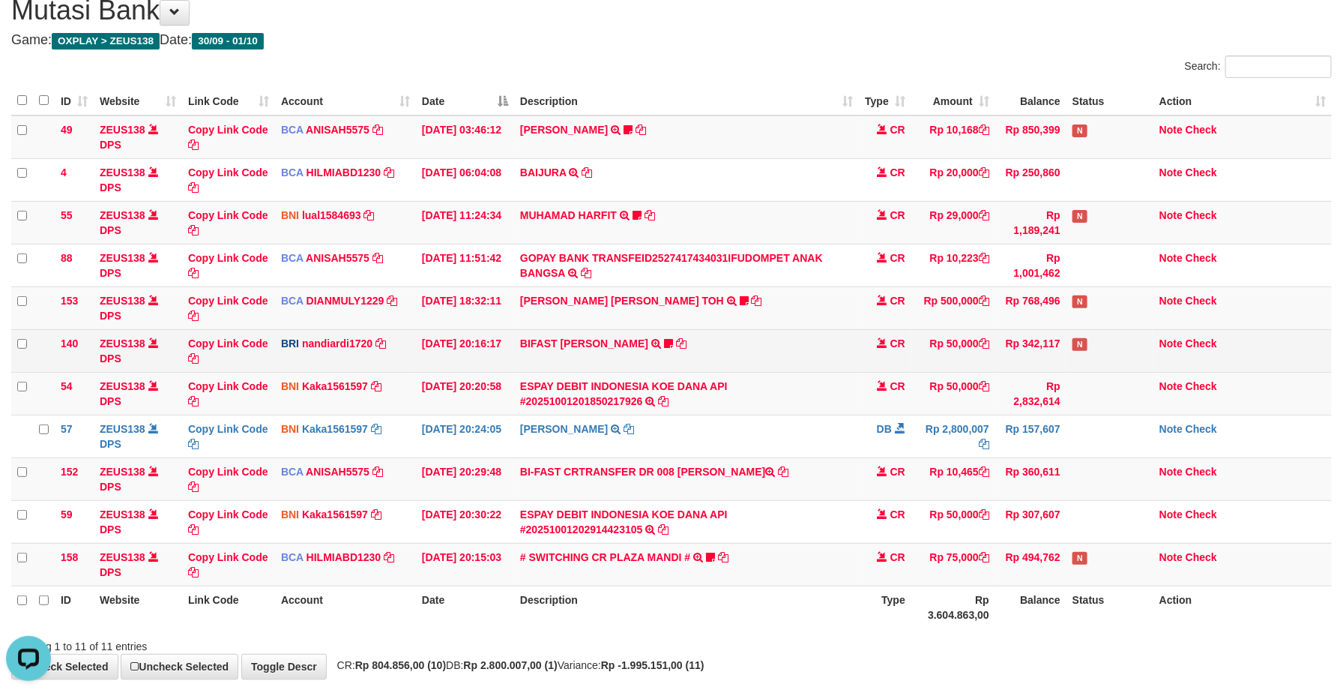
scroll to position [21, 0]
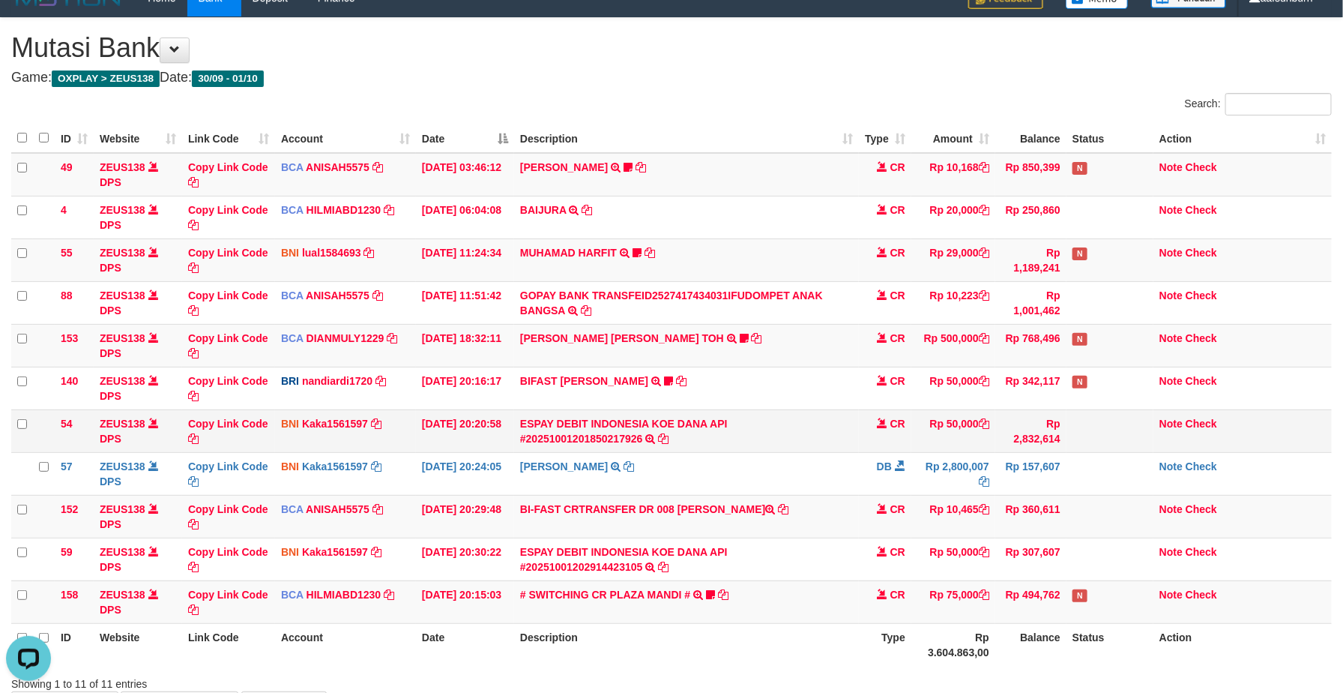
click at [745, 417] on td "ESPAY DEBIT INDONESIA KOE DANA API #20251001201850217926 TRANSFER DARI ESPAY DE…" at bounding box center [686, 430] width 345 height 43
drag, startPoint x: 706, startPoint y: 430, endPoint x: 670, endPoint y: 434, distance: 36.3
click at [704, 430] on link "ESPAY DEBIT INDONESIA KOE DANA API #20251001201850217926" at bounding box center [624, 431] width 208 height 27
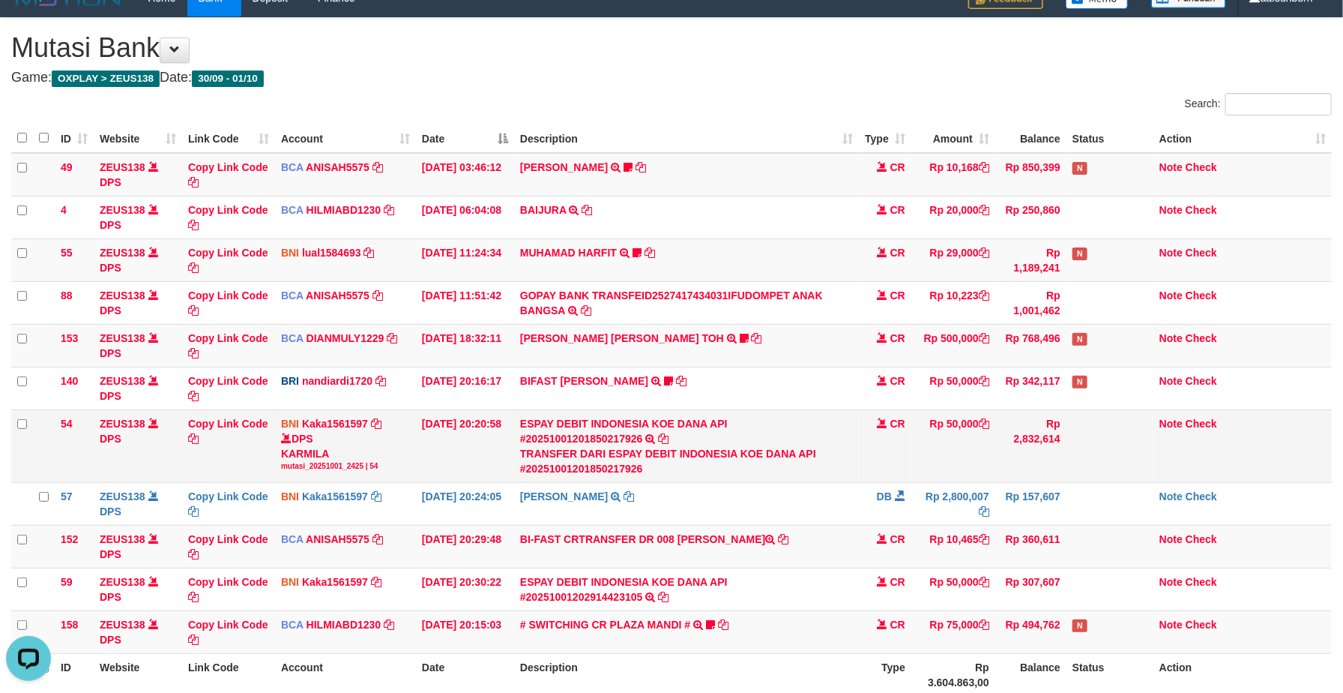
click at [304, 453] on div "DPS KARMILA mutasi_20251001_2425 | 54" at bounding box center [345, 451] width 129 height 40
copy div "KARMILA"
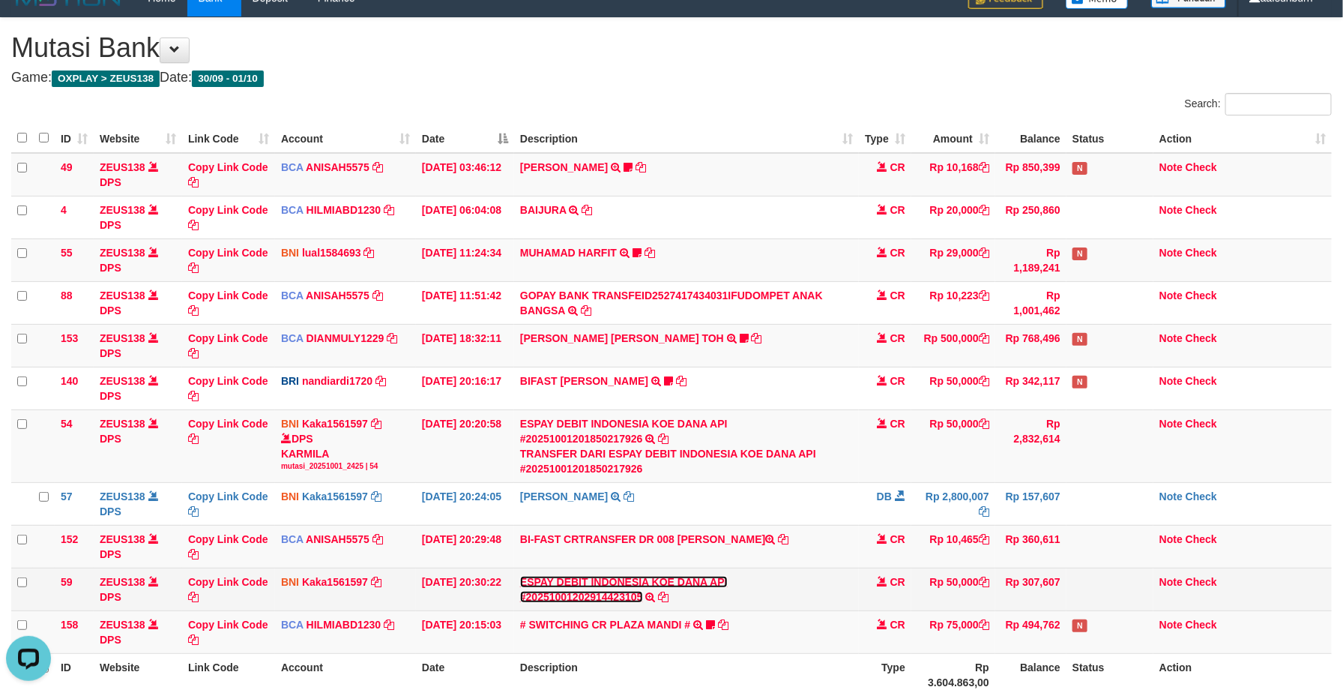
click at [728, 589] on link "ESPAY DEBIT INDONESIA KOE DANA API #20251001202914423105" at bounding box center [624, 589] width 208 height 27
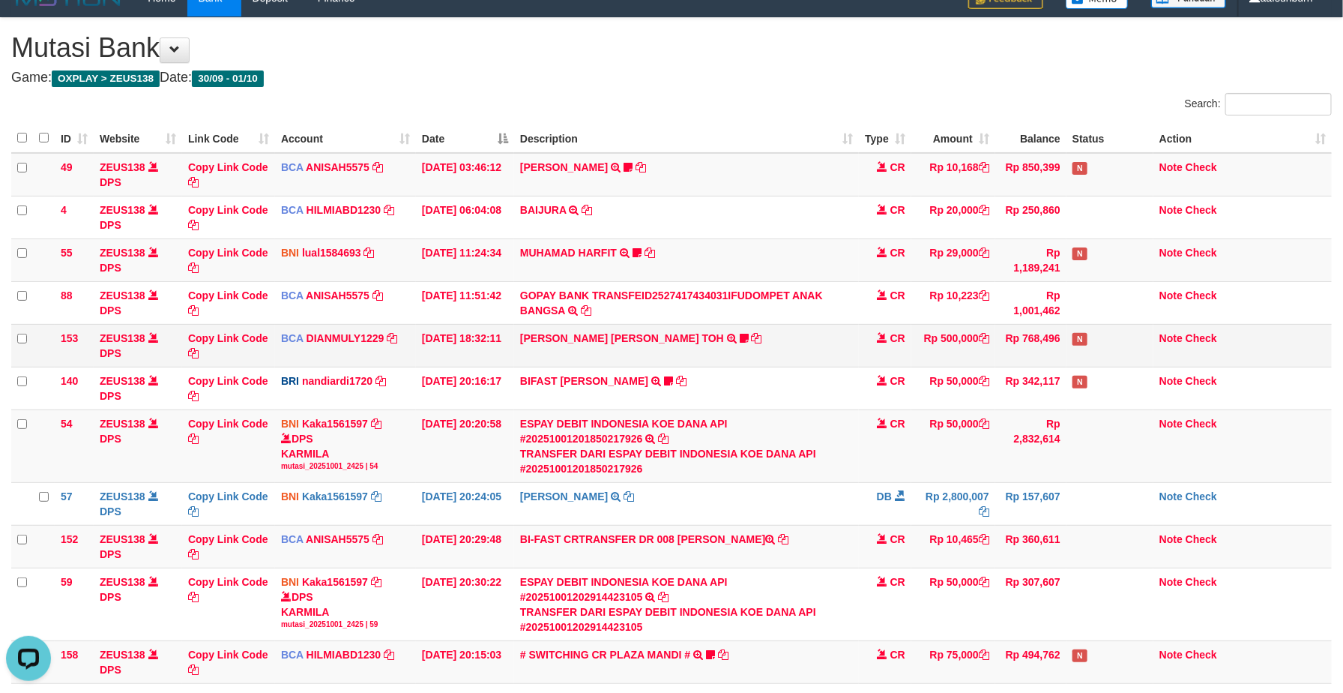
click at [878, 331] on td "CR" at bounding box center [885, 345] width 52 height 43
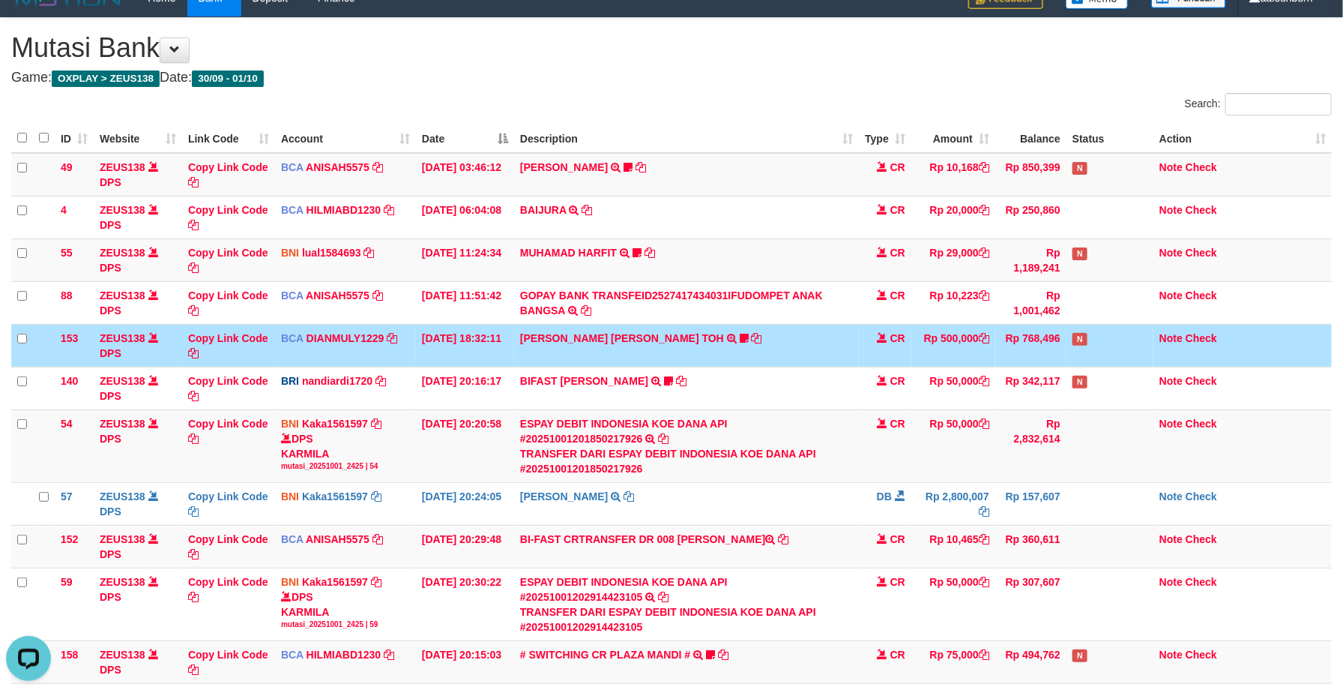
click at [879, 331] on td "CR" at bounding box center [885, 345] width 52 height 43
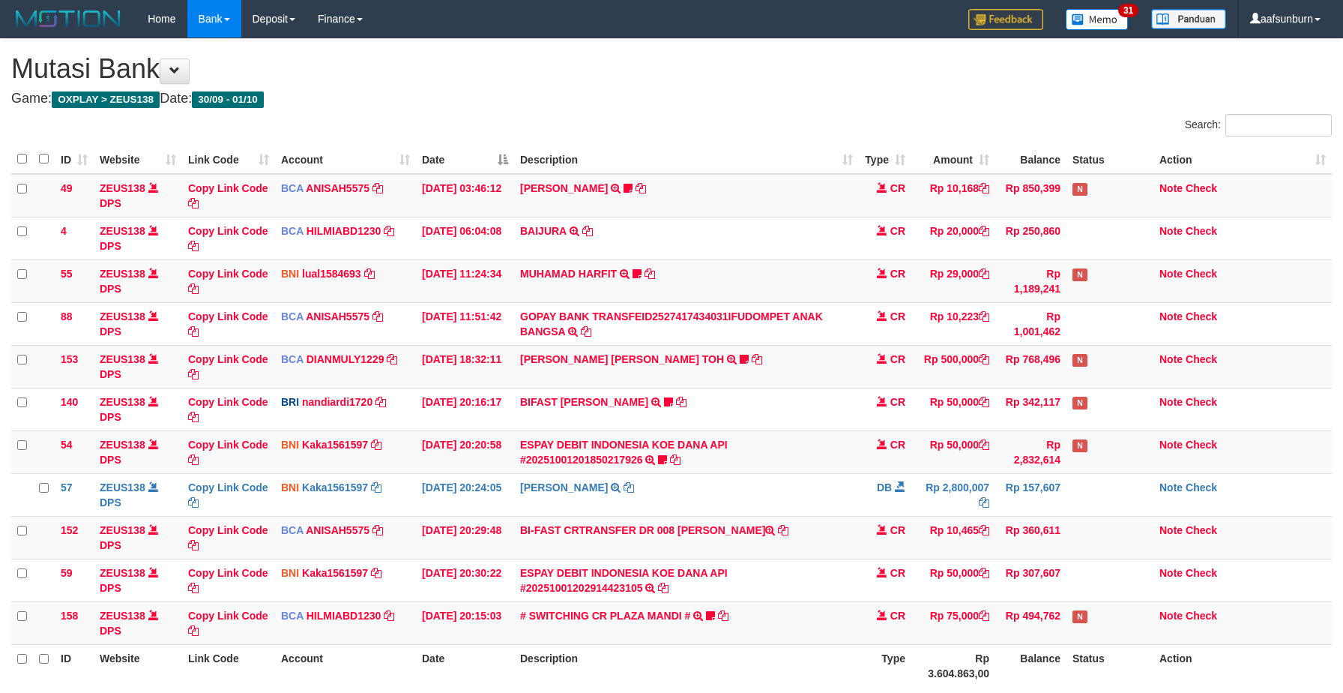
scroll to position [21, 0]
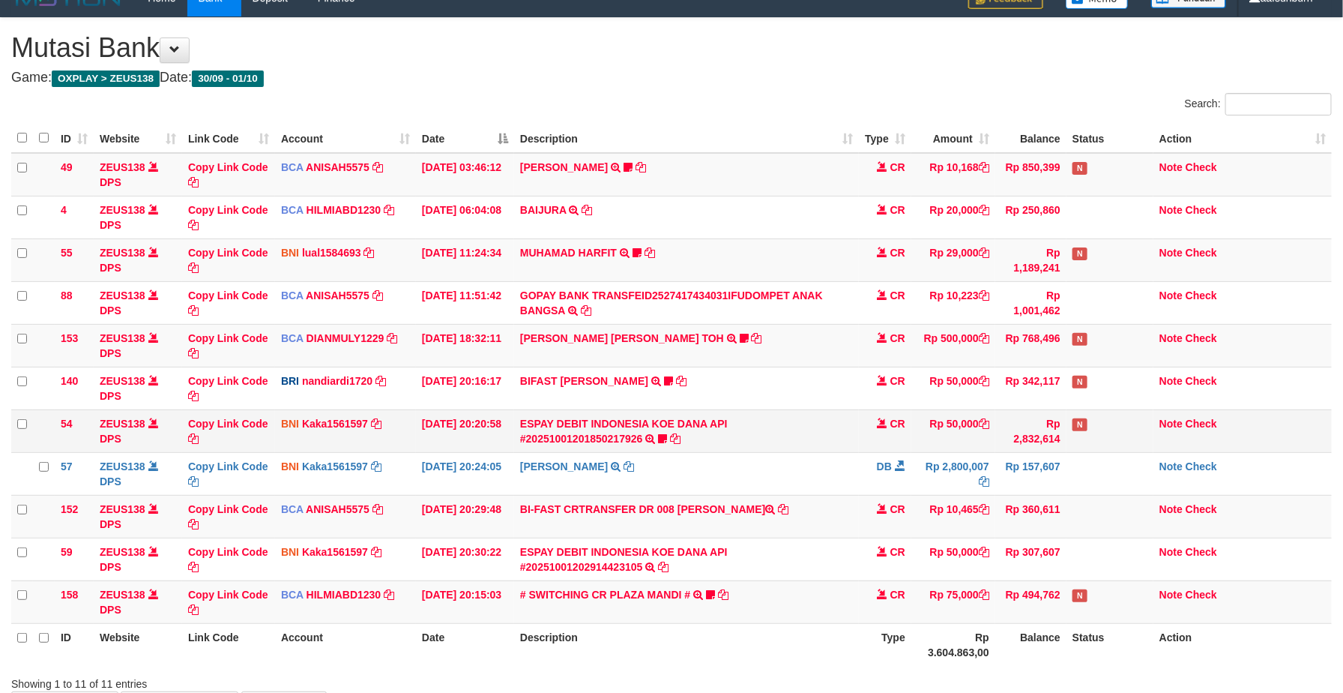
click at [932, 409] on td "Rp 50,000" at bounding box center [954, 388] width 84 height 43
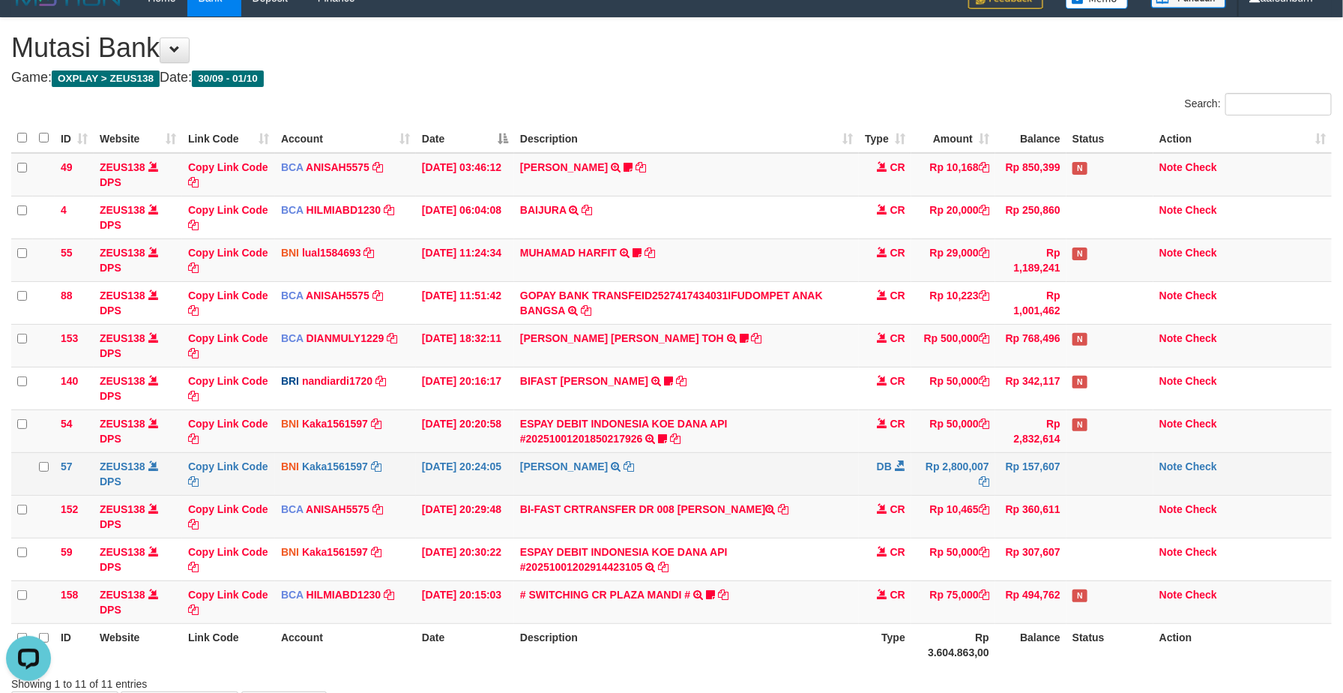
click at [765, 464] on td "SITI ROHILAH TRANSFER KE IBU SITI ROHILAH" at bounding box center [686, 473] width 345 height 43
click at [758, 464] on td "SITI ROHILAH TRANSFER KE IBU SITI ROHILAH" at bounding box center [686, 473] width 345 height 43
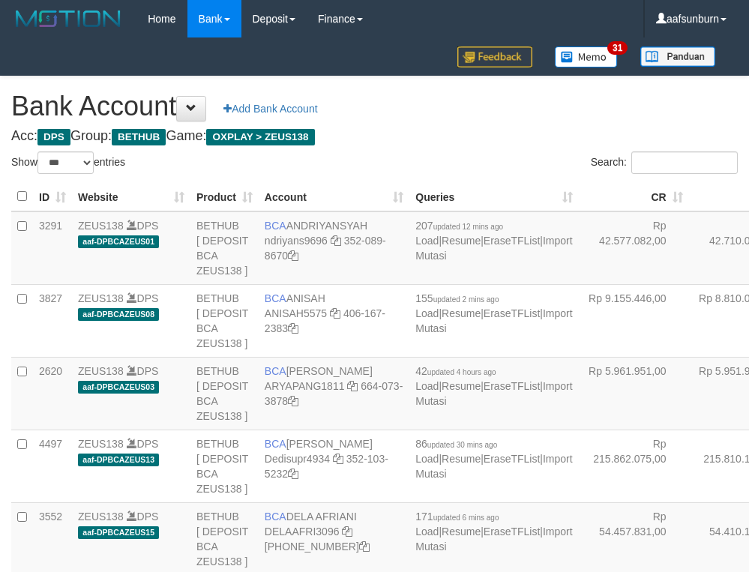
select select "***"
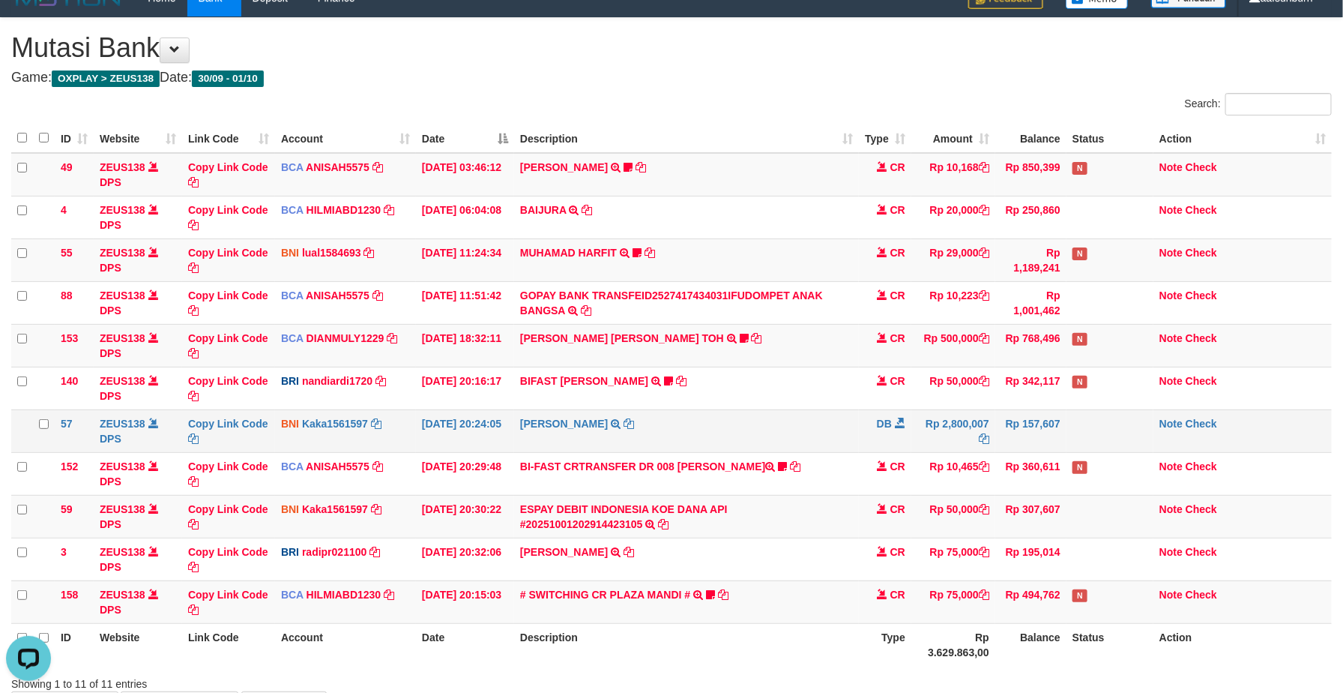
click at [1026, 448] on td "Rp 157,607" at bounding box center [1030, 430] width 71 height 43
click at [1040, 499] on td "Rp 307,607" at bounding box center [1030, 516] width 71 height 43
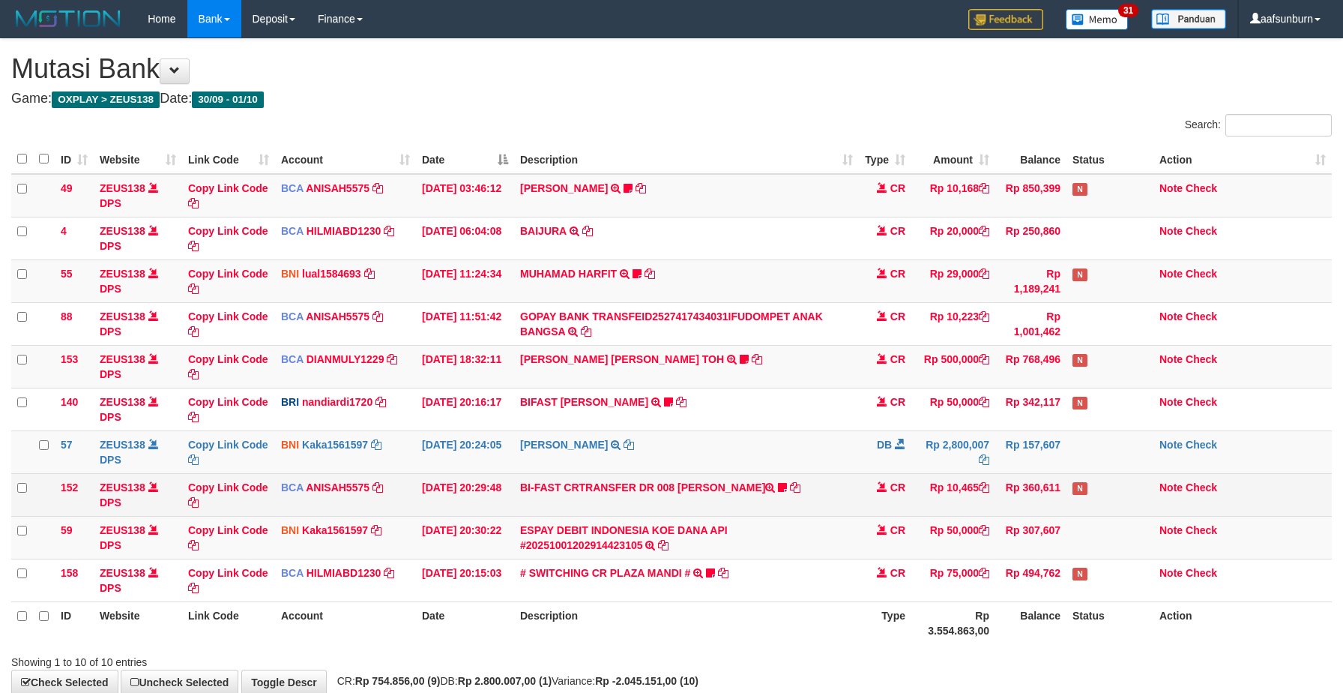
scroll to position [21, 0]
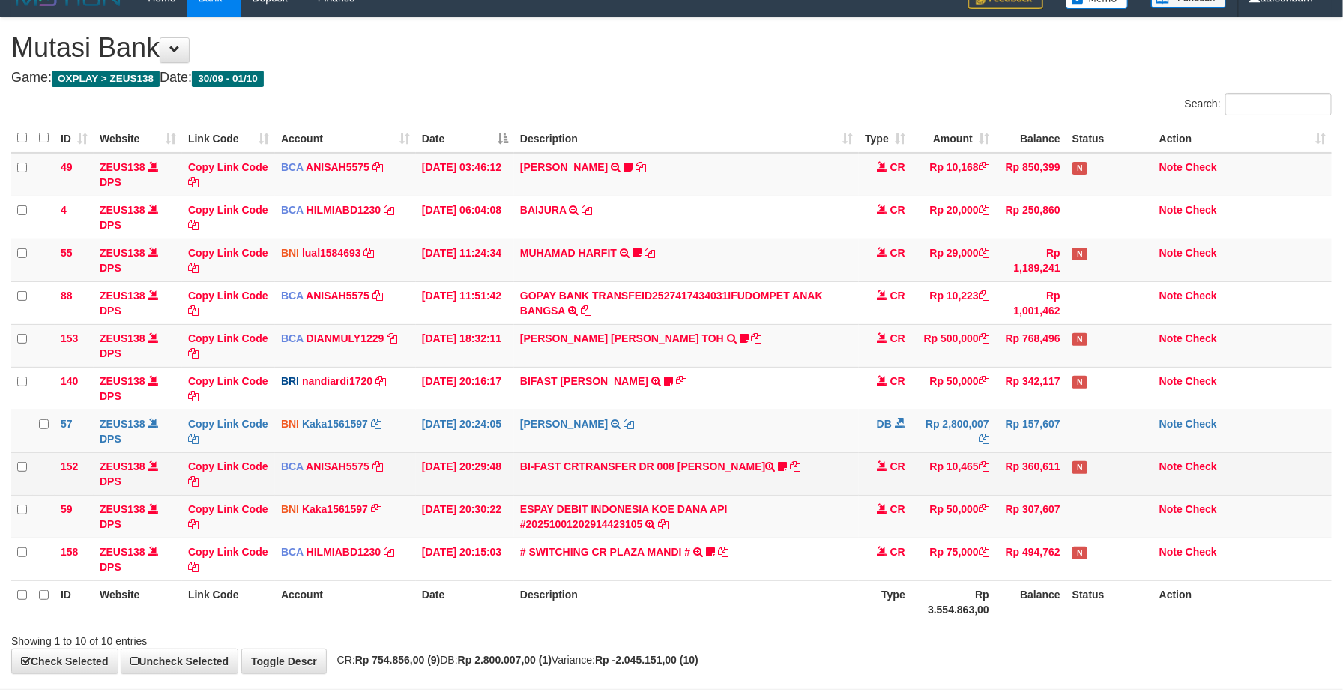
click at [869, 488] on td "CR" at bounding box center [885, 473] width 52 height 43
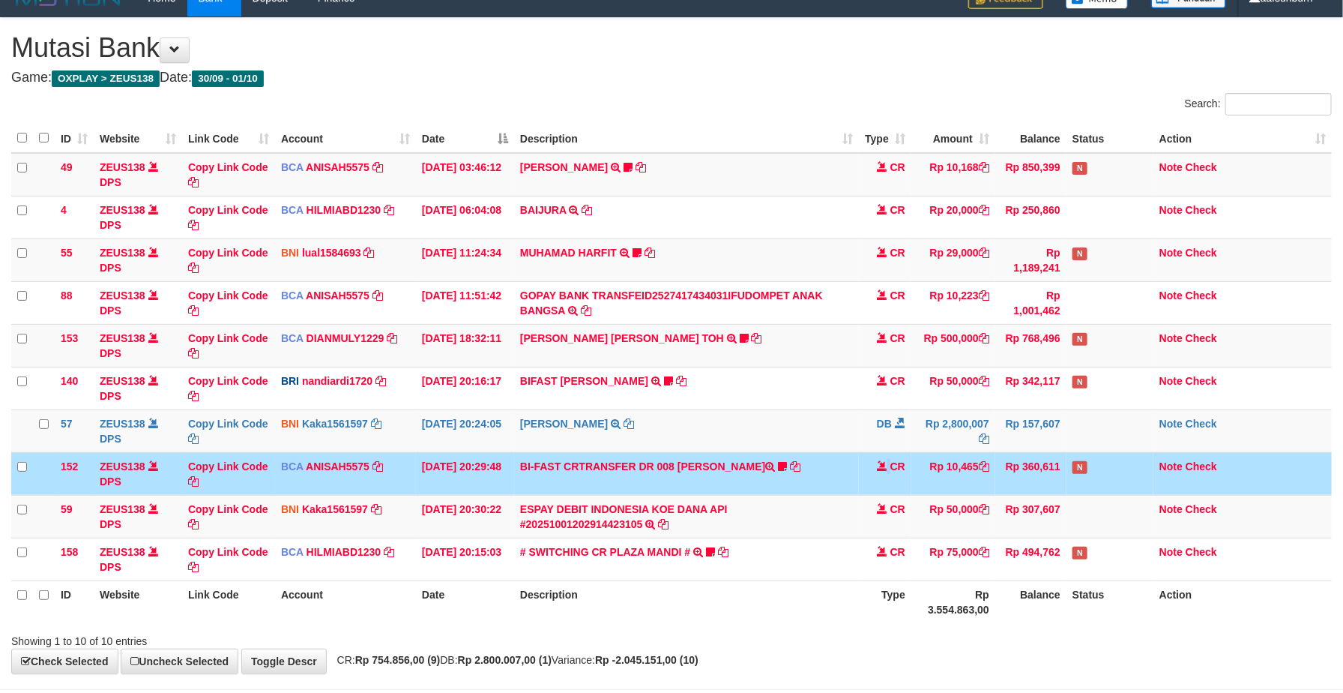
click at [870, 488] on td "CR" at bounding box center [885, 473] width 52 height 43
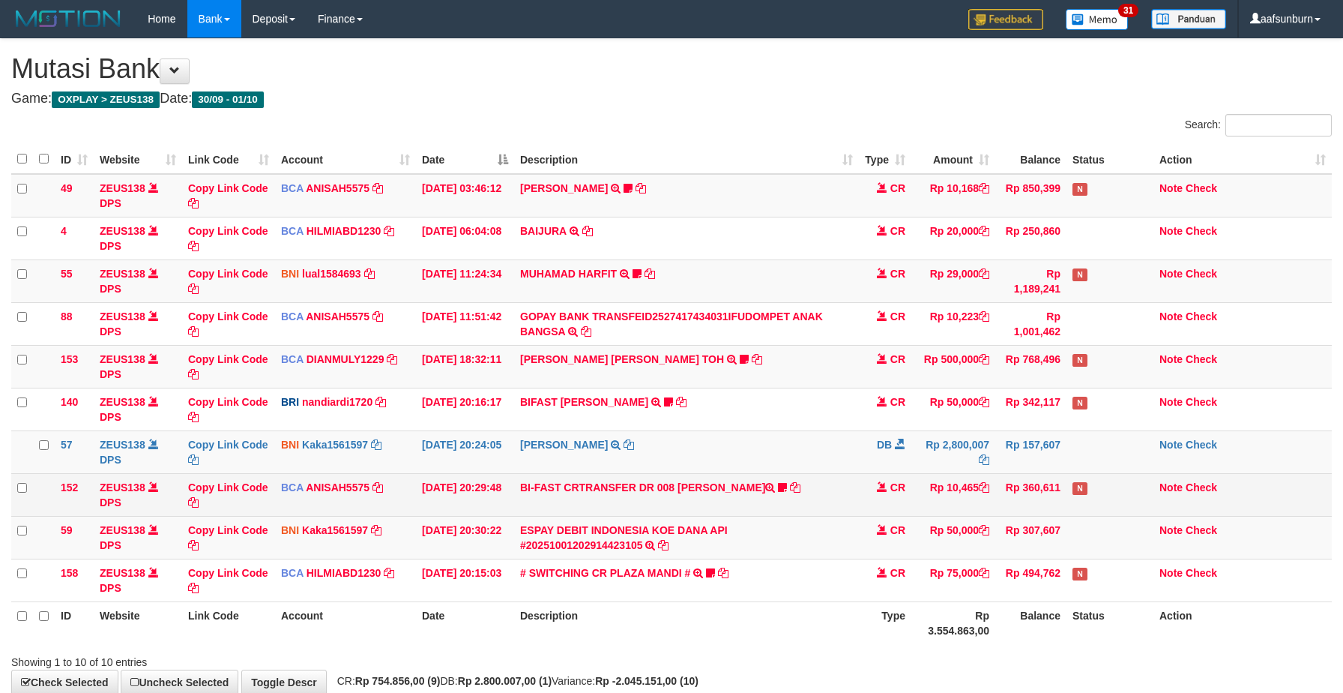
scroll to position [21, 0]
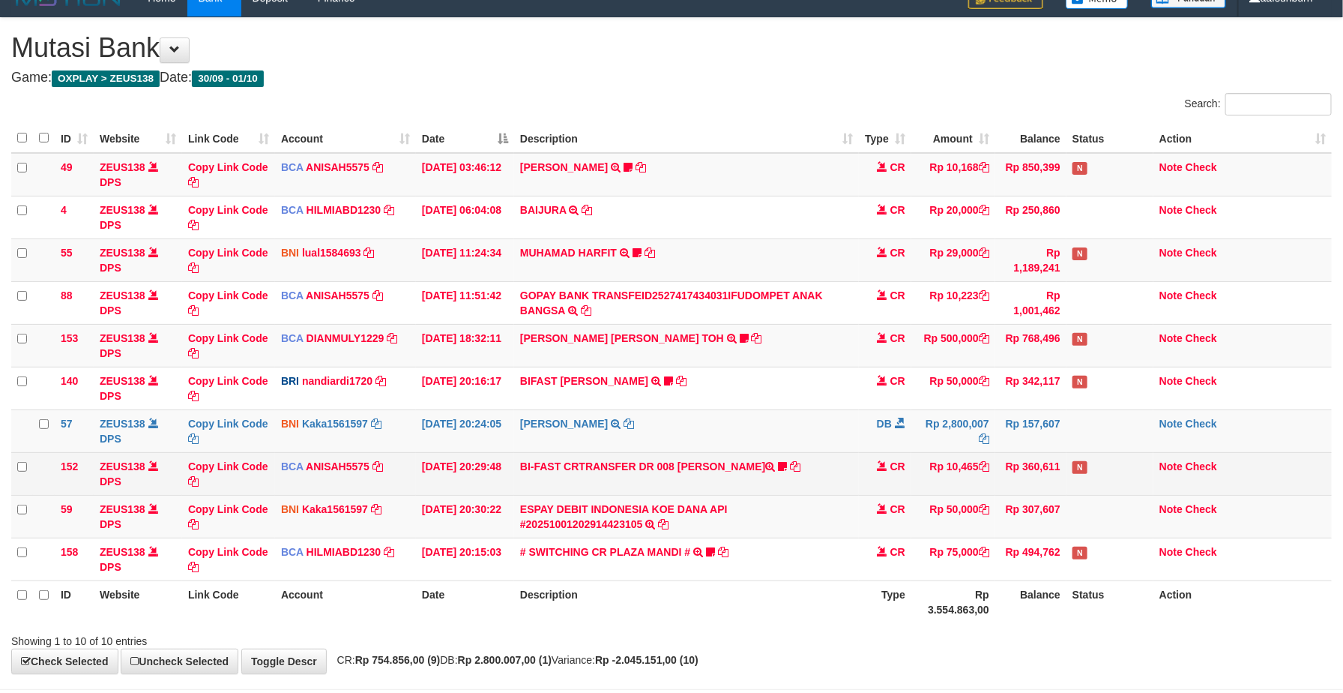
click at [878, 482] on td "CR" at bounding box center [885, 473] width 52 height 43
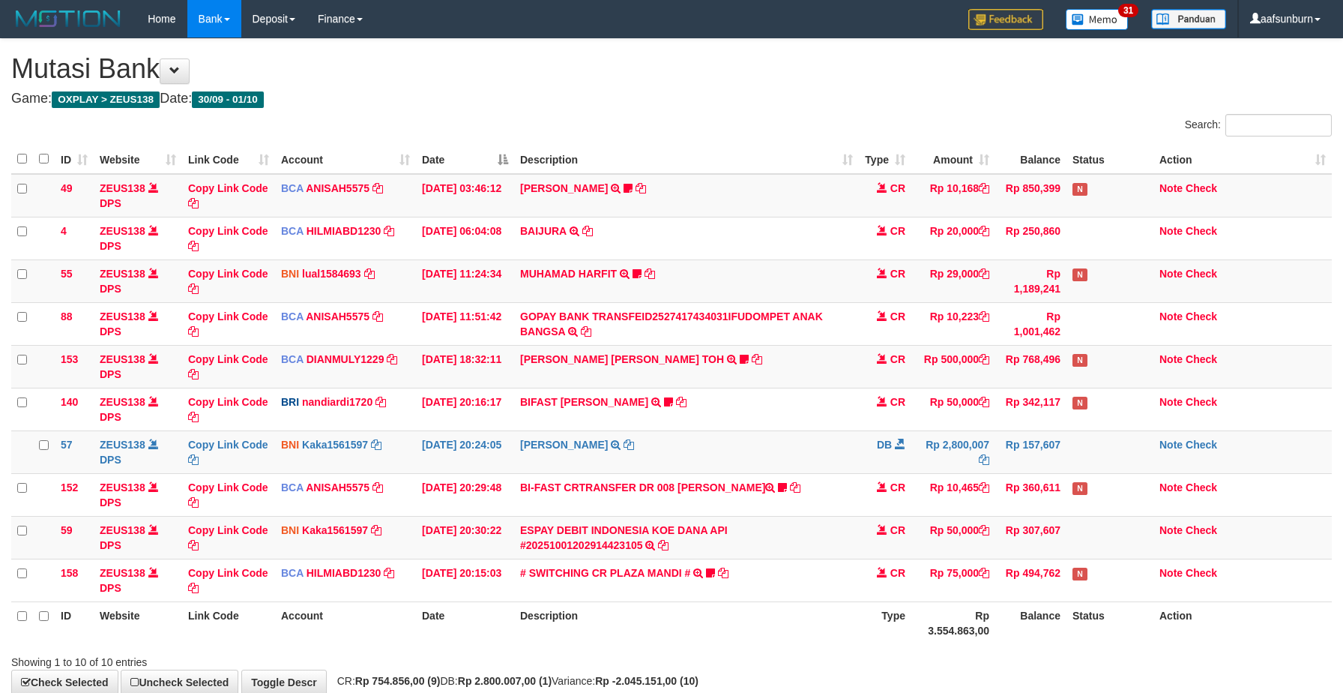
scroll to position [21, 0]
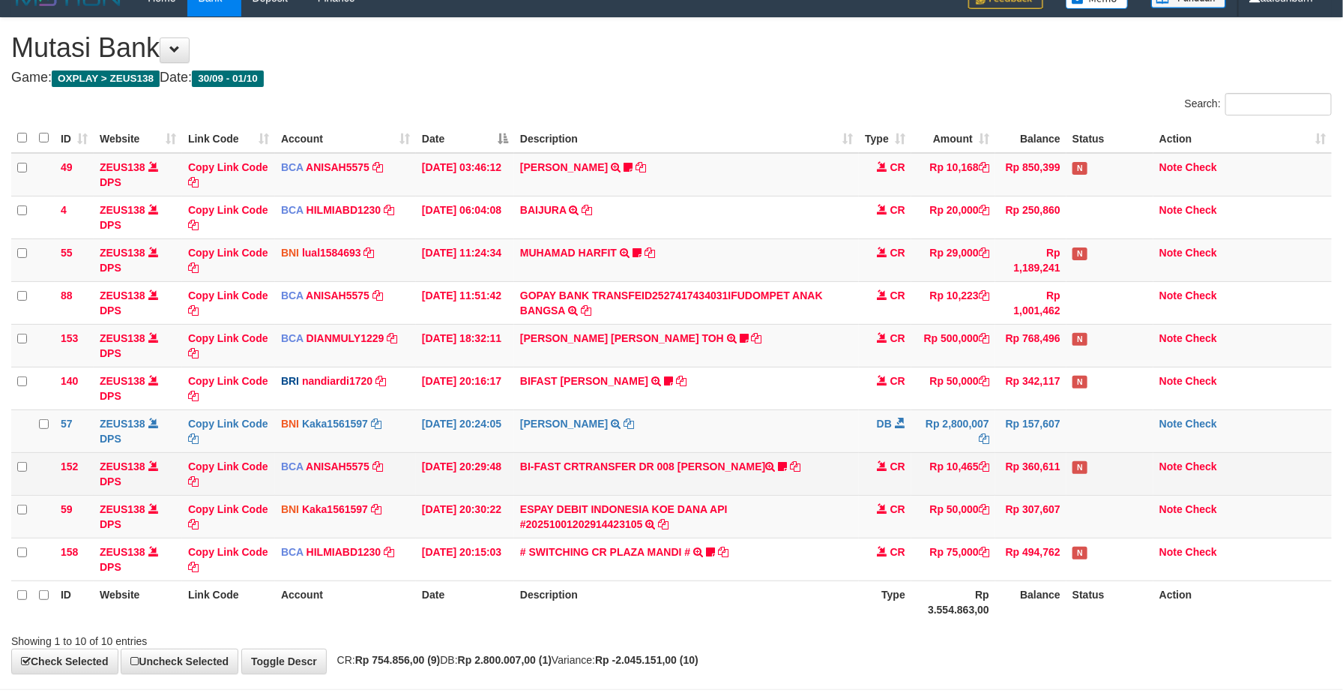
click at [885, 495] on td "CR" at bounding box center [885, 473] width 52 height 43
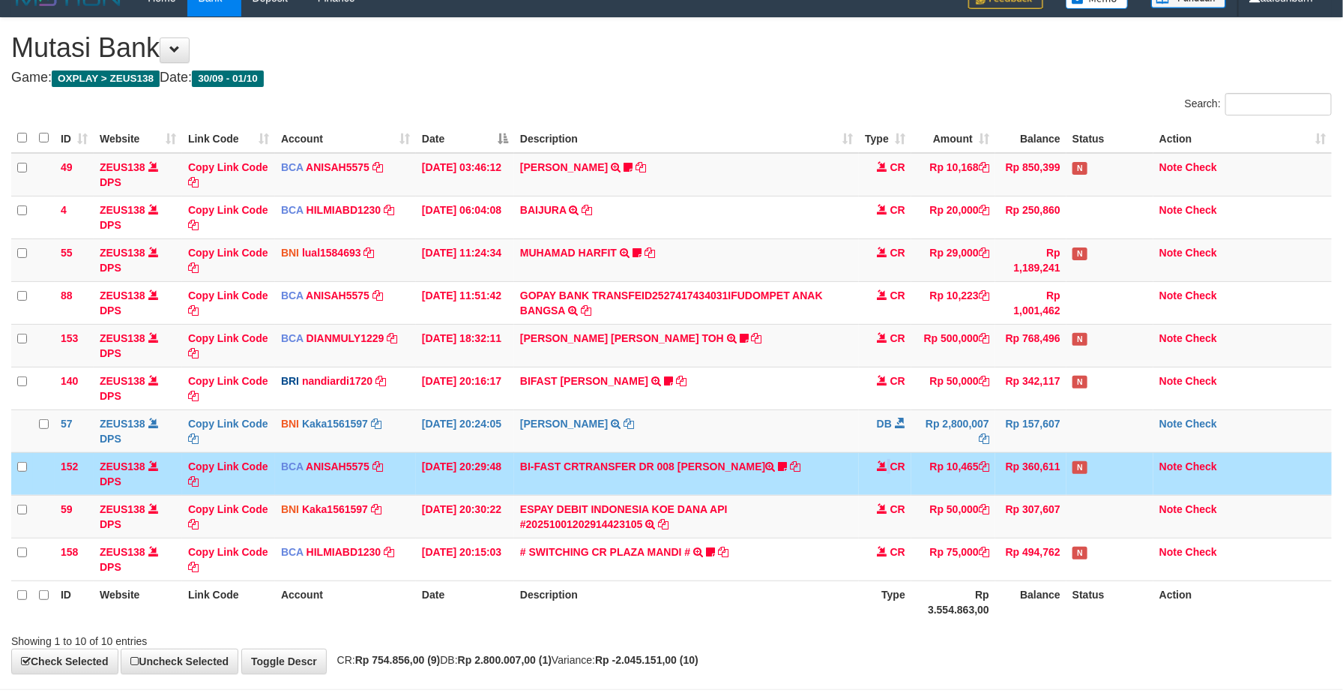
click at [885, 495] on td "CR" at bounding box center [885, 473] width 52 height 43
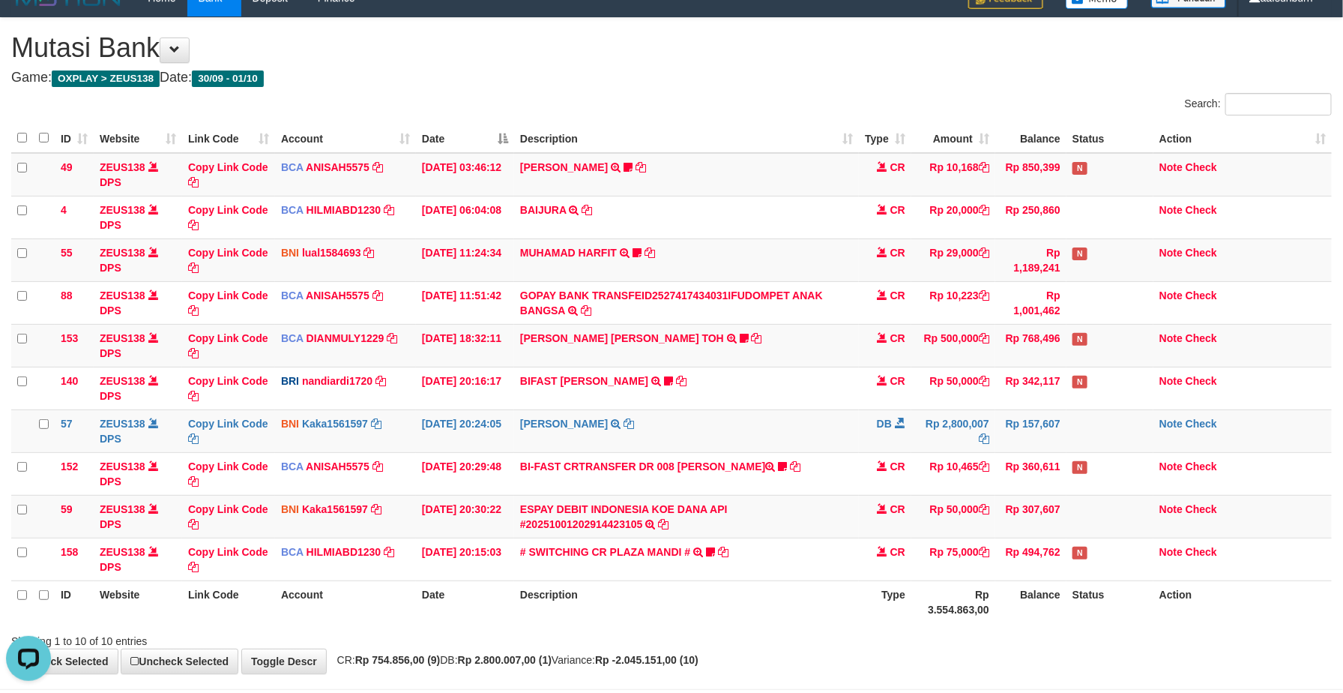
click at [501, 90] on div "**********" at bounding box center [671, 345] width 1343 height 655
drag, startPoint x: 295, startPoint y: 165, endPoint x: 468, endPoint y: 169, distance: 172.5
click at [301, 165] on span "BCA" at bounding box center [292, 167] width 22 height 12
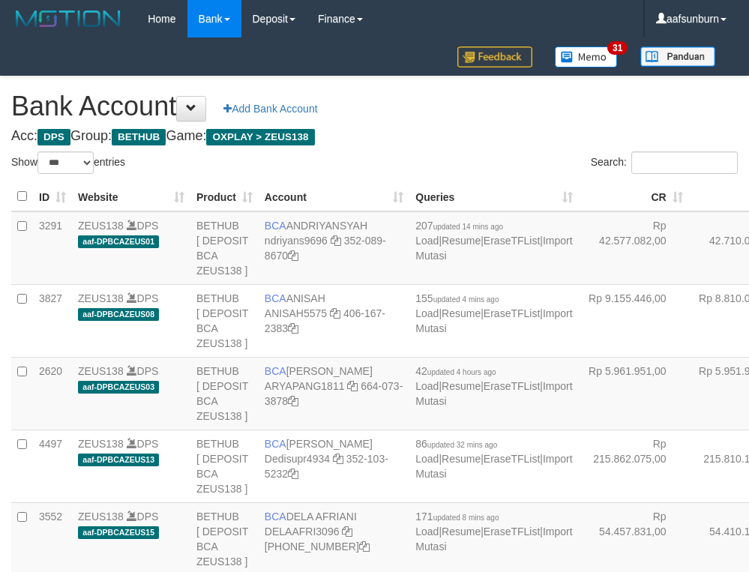
select select "***"
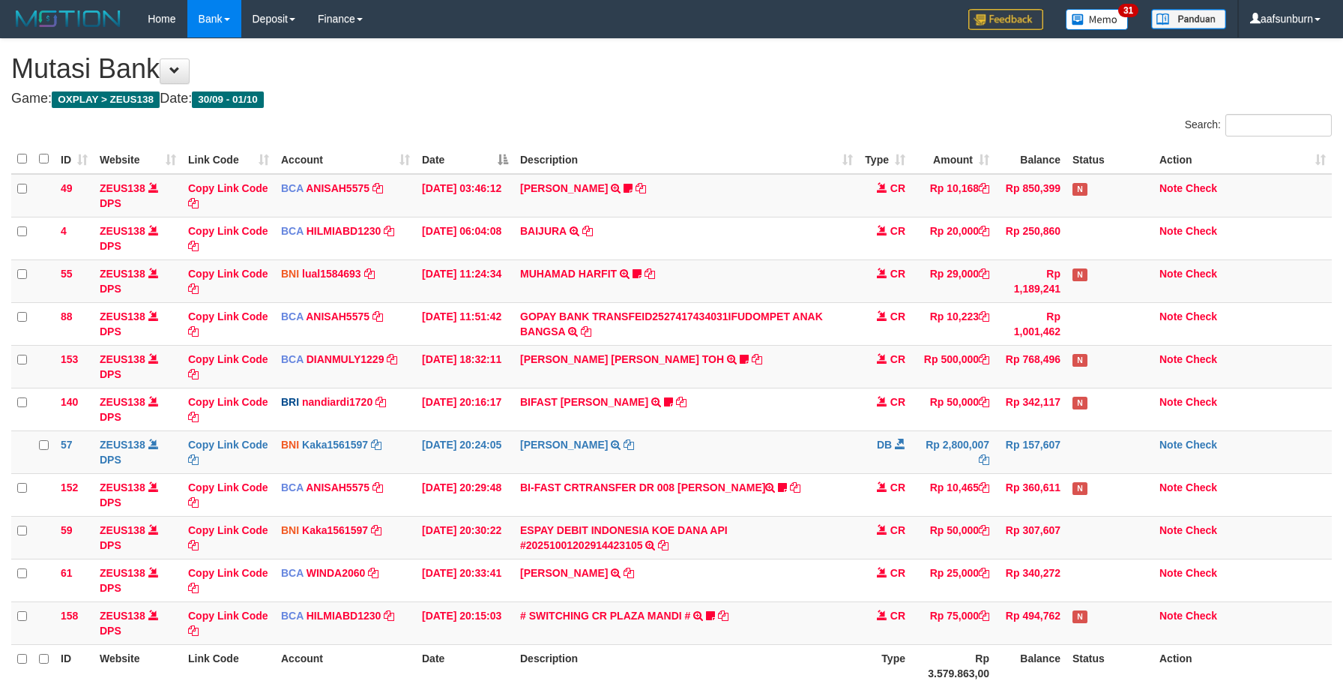
scroll to position [21, 0]
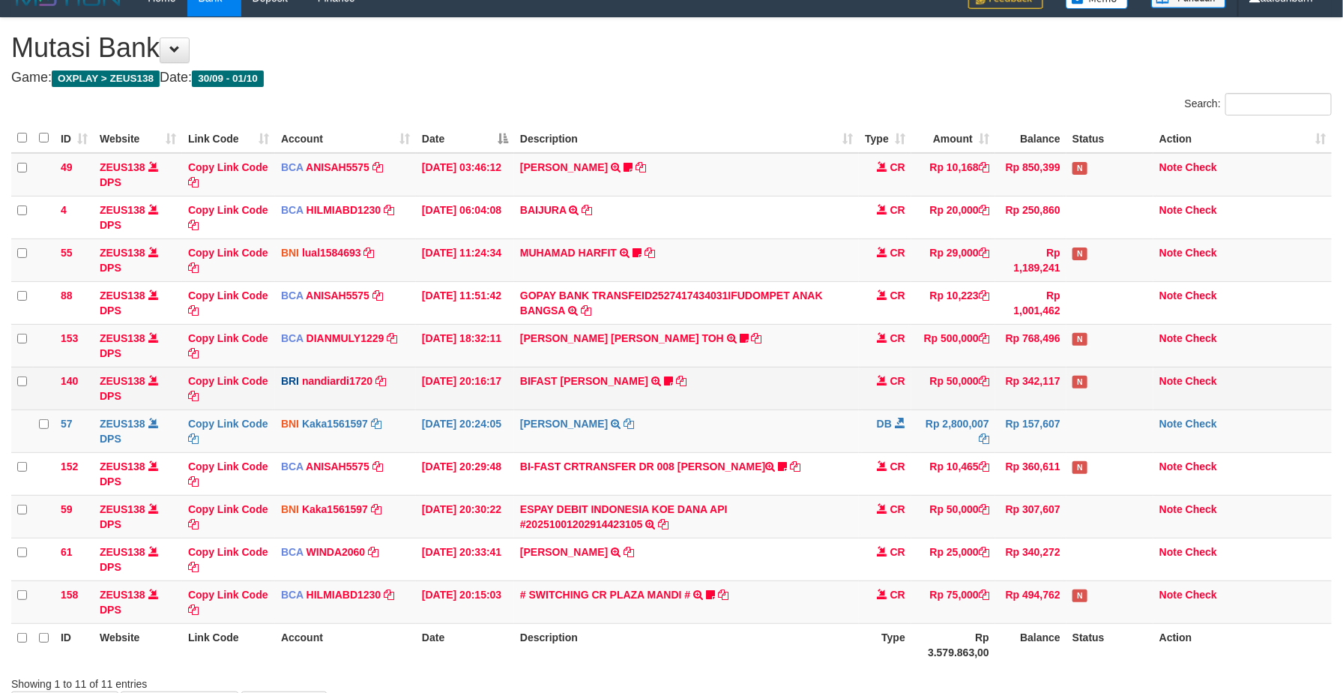
click at [731, 376] on td "BIFAST MUHAMMAD FIR TRANSFER NBMB BIFAST MUHAMMAD FIR TO NANDI ARDIANSYAH White…" at bounding box center [686, 388] width 345 height 43
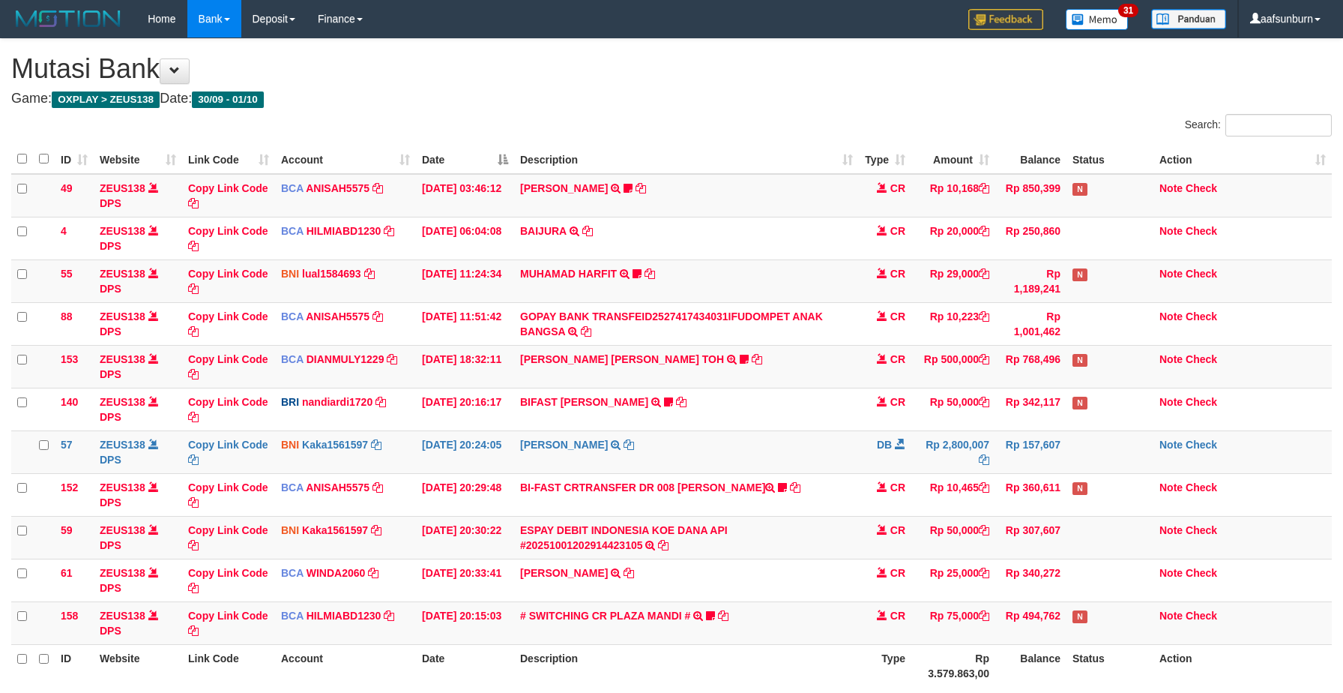
scroll to position [21, 0]
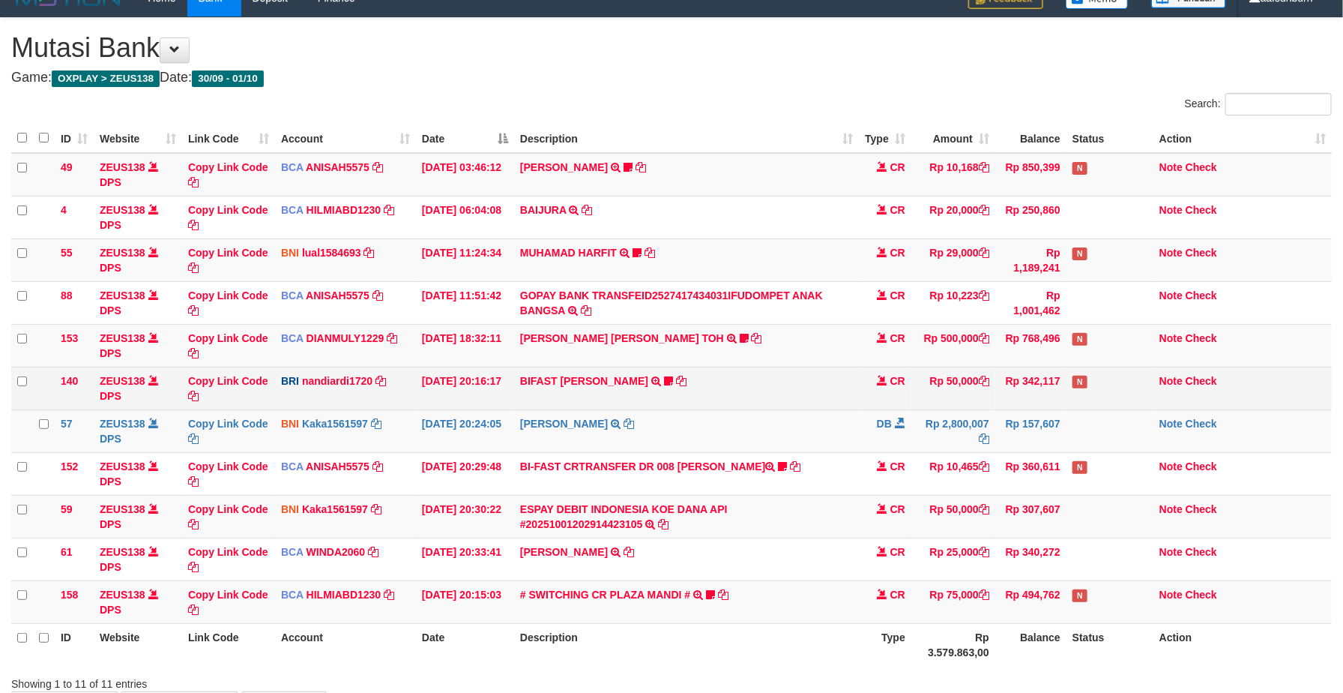
drag, startPoint x: 0, startPoint y: 0, endPoint x: 732, endPoint y: 376, distance: 822.7
click at [732, 376] on td "BIFAST [PERSON_NAME] FIR TRANSFER NBMB BIFAST [PERSON_NAME] FIR TO NANDI ARDIAN…" at bounding box center [686, 388] width 345 height 43
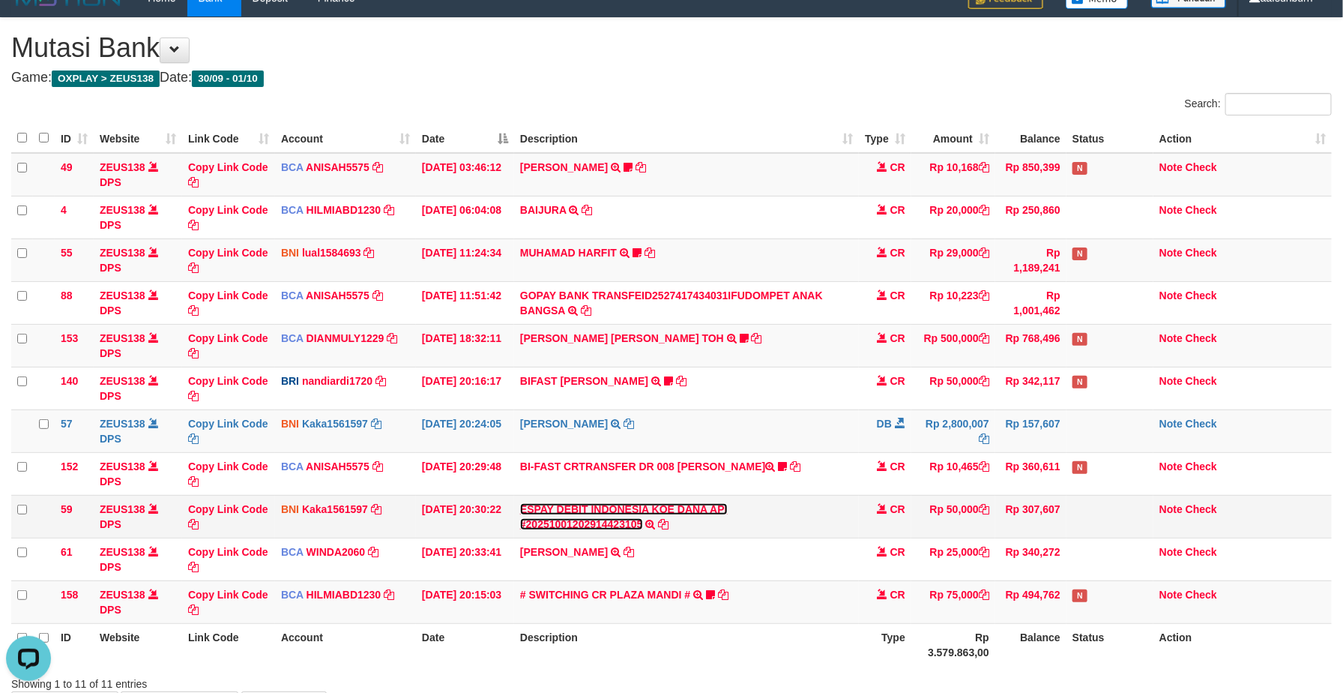
click at [728, 513] on link "ESPAY DEBIT INDONESIA KOE DANA API #20251001202914423105" at bounding box center [624, 516] width 208 height 27
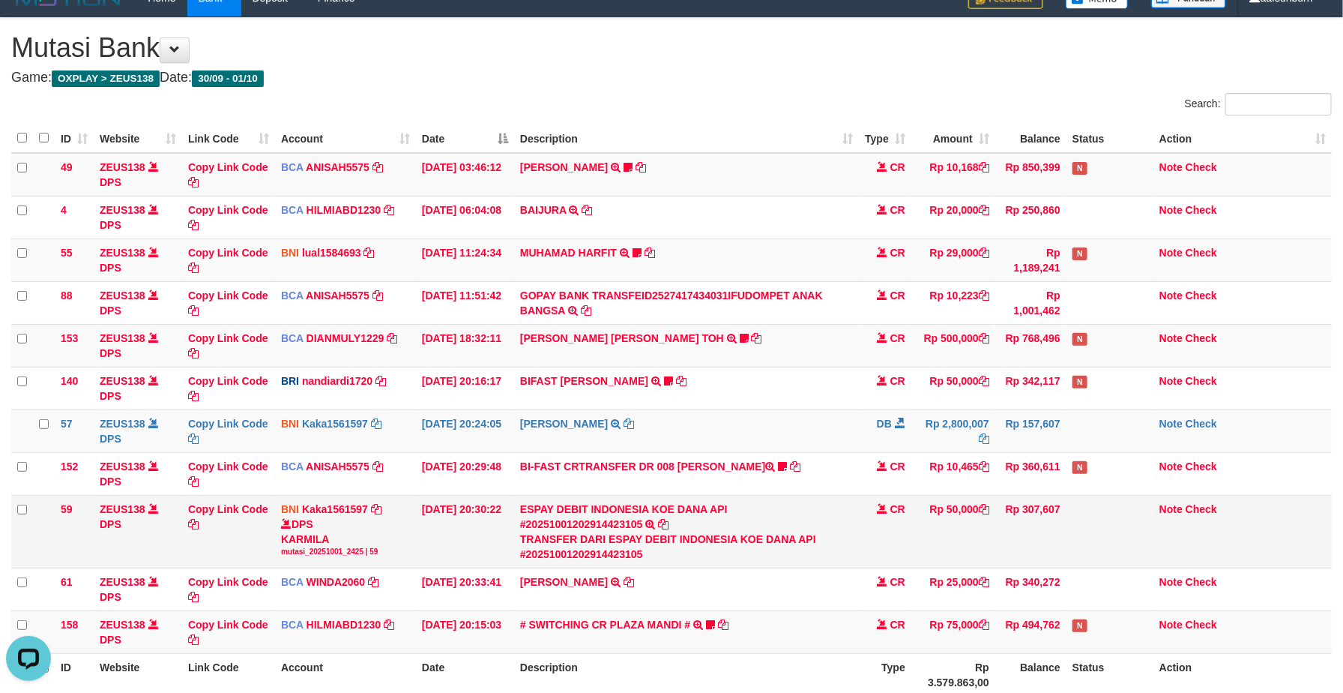
click at [281, 551] on div "mutasi_20251001_2425 | 59" at bounding box center [345, 551] width 129 height 10
click at [304, 547] on div "DPS KARMILA mutasi_20251001_2425 | 59" at bounding box center [345, 536] width 129 height 40
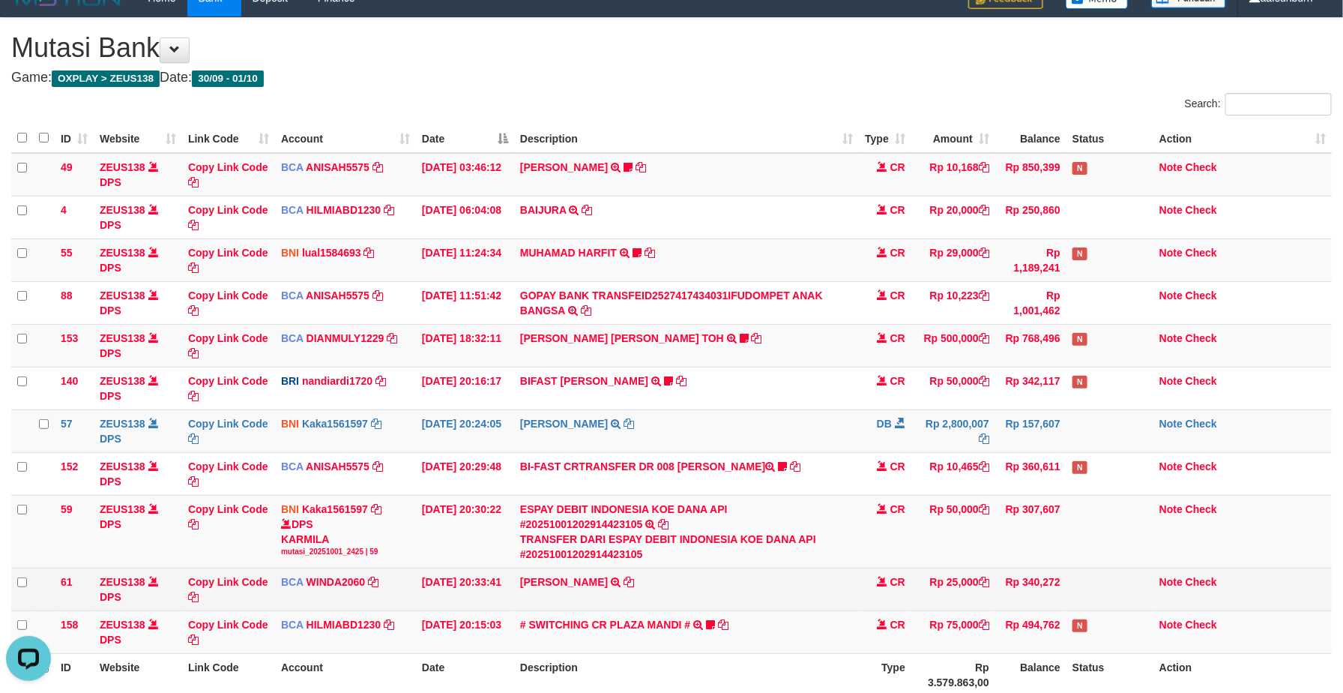
click at [544, 606] on td "[PERSON_NAME] DWI HARIYANTO TRSF E-BANKING CR 0110/FTSCY/WS95031 25000.00[PERSO…" at bounding box center [686, 588] width 345 height 43
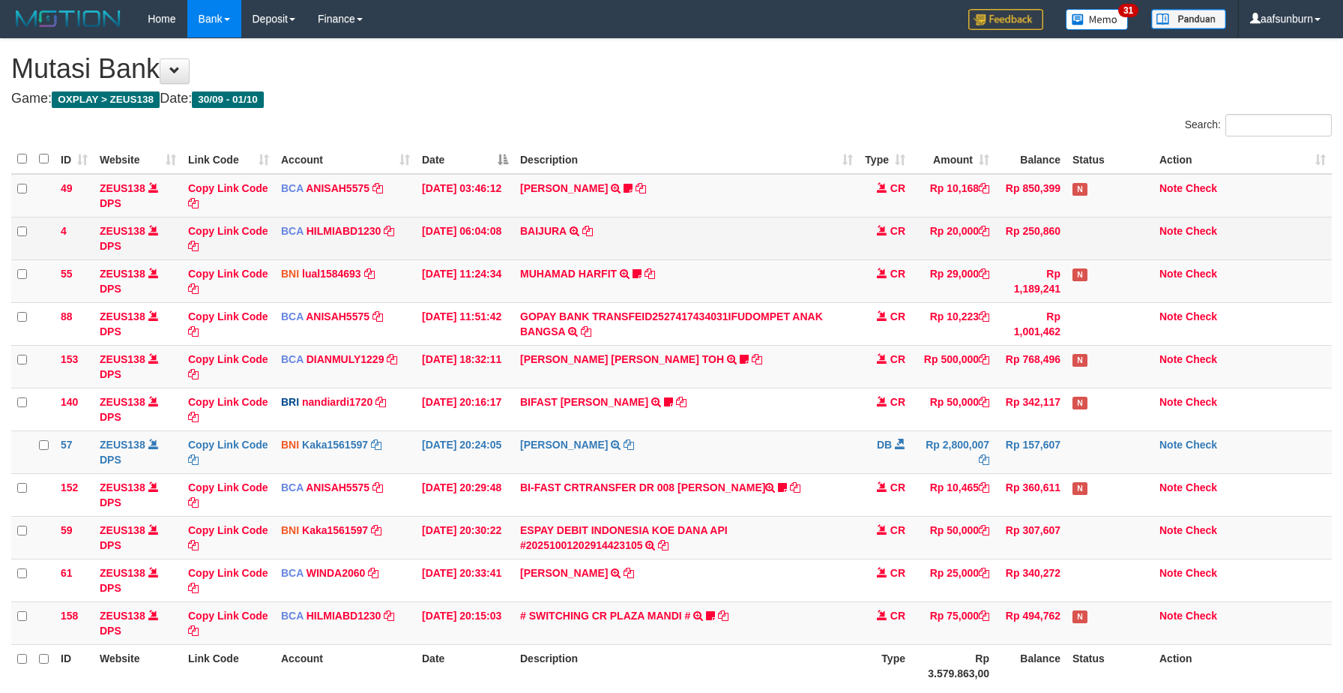
scroll to position [21, 0]
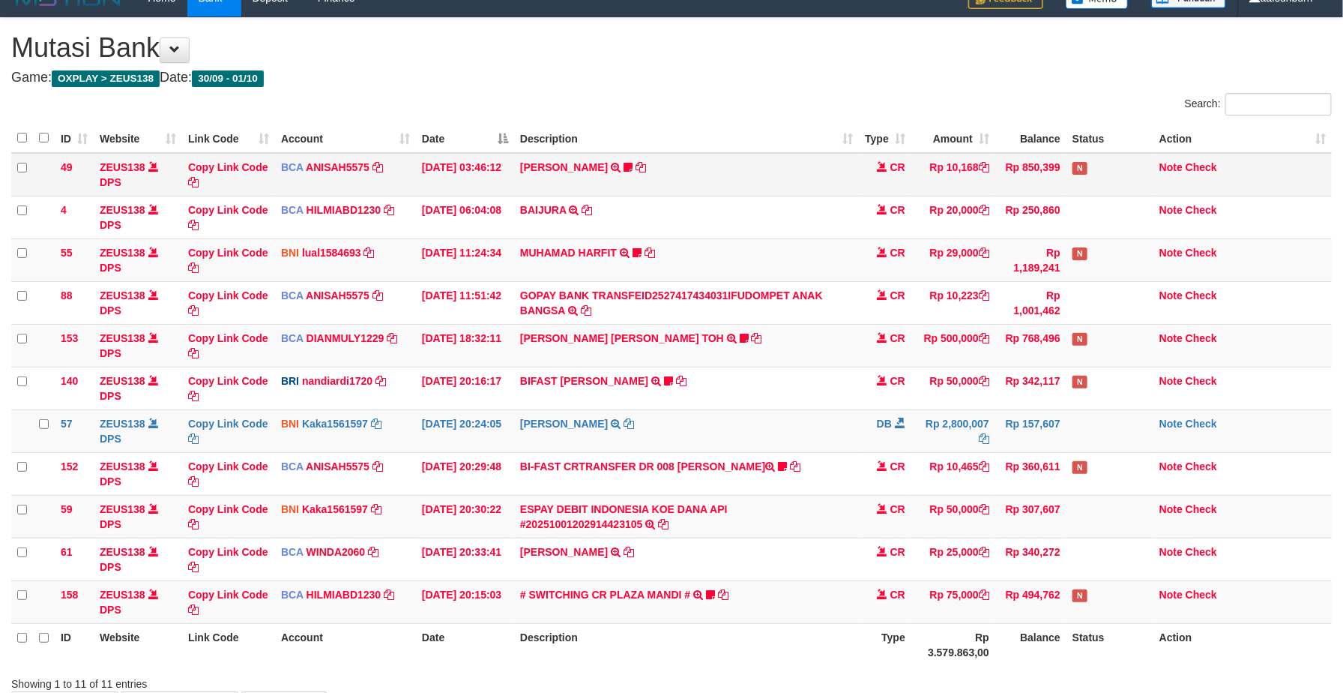
click at [434, 164] on td "[DATE] 03:46:12" at bounding box center [465, 174] width 98 height 43
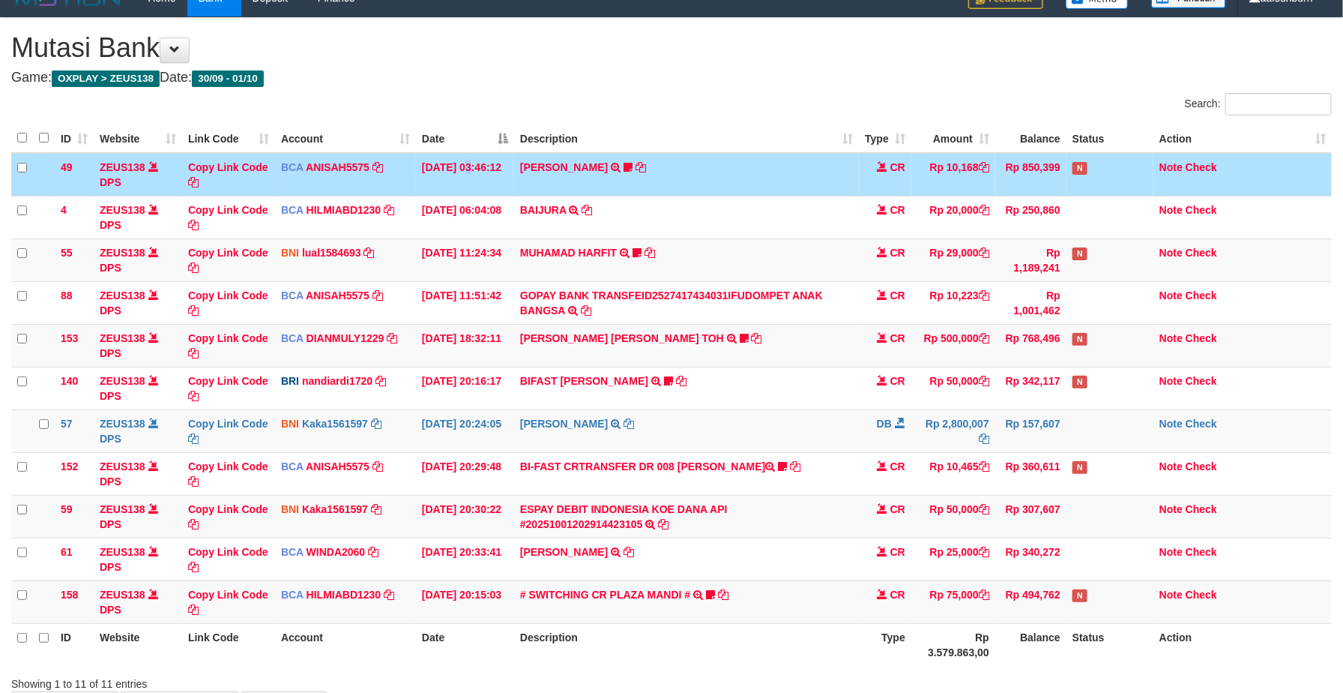
click at [434, 164] on td "01/10/2025 03:46:12" at bounding box center [465, 174] width 98 height 43
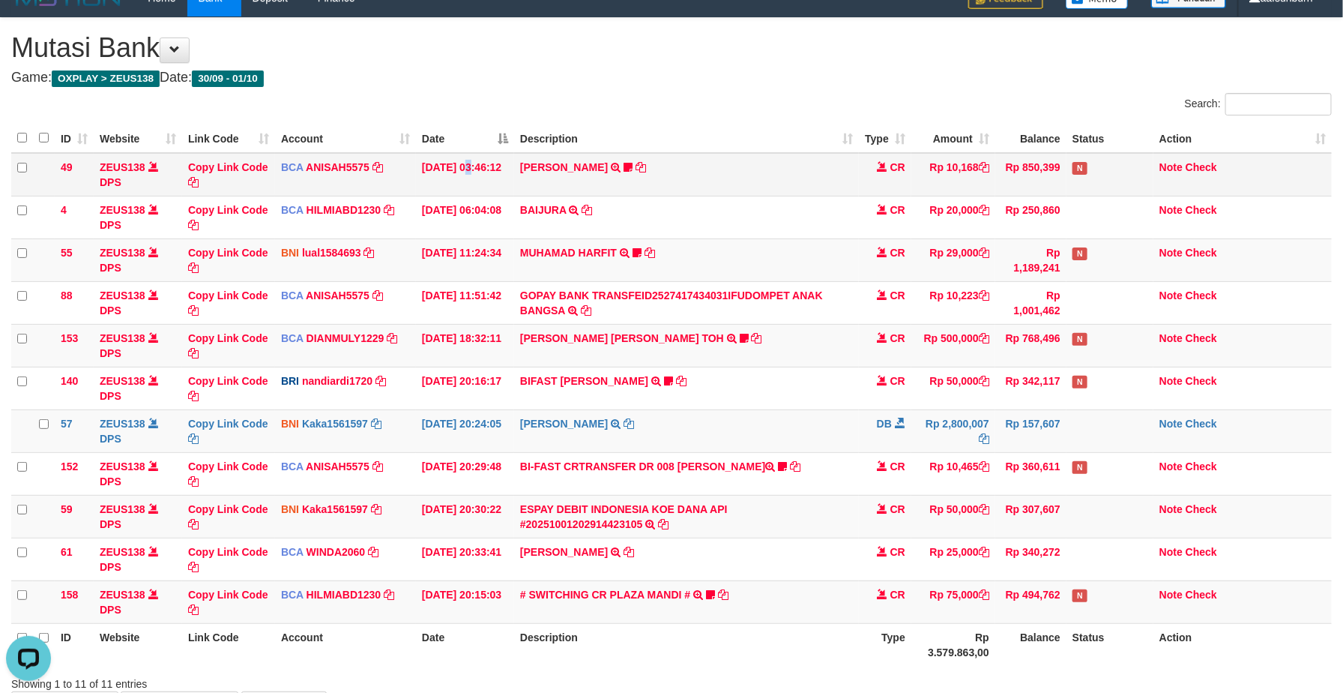
scroll to position [0, 0]
click at [426, 160] on td "01/10/2025 03:46:12" at bounding box center [465, 174] width 98 height 43
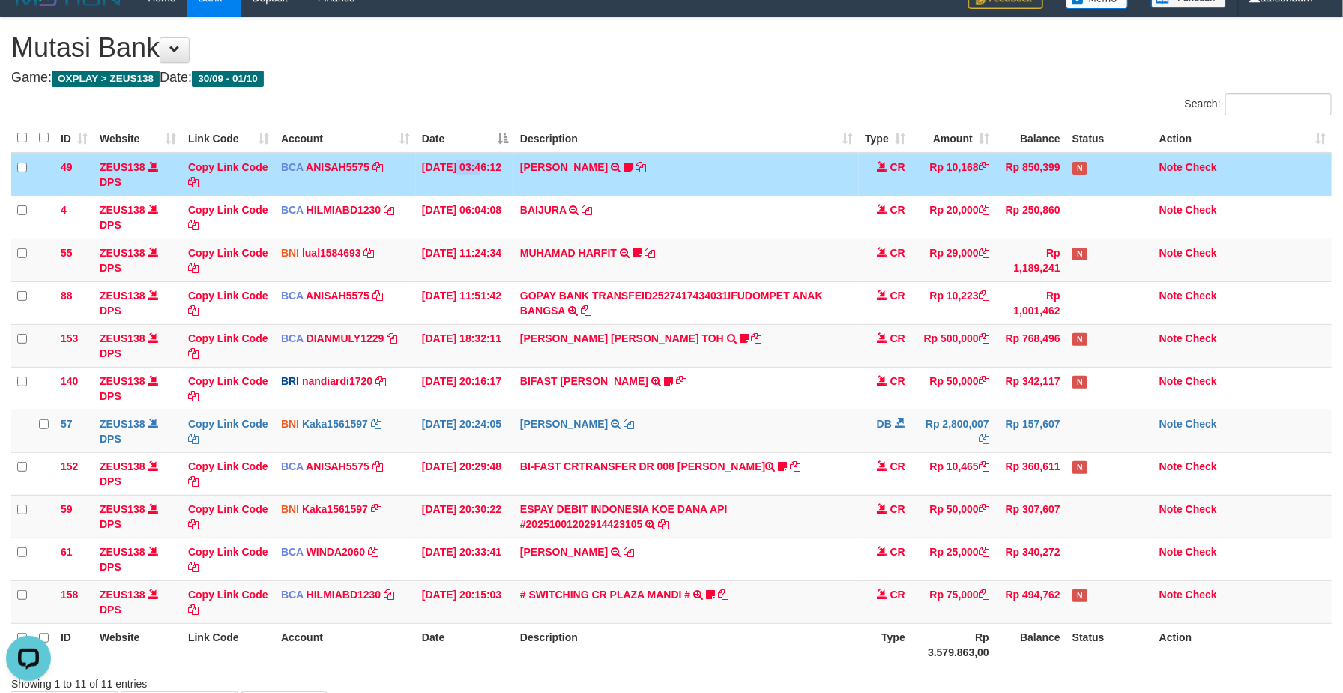
drag, startPoint x: 426, startPoint y: 160, endPoint x: 445, endPoint y: 160, distance: 19.5
click at [445, 160] on td "01/10/2025 03:46:12" at bounding box center [465, 174] width 98 height 43
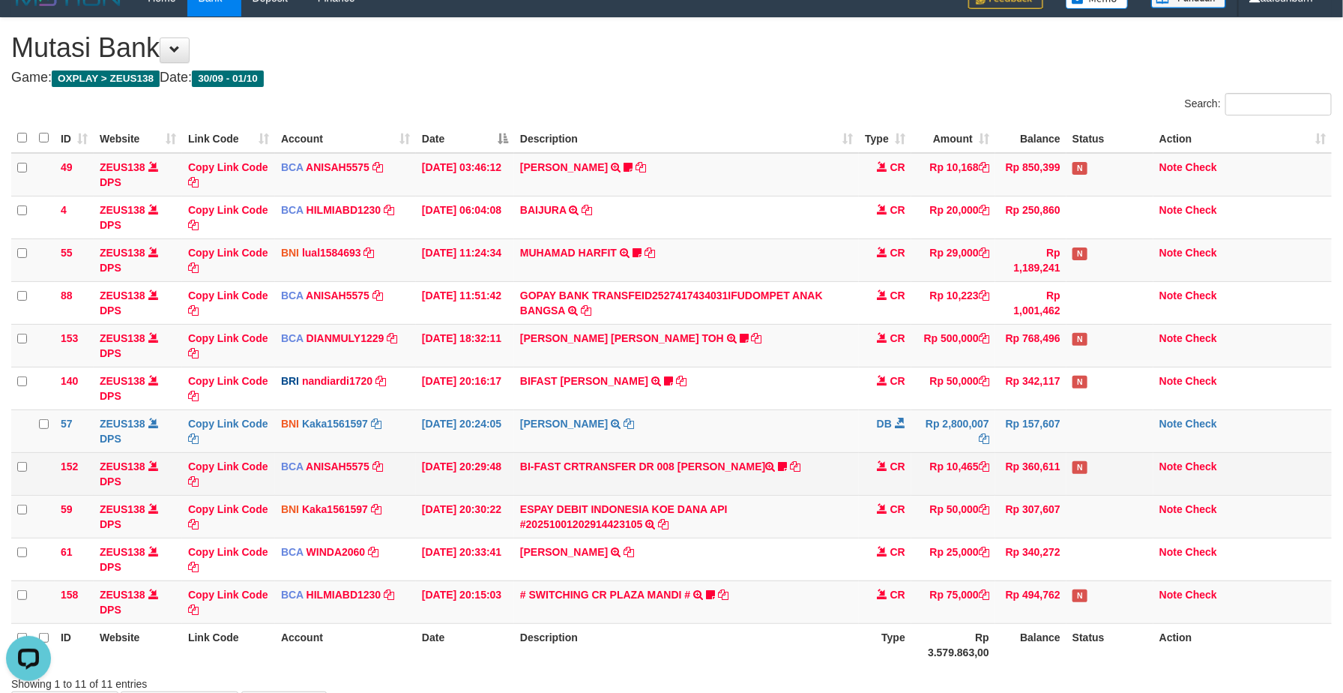
click at [612, 469] on td "BI-FAST CRTRANSFER DR 008 AMRIA JUNIARTI Amriajrt https://prnt.sc/v8XresWDUdQt" at bounding box center [686, 473] width 345 height 43
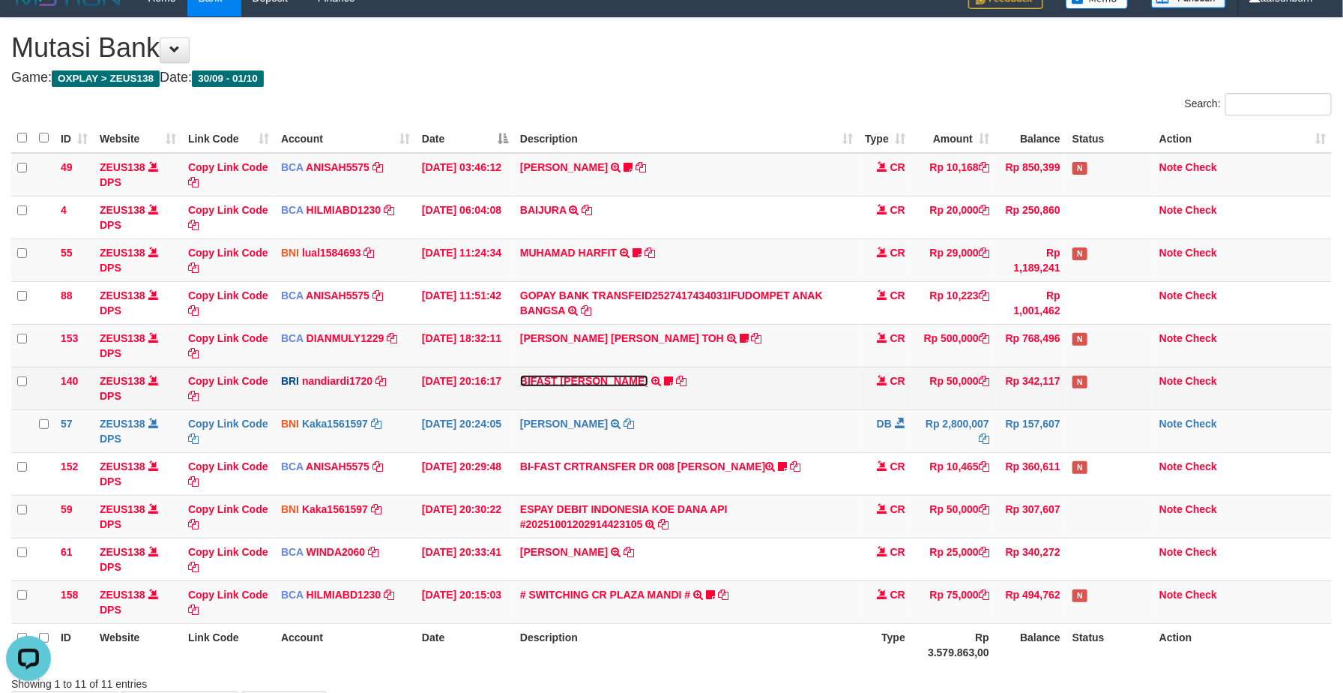
click at [570, 379] on link "BIFAST MUHAMMAD FIR" at bounding box center [584, 381] width 128 height 12
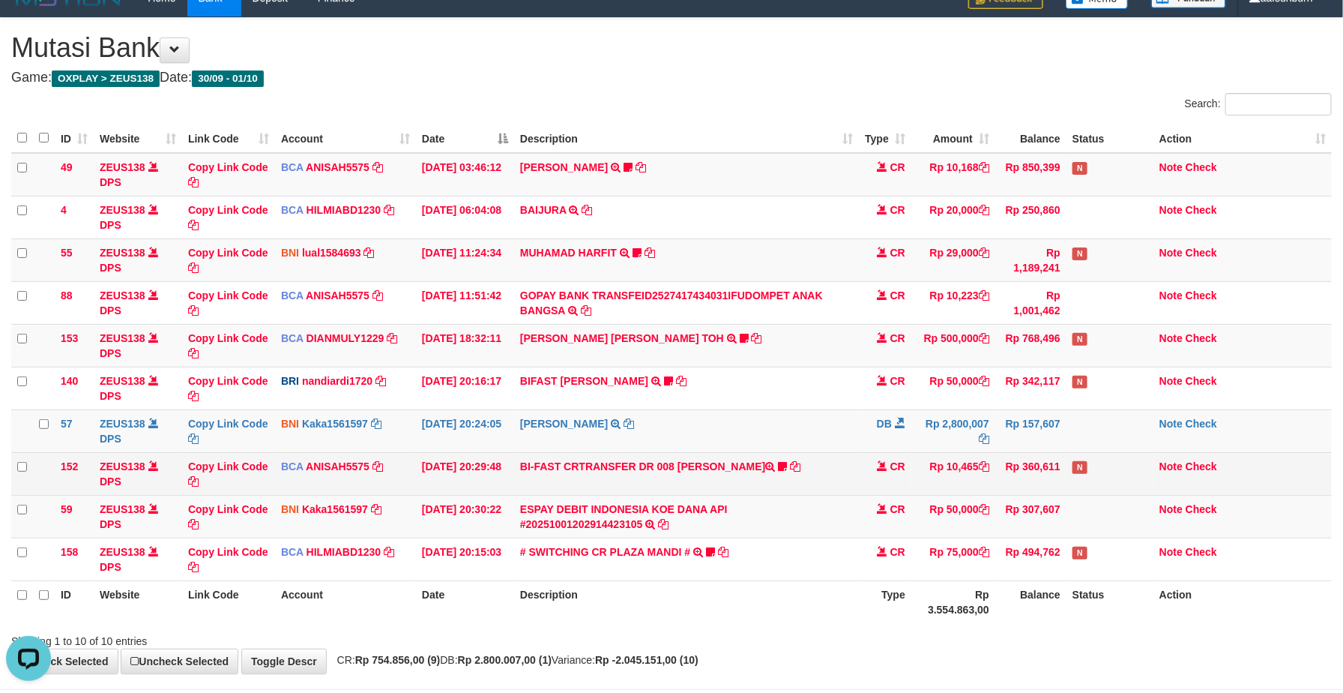
click at [878, 479] on td "CR" at bounding box center [885, 473] width 52 height 43
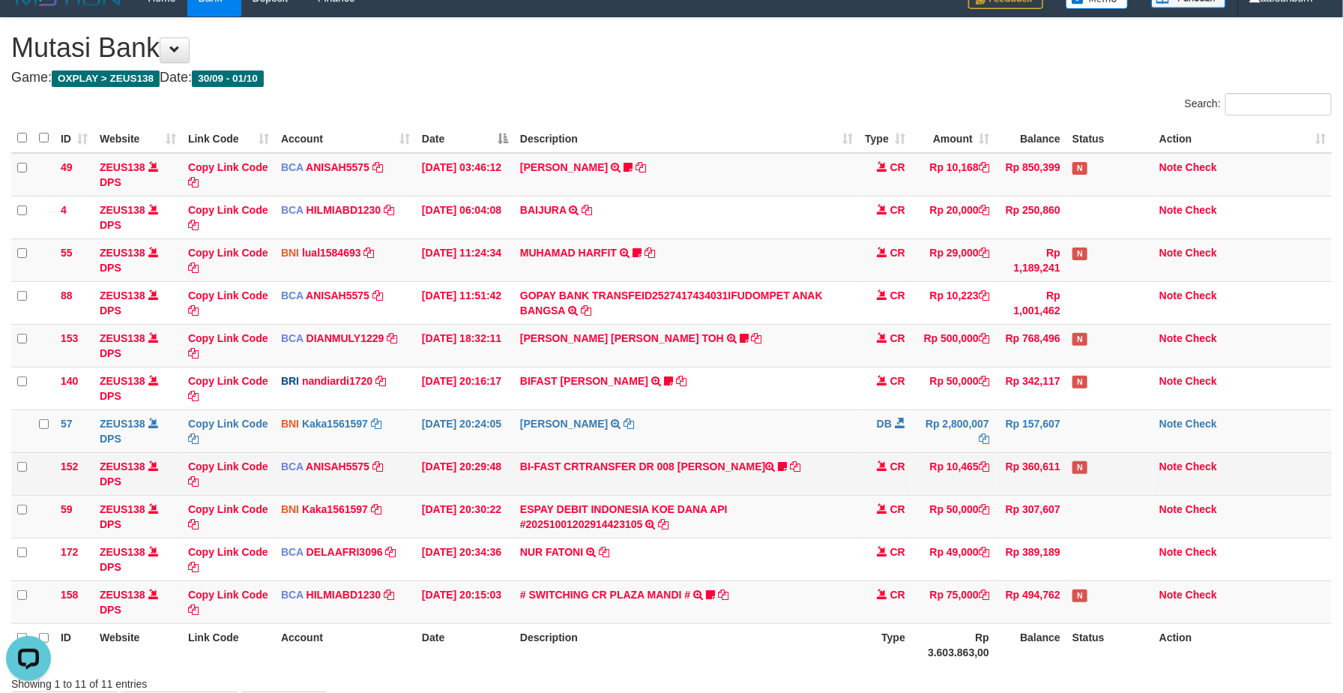
click at [768, 490] on td "BI-FAST CRTRANSFER DR 008 AMRIA JUNIARTI Amriajrt https://prnt.sc/v8XresWDUdQt" at bounding box center [686, 473] width 345 height 43
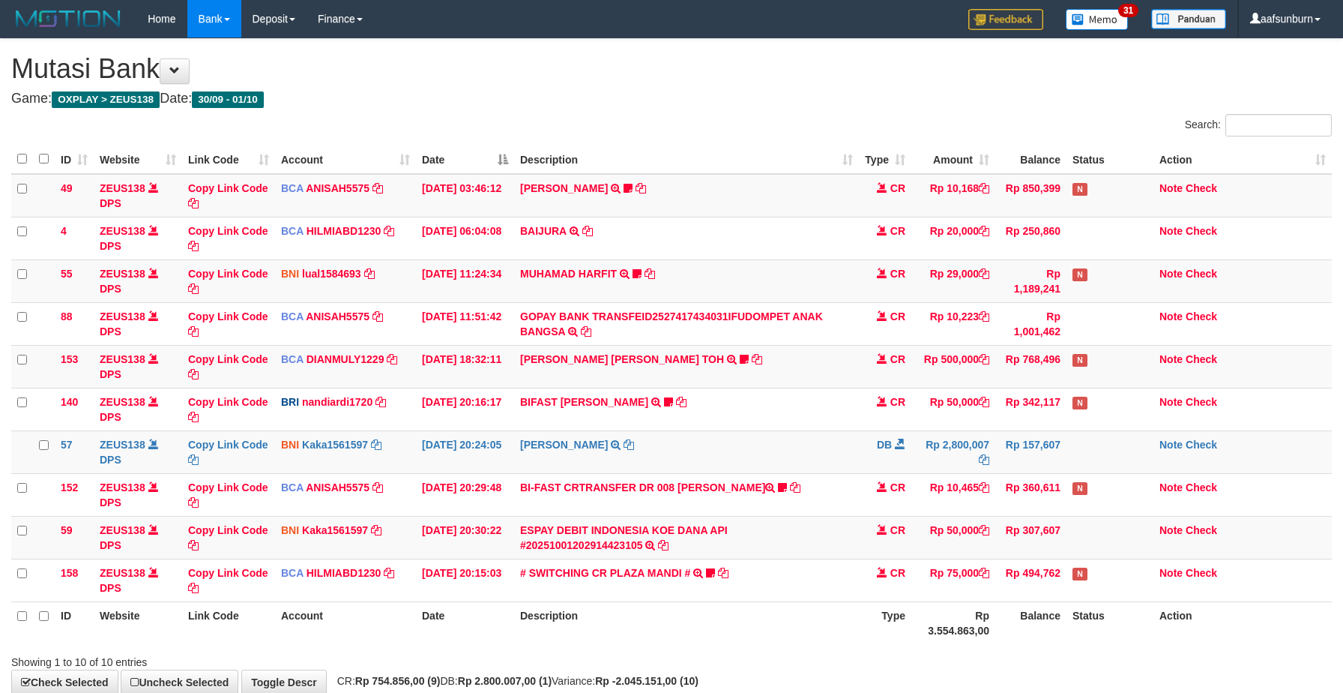
scroll to position [21, 0]
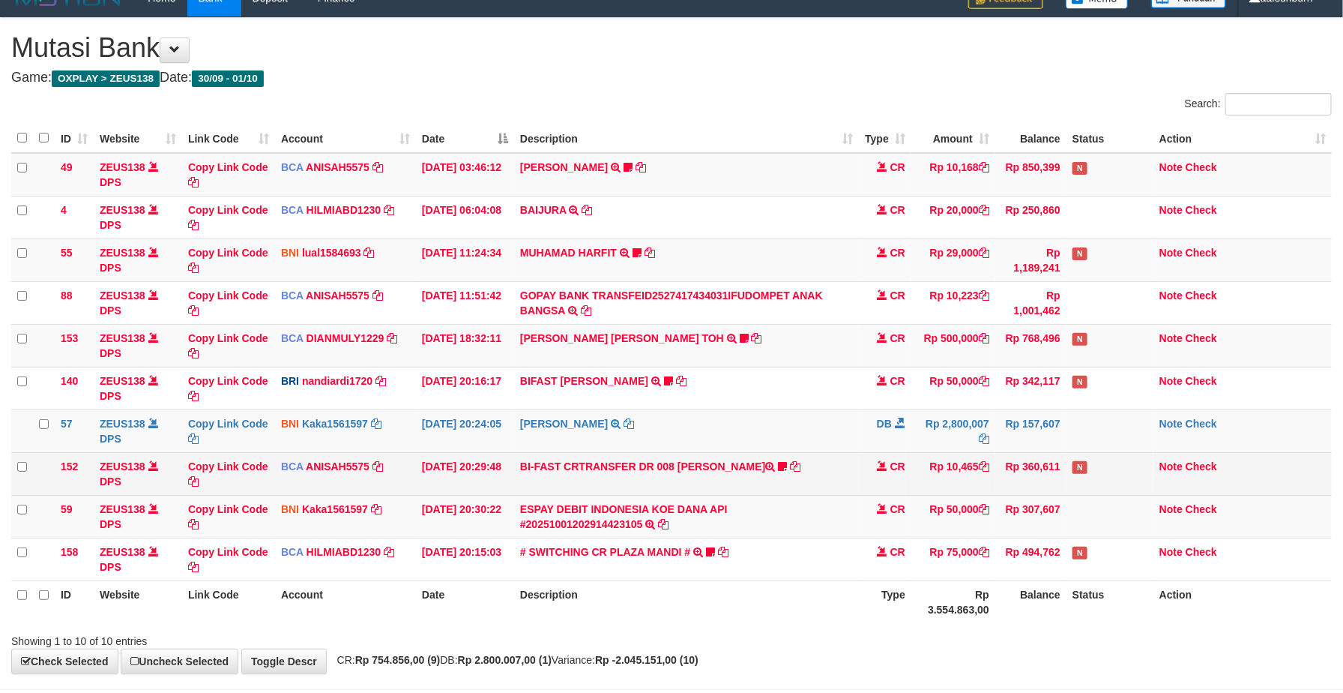
click at [1062, 471] on td "Rp 360,611" at bounding box center [1030, 473] width 71 height 43
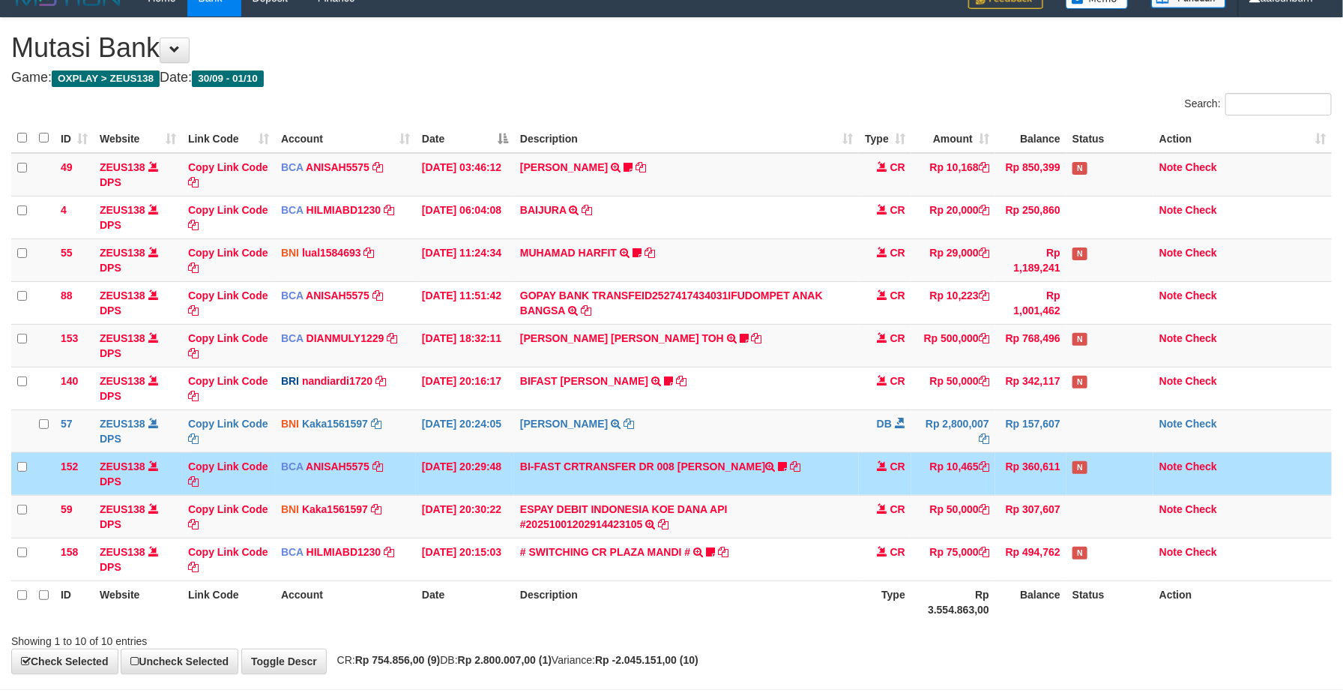
click at [1062, 472] on td "Rp 360,611" at bounding box center [1030, 473] width 71 height 43
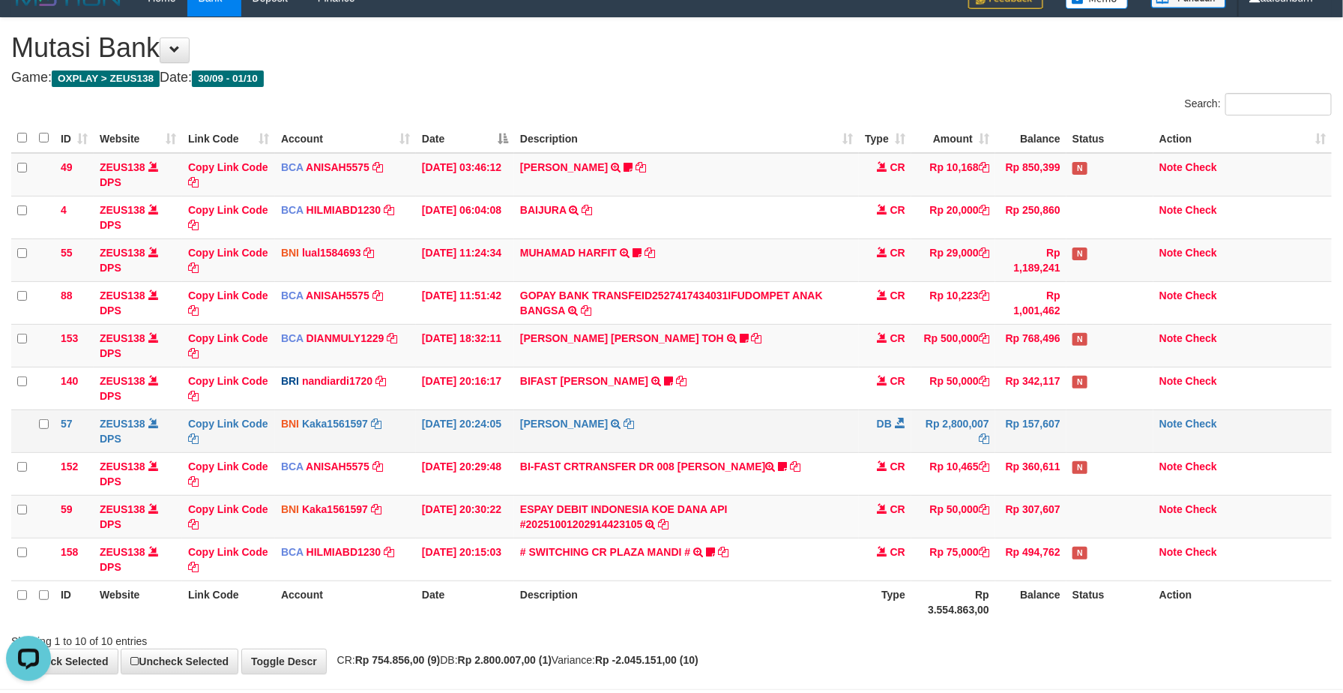
click at [861, 450] on td "DB" at bounding box center [885, 430] width 52 height 43
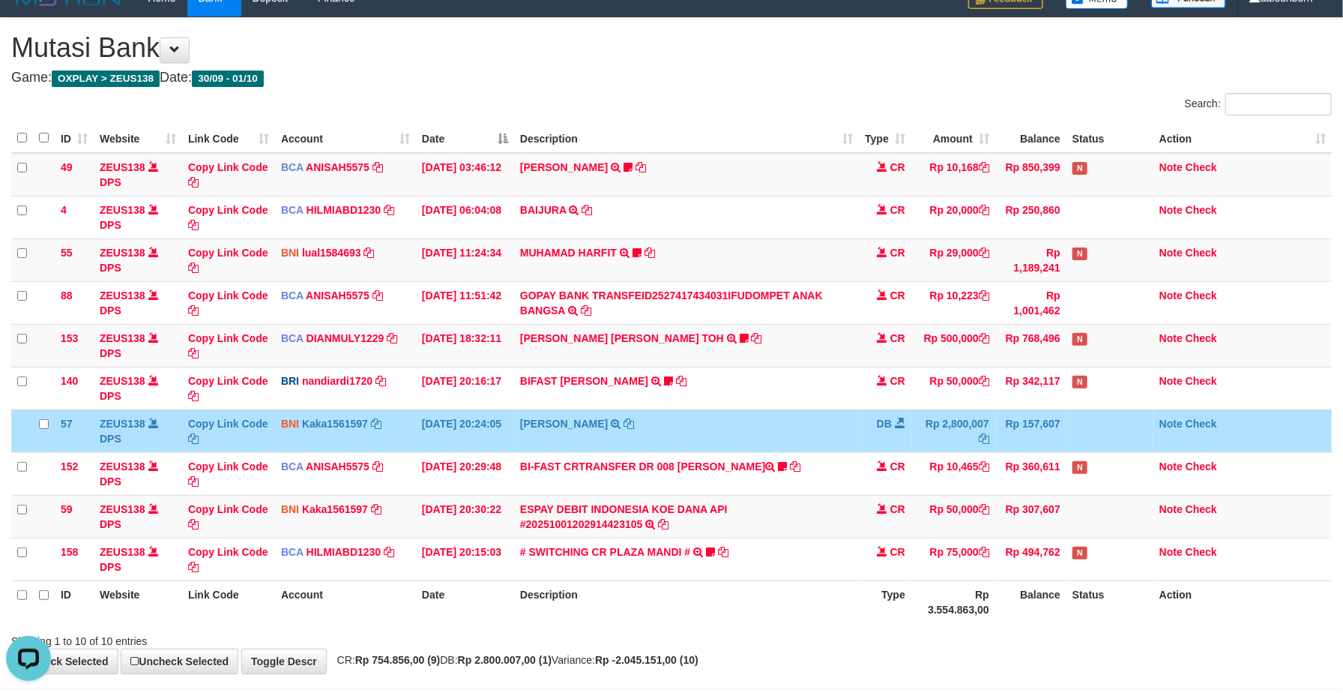
drag, startPoint x: 850, startPoint y: 445, endPoint x: 810, endPoint y: 430, distance: 43.4
click at [840, 442] on td "SITI ROHILAH TRANSFER KE IBU SITI ROHILAH" at bounding box center [686, 430] width 345 height 43
